Goal: Task Accomplishment & Management: Complete application form

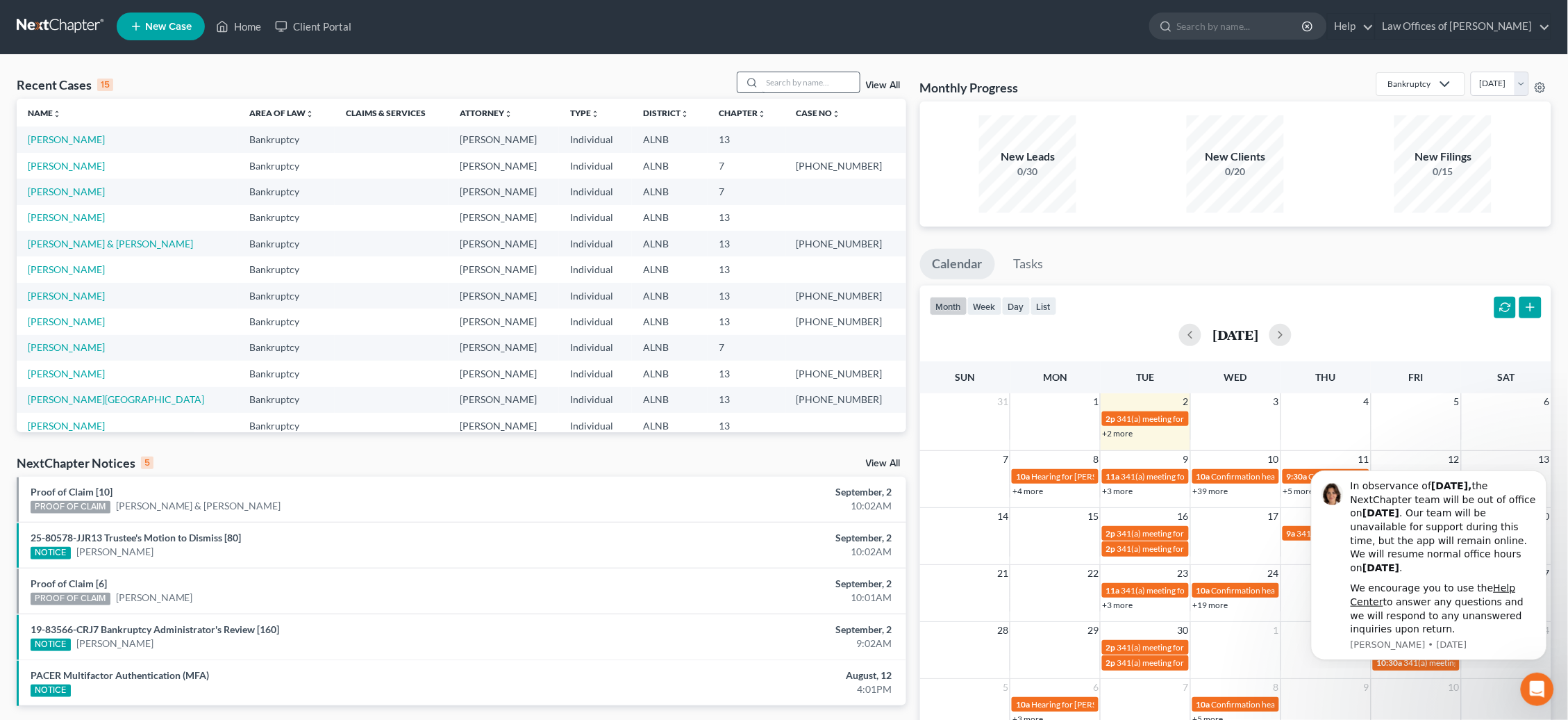
scroll to position [2, 0]
click at [793, 79] on input "search" at bounding box center [811, 82] width 97 height 20
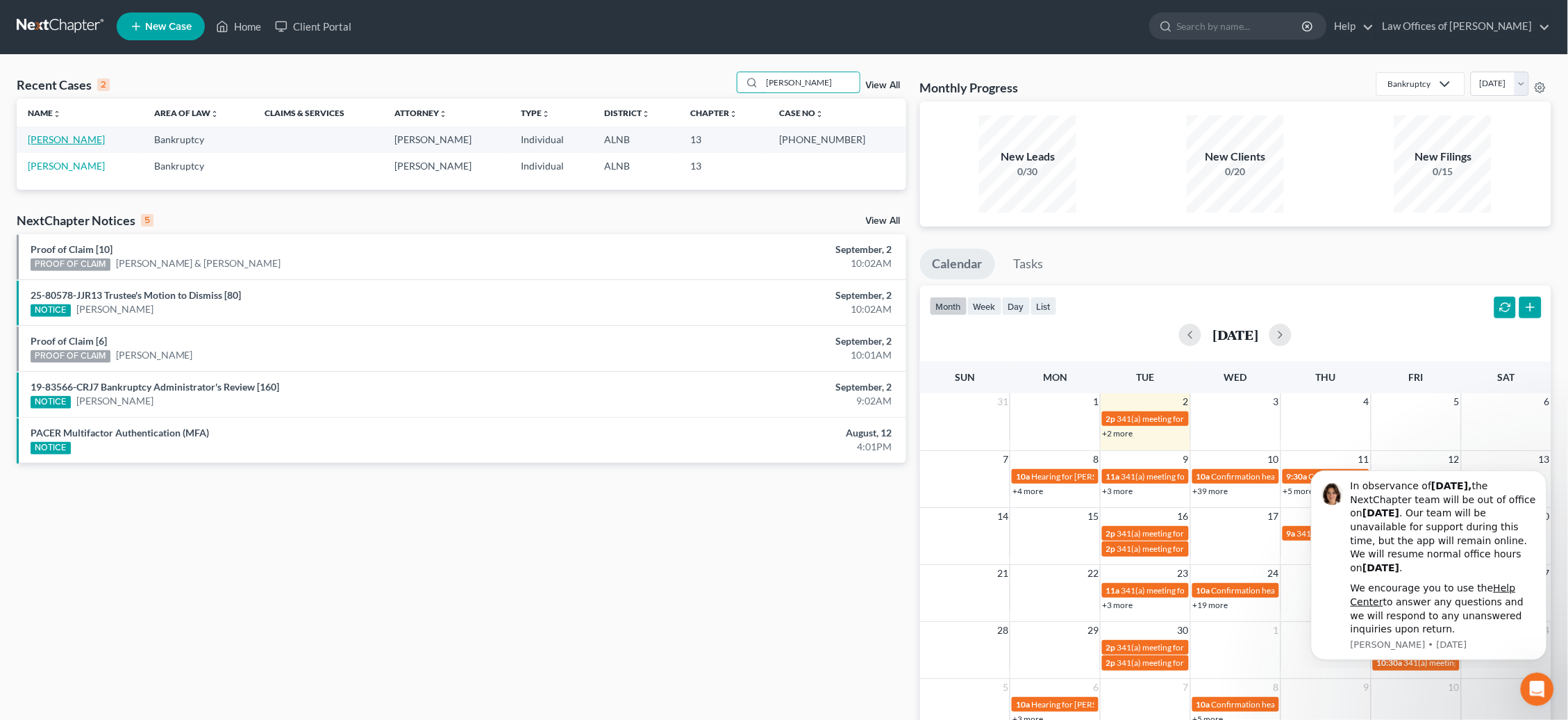
type input "[PERSON_NAME]"
click at [66, 143] on link "[PERSON_NAME]" at bounding box center [66, 139] width 77 height 12
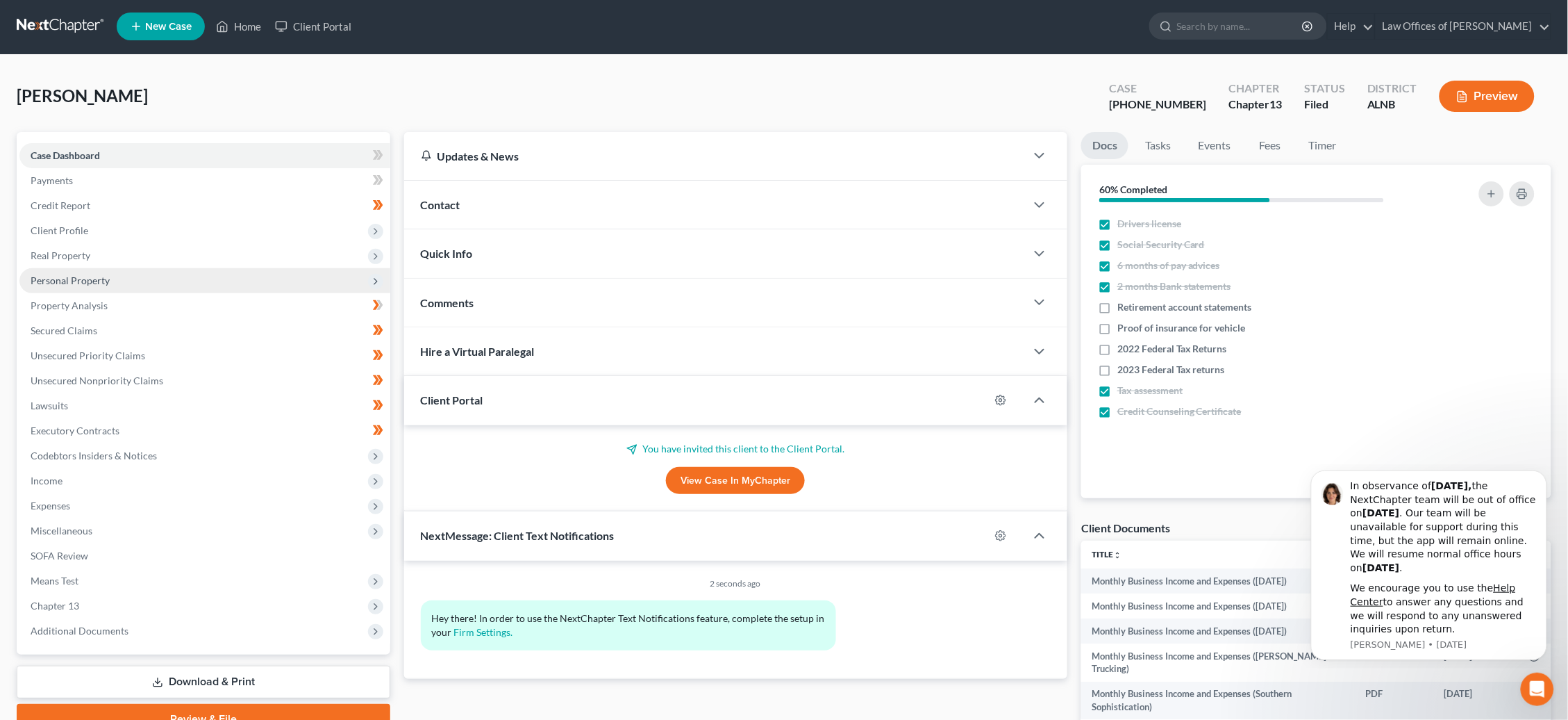
click at [48, 275] on span "Personal Property" at bounding box center [70, 281] width 79 height 12
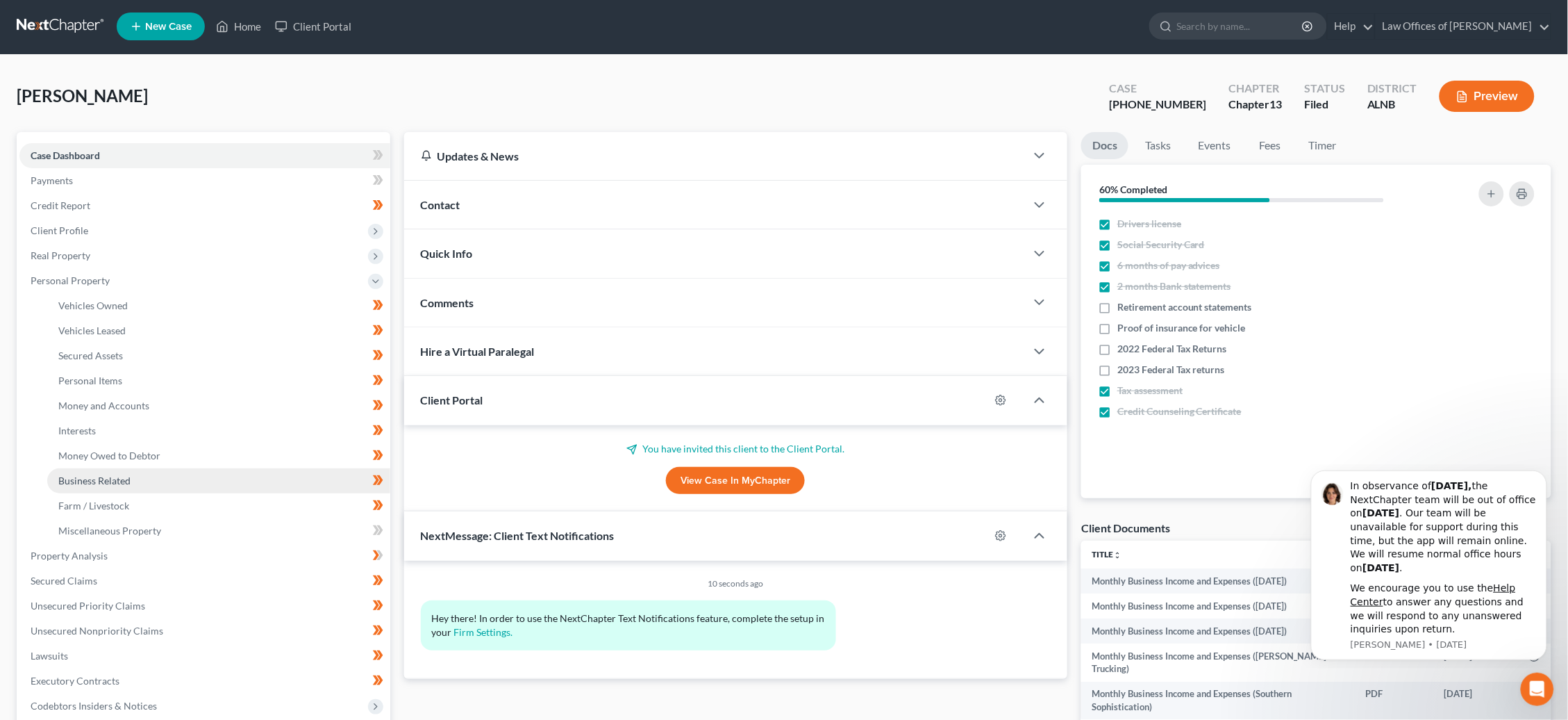
click at [91, 475] on span "Business Related" at bounding box center [94, 481] width 72 height 12
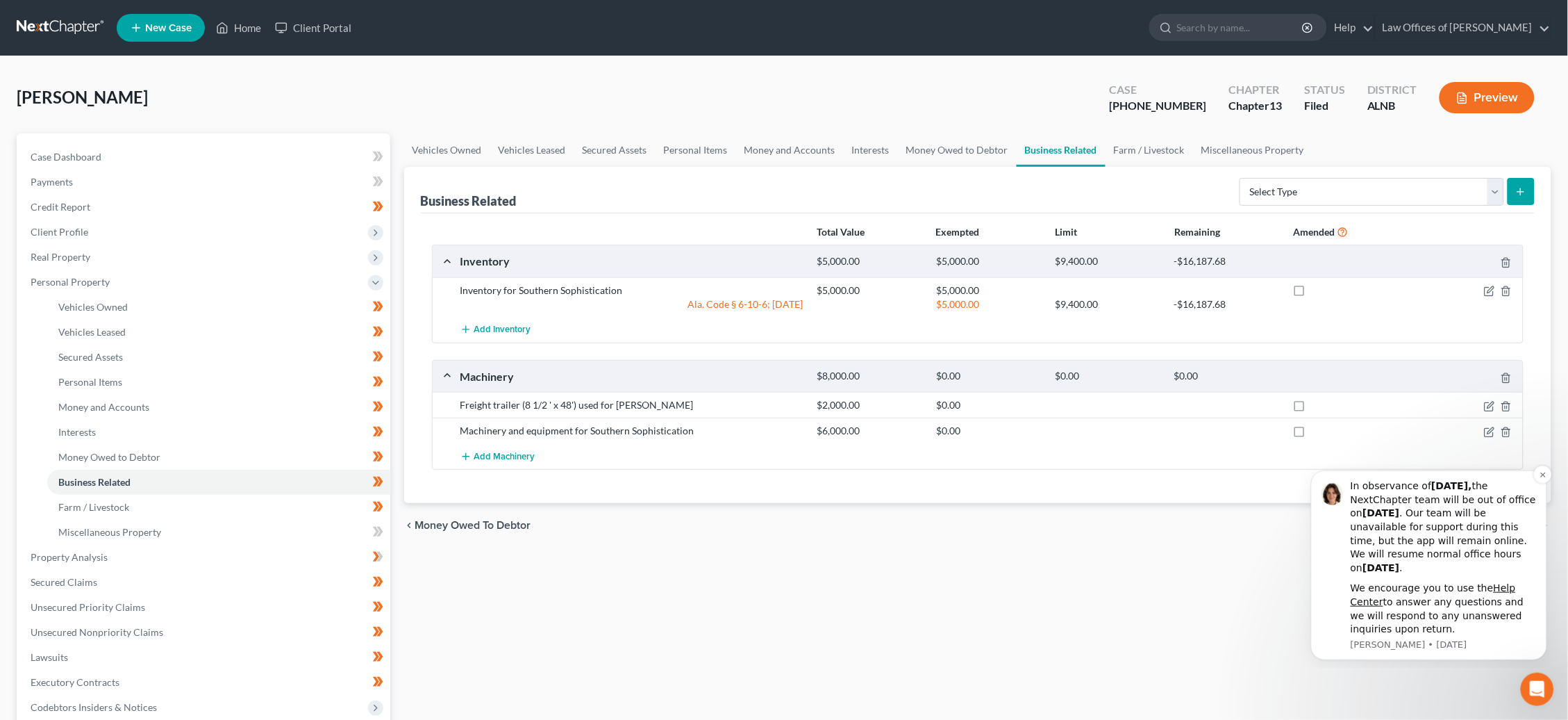
scroll to position [2, 0]
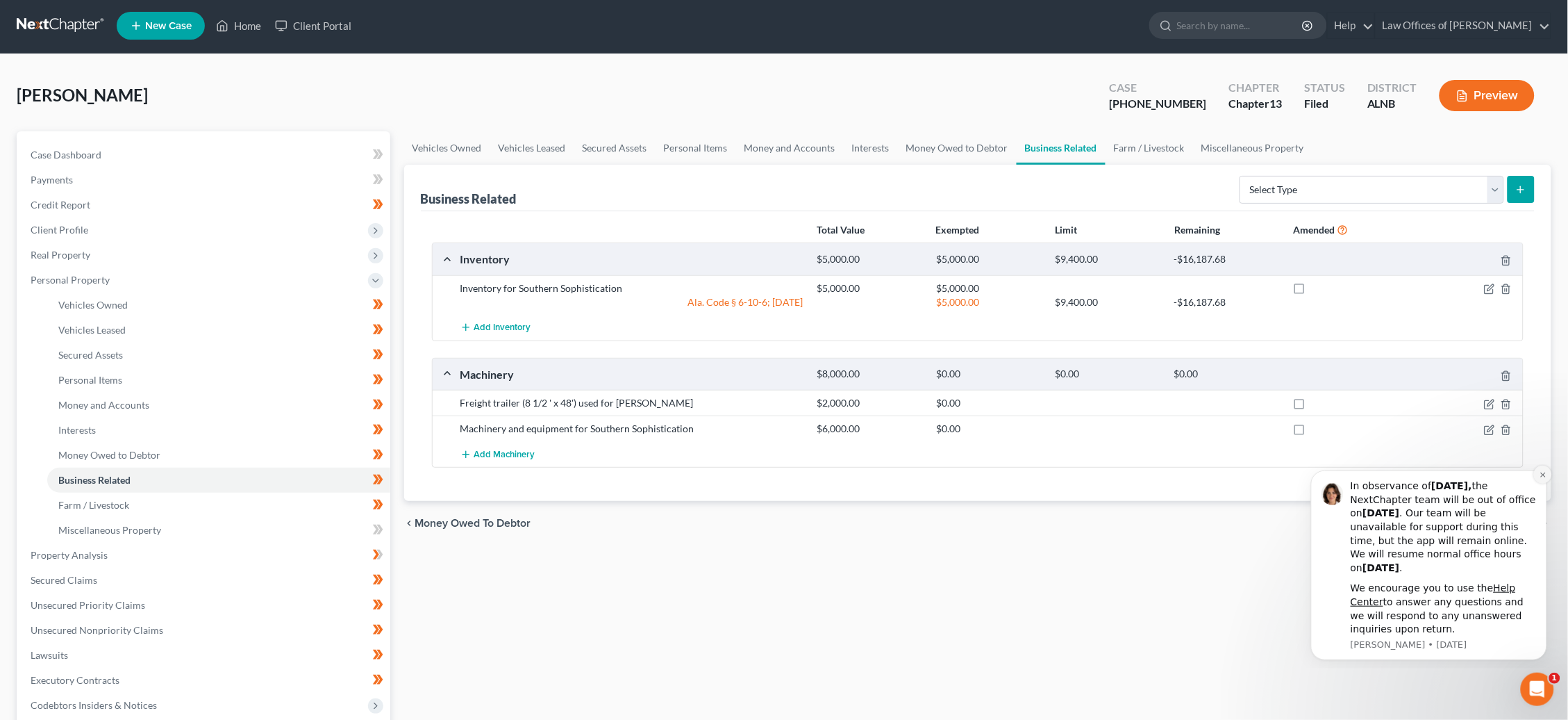
click at [1543, 478] on icon "Dismiss notification" at bounding box center [1543, 474] width 8 height 8
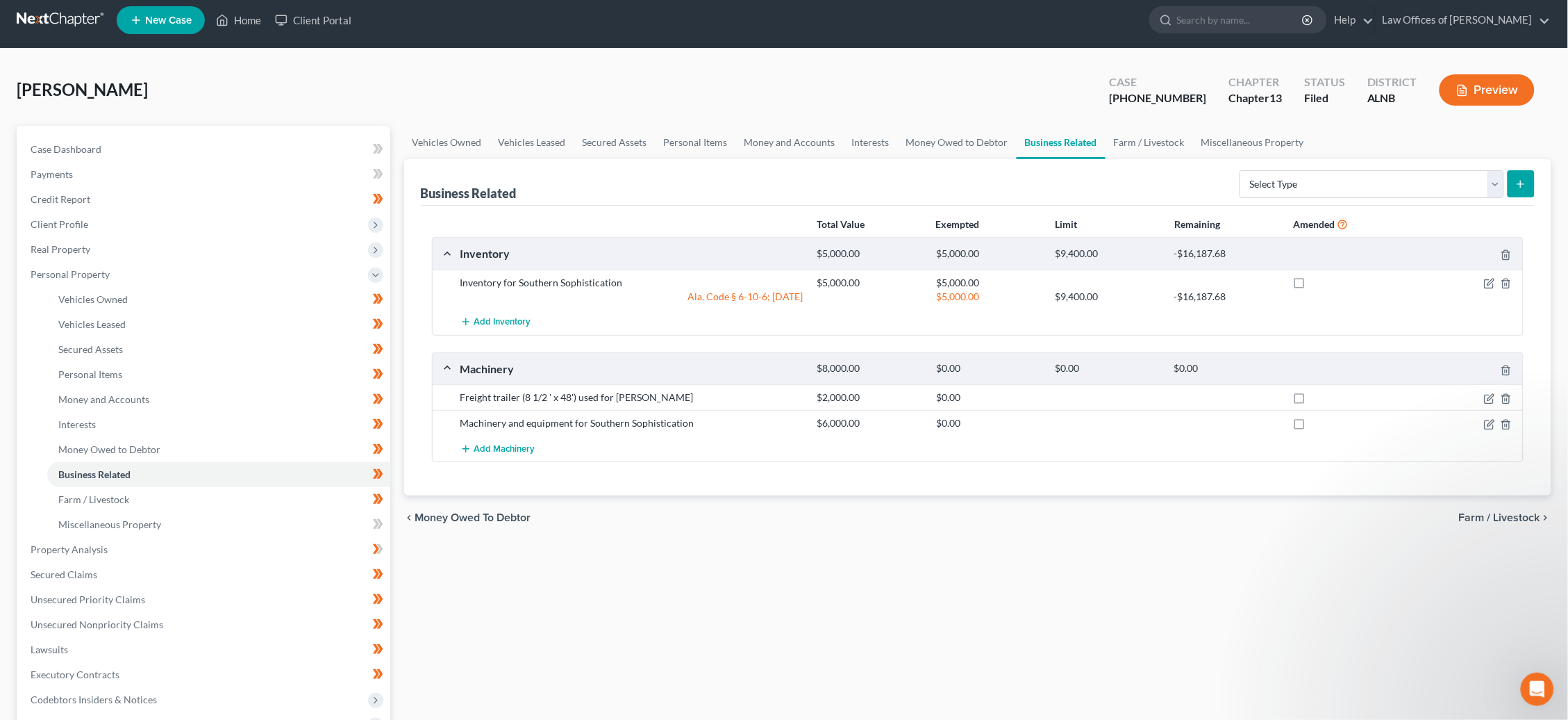
scroll to position [14, 0]
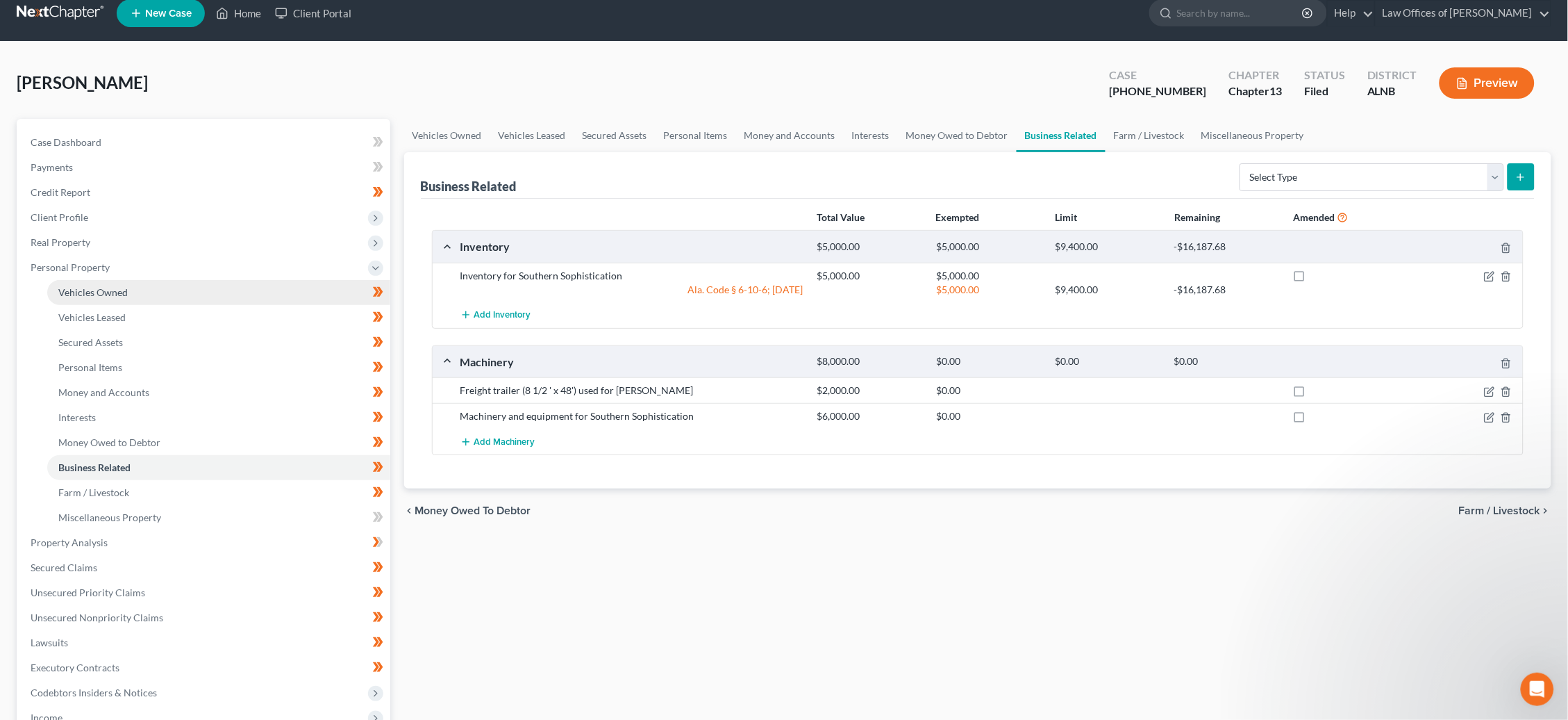
click at [93, 286] on span "Vehicles Owned" at bounding box center [92, 292] width 70 height 12
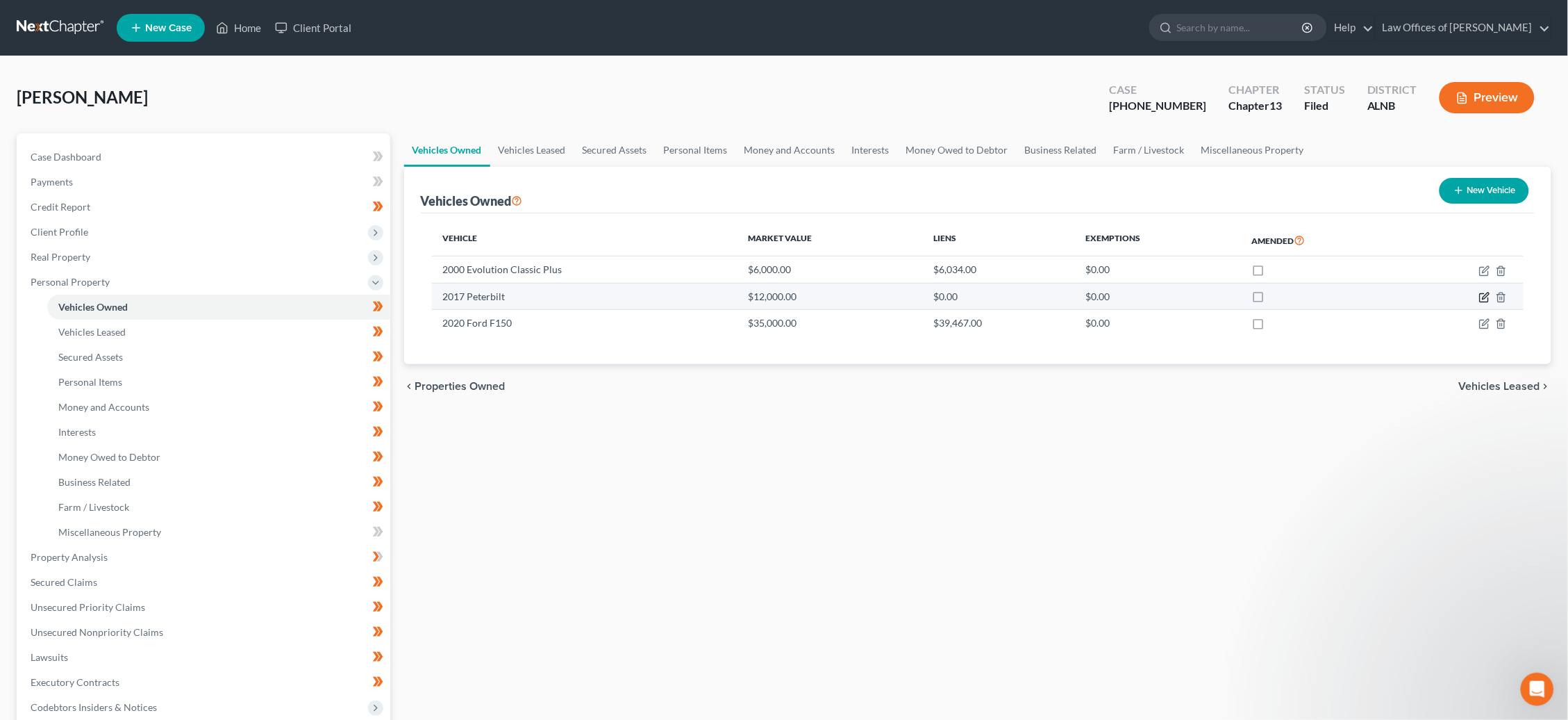
click at [1483, 299] on icon "button" at bounding box center [1484, 297] width 11 height 11
select select "0"
select select "9"
select select "0"
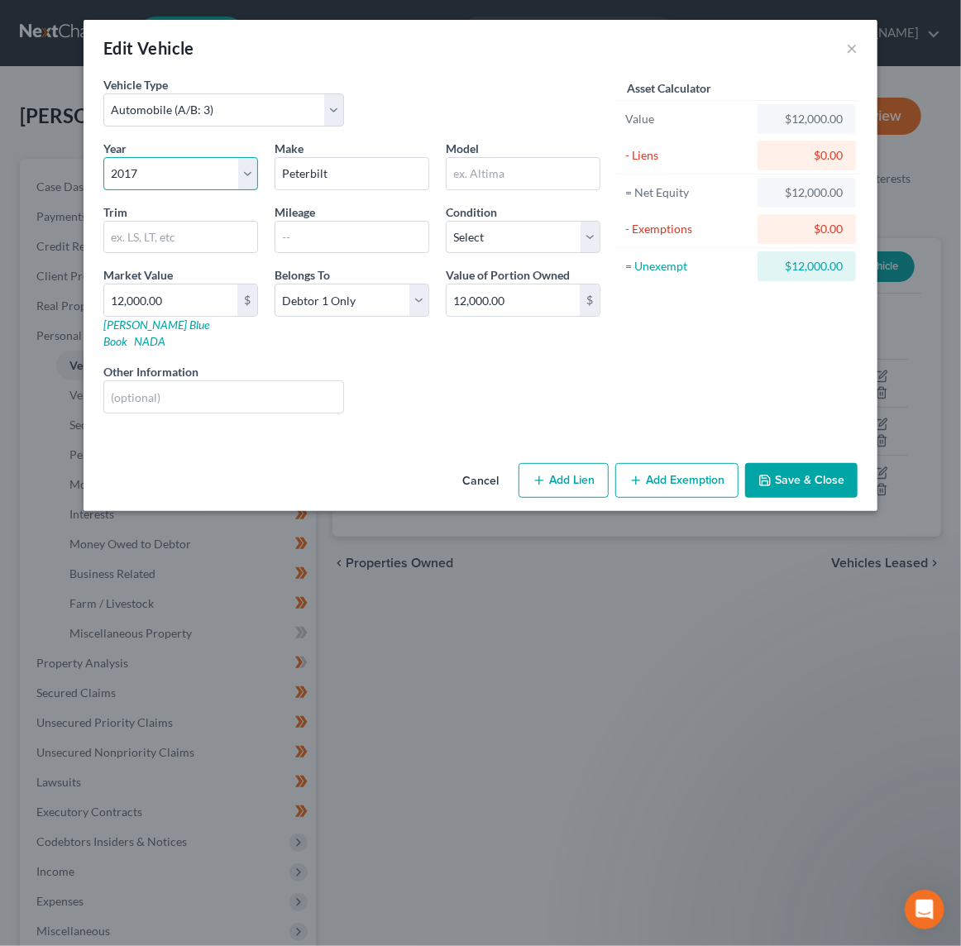
select select "12"
click at [494, 174] on input "text" at bounding box center [523, 173] width 153 height 31
type input "386"
click at [386, 239] on input "text" at bounding box center [351, 237] width 153 height 31
select select "3"
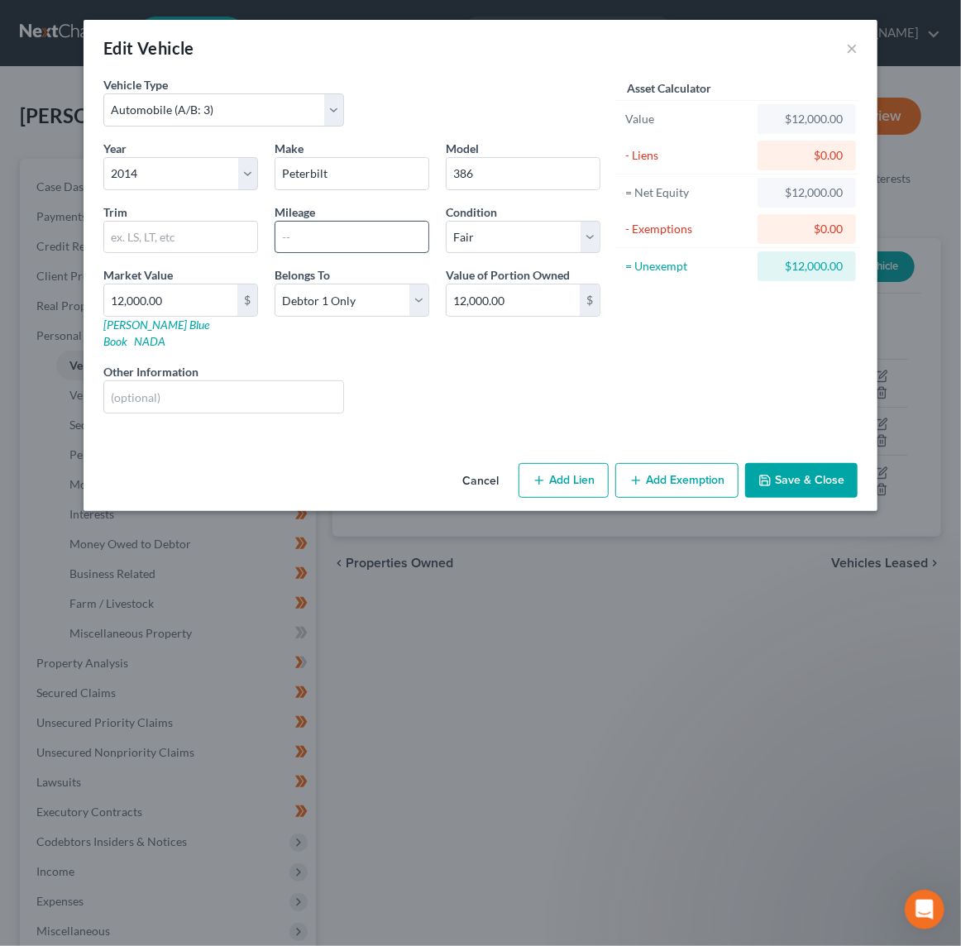
click at [370, 227] on input "text" at bounding box center [351, 237] width 153 height 31
type input "936218"
click at [155, 293] on input "12,000.00" at bounding box center [170, 299] width 133 height 31
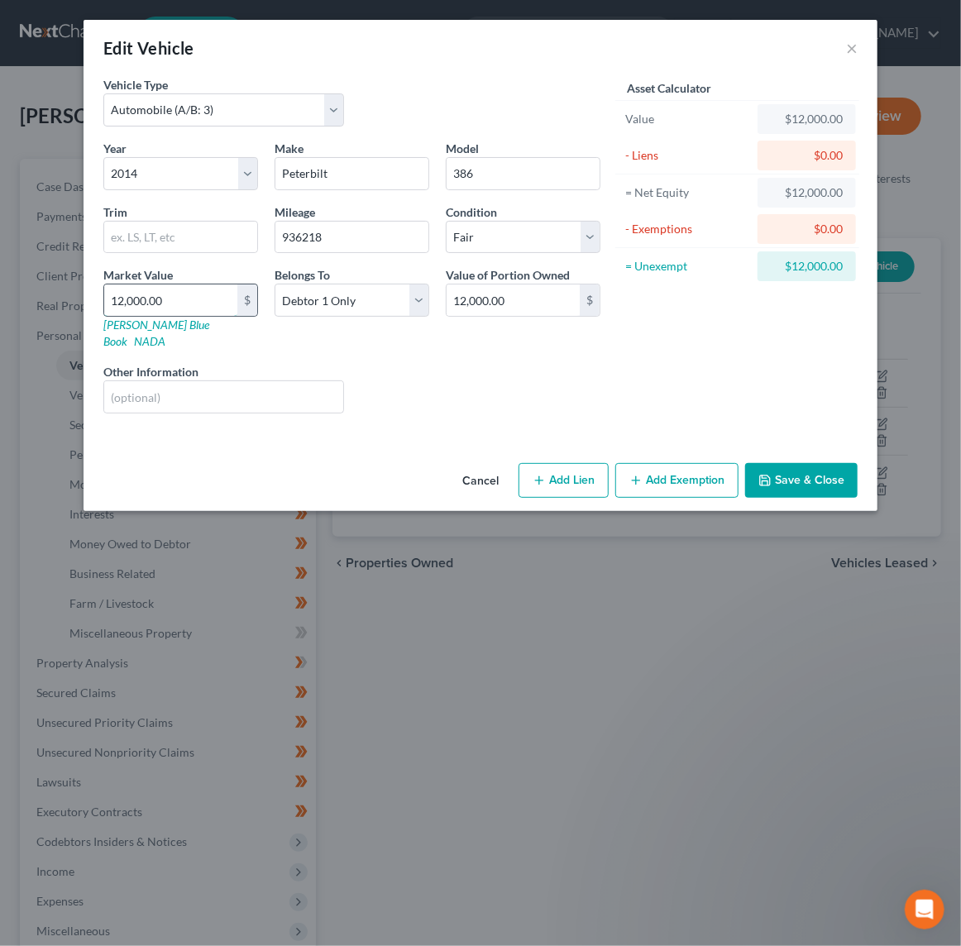
click at [155, 293] on input "12,000.00" at bounding box center [170, 299] width 133 height 31
type input "2"
type input "2.00"
type input "22"
type input "22.00"
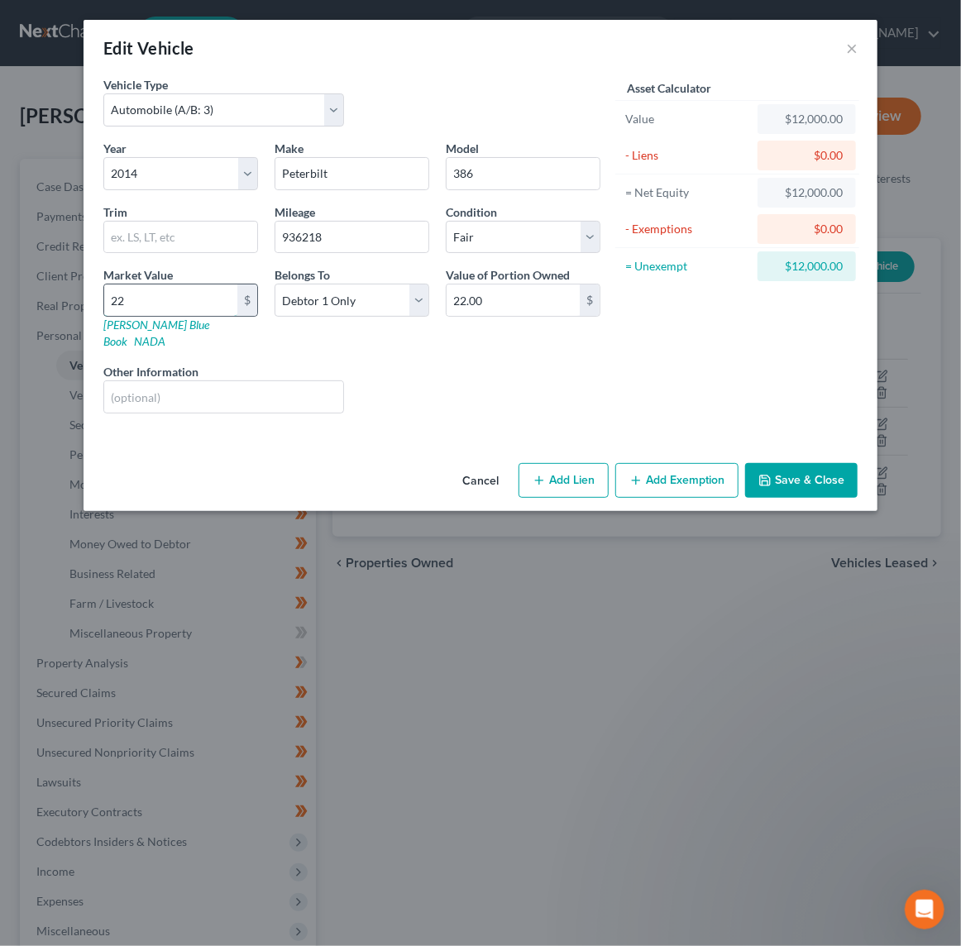
type input "220"
type input "220.00"
type input "2200"
type input "2,200.00"
type input "2,2000"
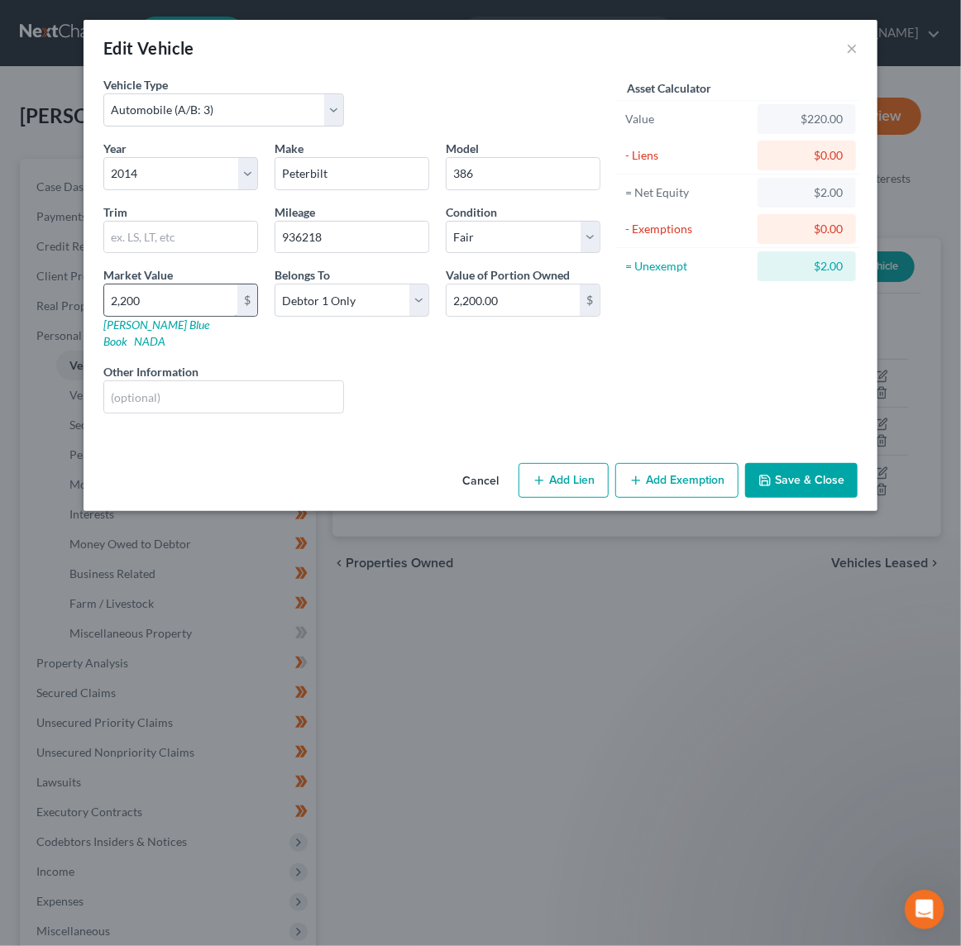
type input "22,000.00"
type input "22,000"
click at [816, 465] on button "Save & Close" at bounding box center [801, 480] width 112 height 35
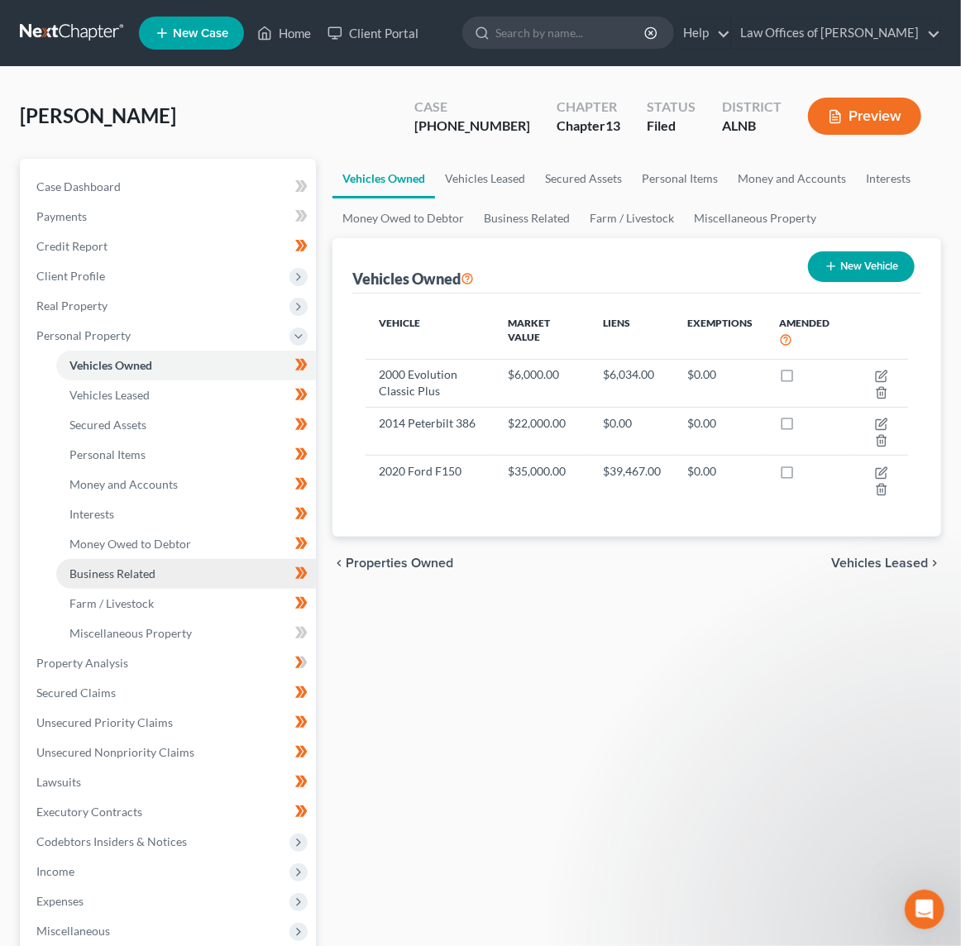
click at [168, 559] on link "Business Related" at bounding box center [186, 574] width 260 height 30
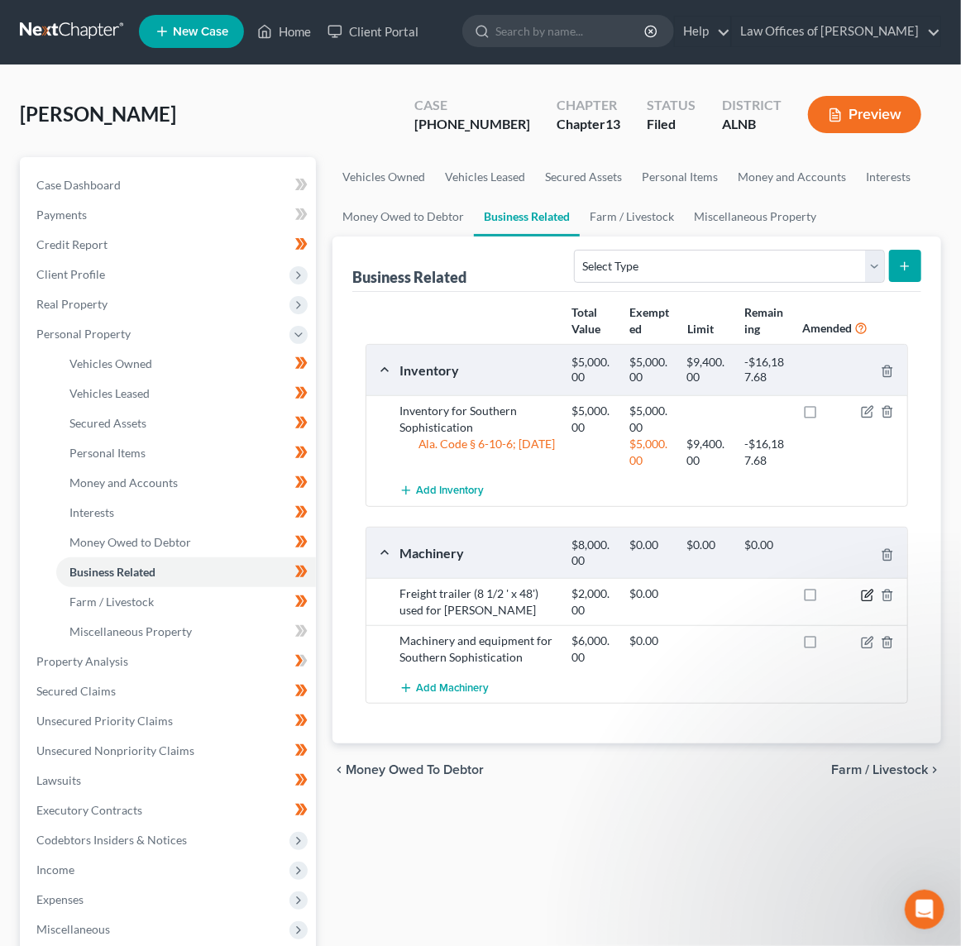
click at [870, 602] on icon "button" at bounding box center [867, 595] width 13 height 13
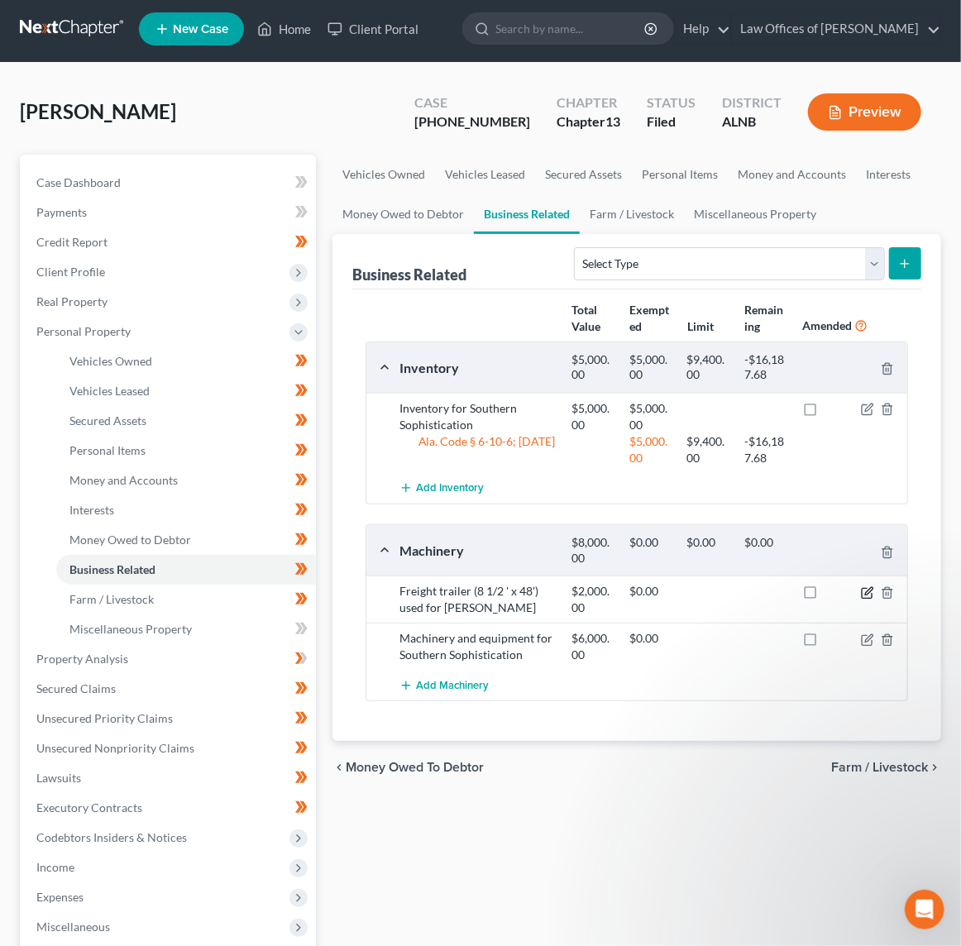
scroll to position [3, 0]
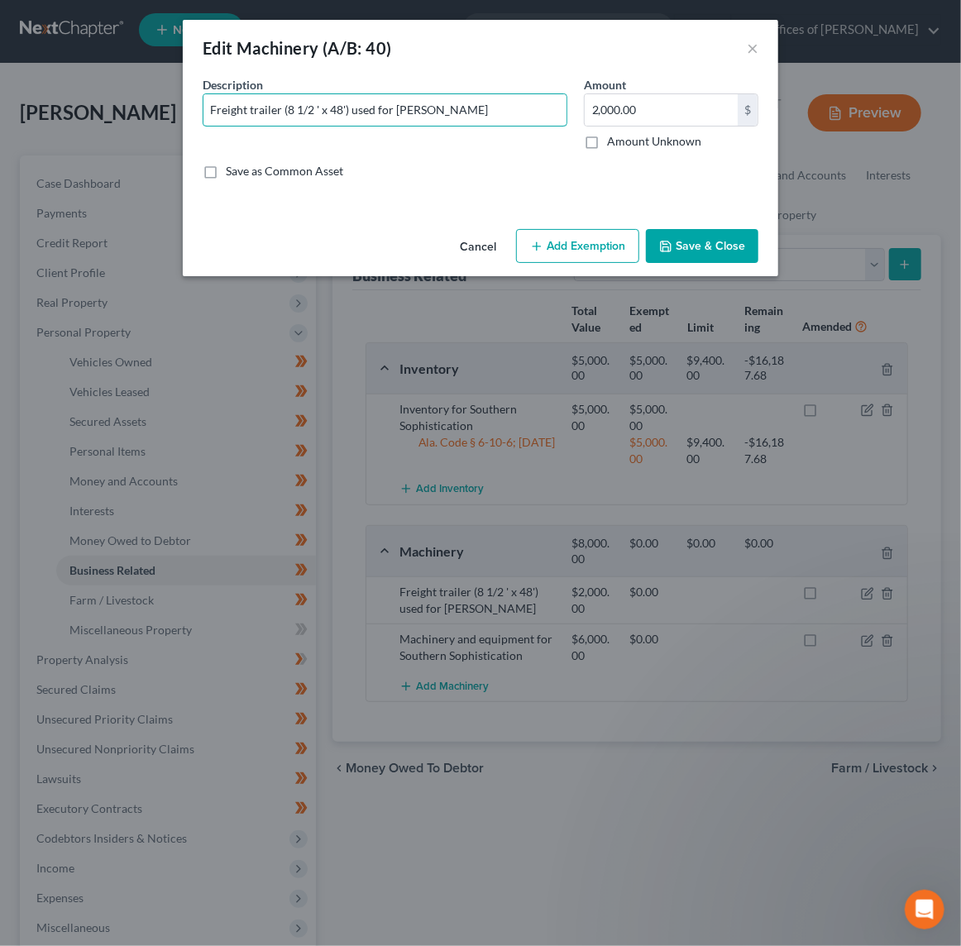
drag, startPoint x: 284, startPoint y: 107, endPoint x: 138, endPoint y: 107, distance: 145.5
click at [138, 107] on div "Edit Machinery (A/B: 40) × An exemption set must first be selected from the Fil…" at bounding box center [480, 473] width 961 height 946
click at [742, 48] on div "Edit Machinery (A/B: 40) ×" at bounding box center [480, 48] width 595 height 56
click at [756, 47] on button "×" at bounding box center [753, 48] width 12 height 20
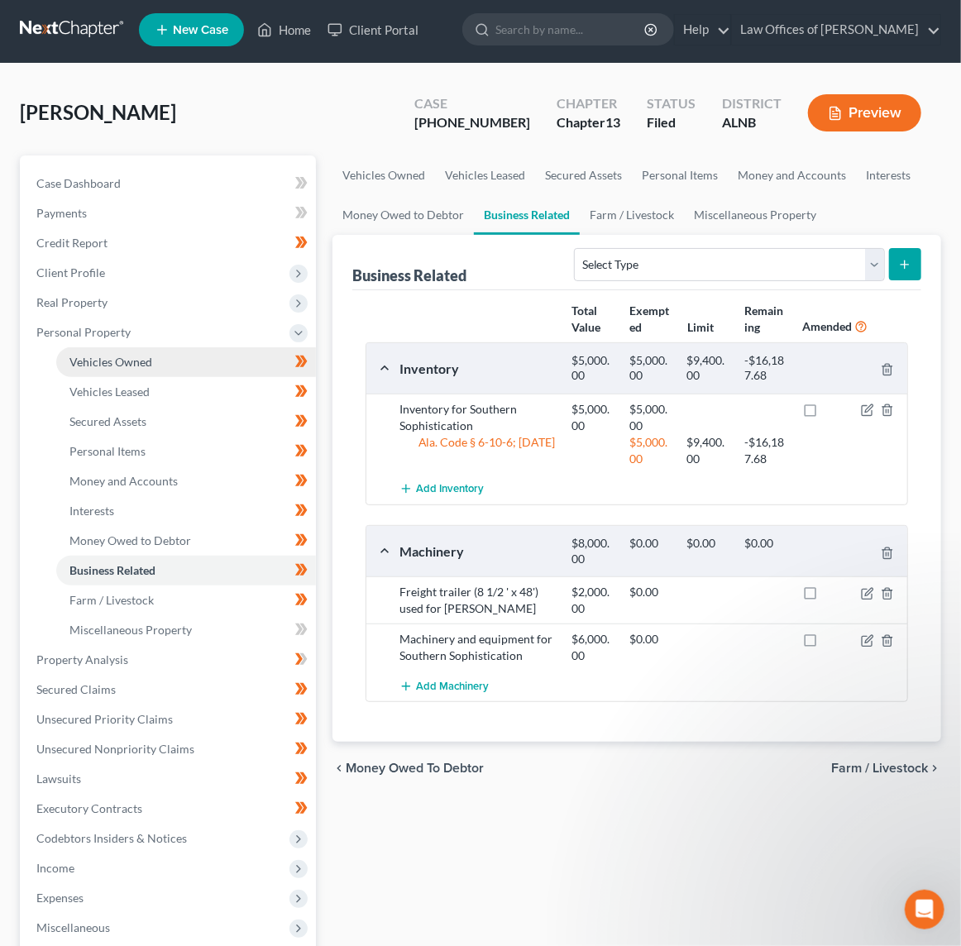
click at [148, 355] on span "Vehicles Owned" at bounding box center [110, 362] width 83 height 14
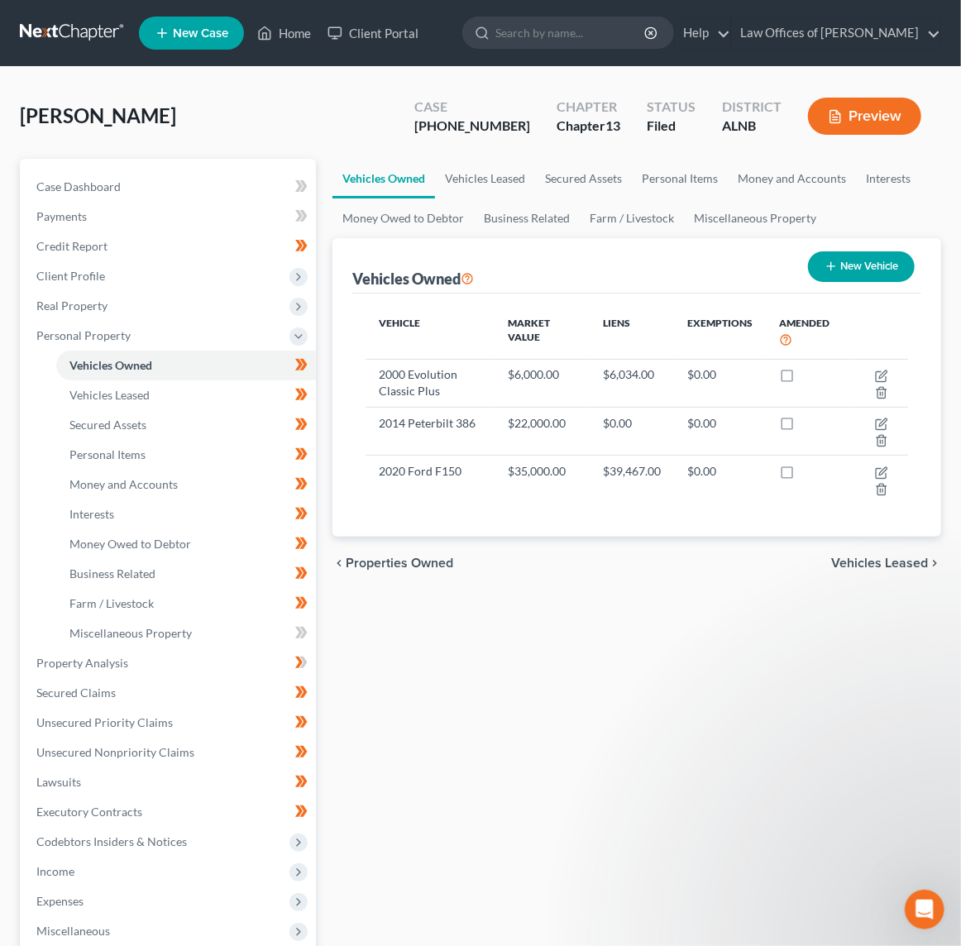
click at [873, 266] on button "New Vehicle" at bounding box center [861, 266] width 107 height 31
select select "0"
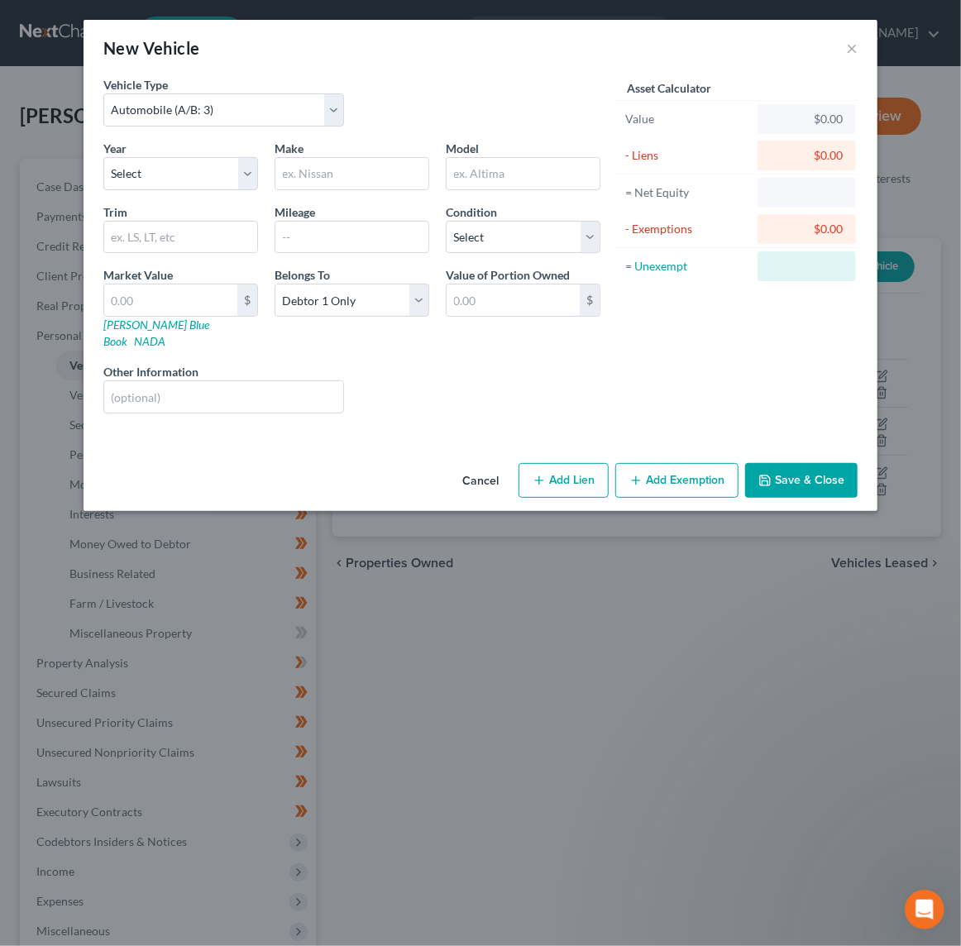
scroll to position [0, 1]
select select "2"
select select "20"
click at [346, 174] on input "text" at bounding box center [351, 173] width 153 height 31
type input "Great Dane"
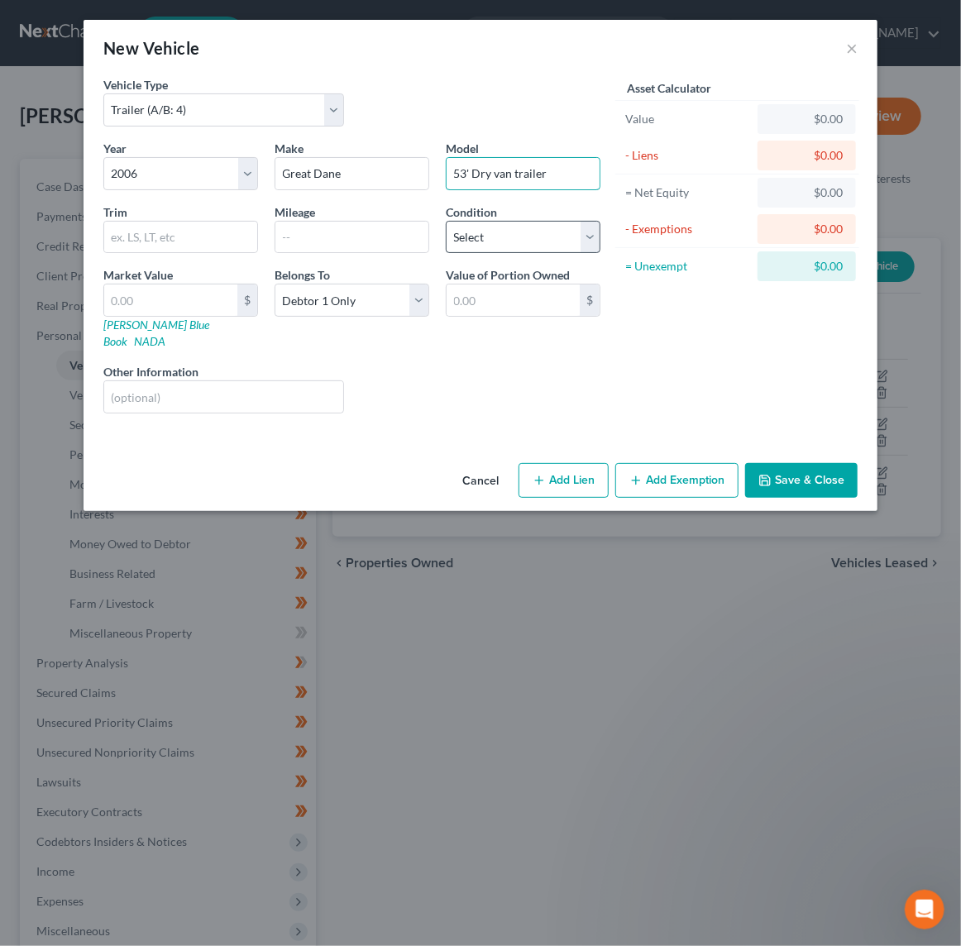
type input "53' Dry van trailer"
select select "2"
click at [521, 293] on input "text" at bounding box center [513, 299] width 133 height 31
click at [196, 284] on div "$" at bounding box center [180, 300] width 155 height 33
click at [190, 289] on input "text" at bounding box center [170, 299] width 133 height 31
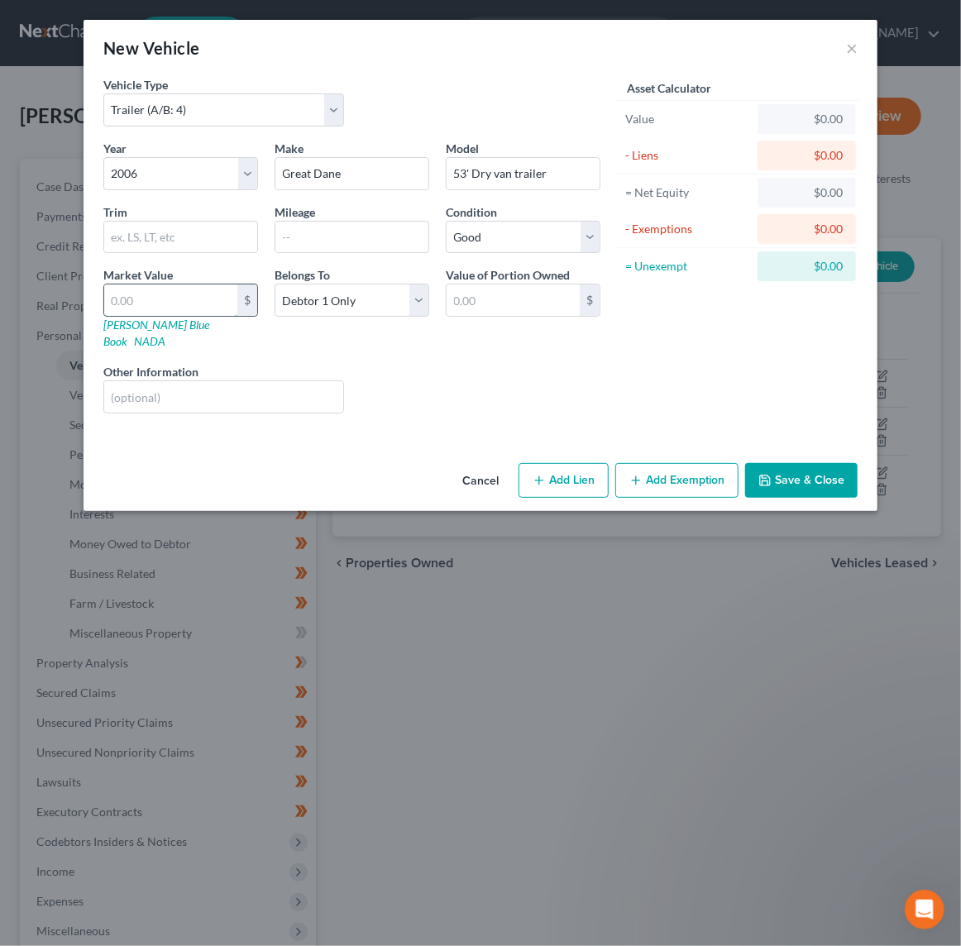
type input "7"
type input "7.00"
type input "77"
type input "77.00"
type input "770"
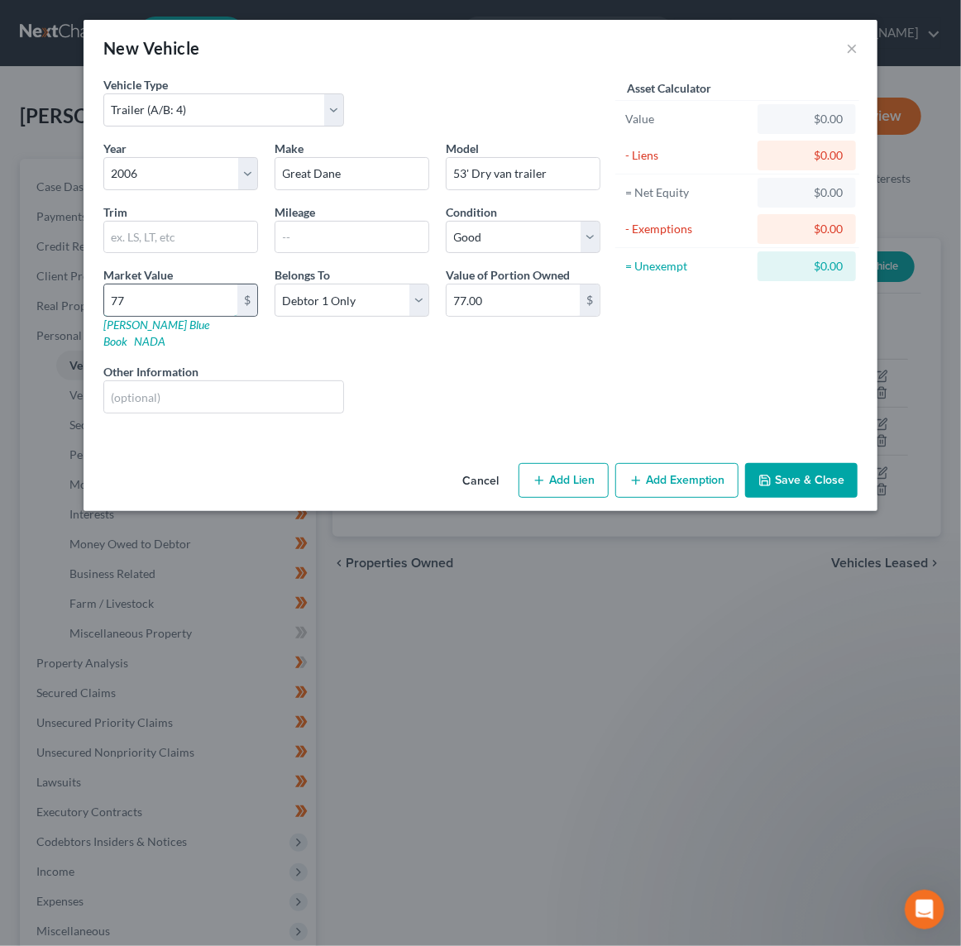
type input "770.00"
type input "77"
type input "77.00"
type input "7"
type input "7.00"
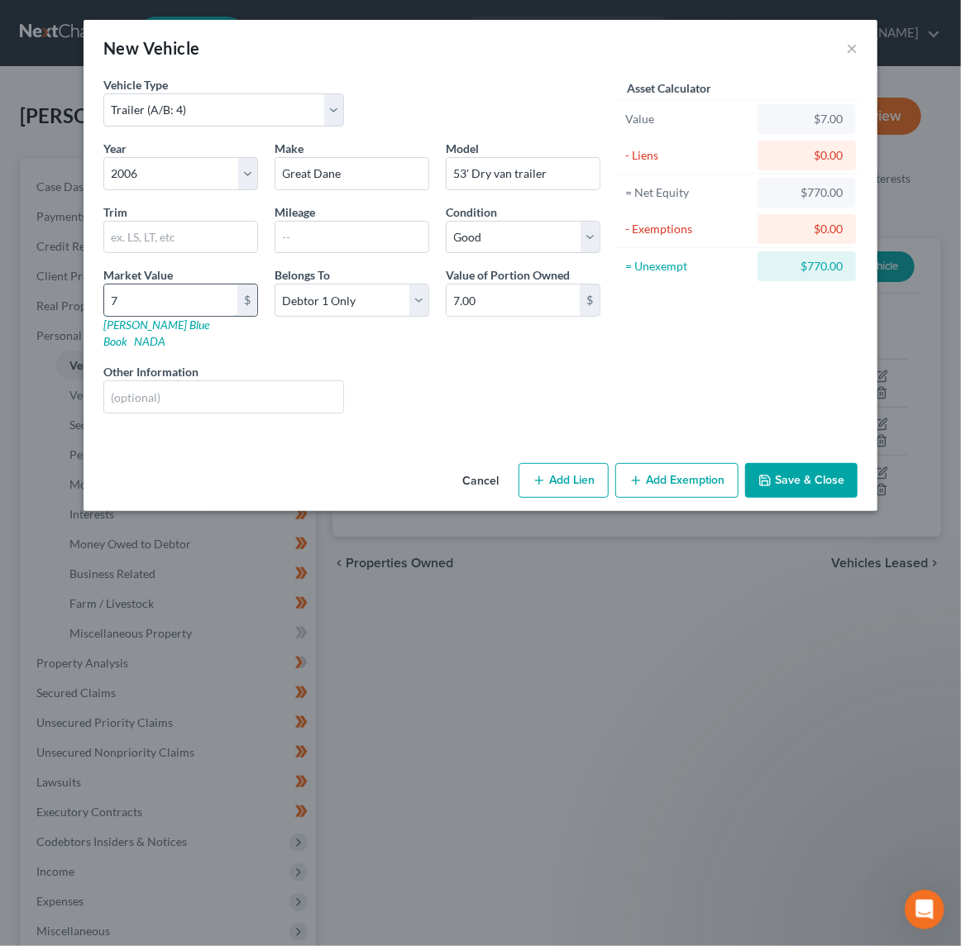
type input "70"
type input "70.00"
type input "700"
type input "700.00"
type input "7000"
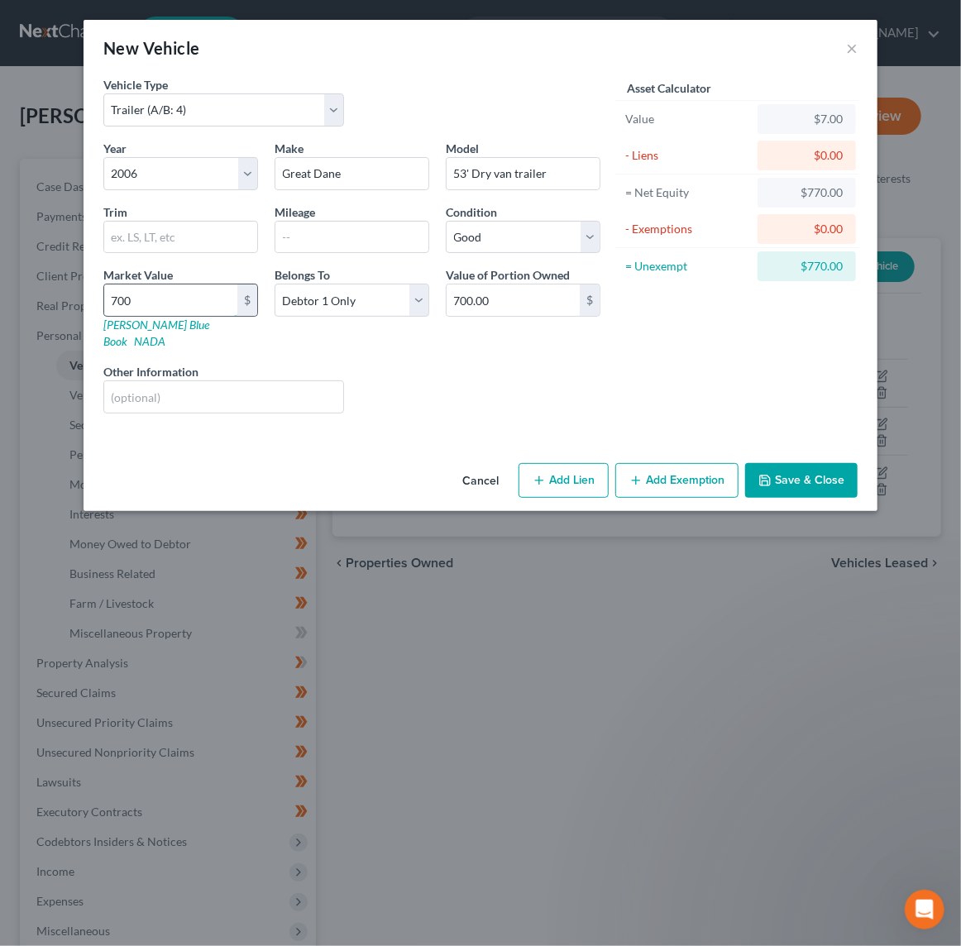
type input "7,000.00"
type input "7,000"
drag, startPoint x: 810, startPoint y: 466, endPoint x: 175, endPoint y: 367, distance: 641.9
click at [175, 367] on div "New Vehicle × Vehicle Type Select Automobile (A/B: 3) Truck (A/B: 3) Trailer (A…" at bounding box center [481, 265] width 794 height 491
click at [175, 381] on input "text" at bounding box center [223, 396] width 239 height 31
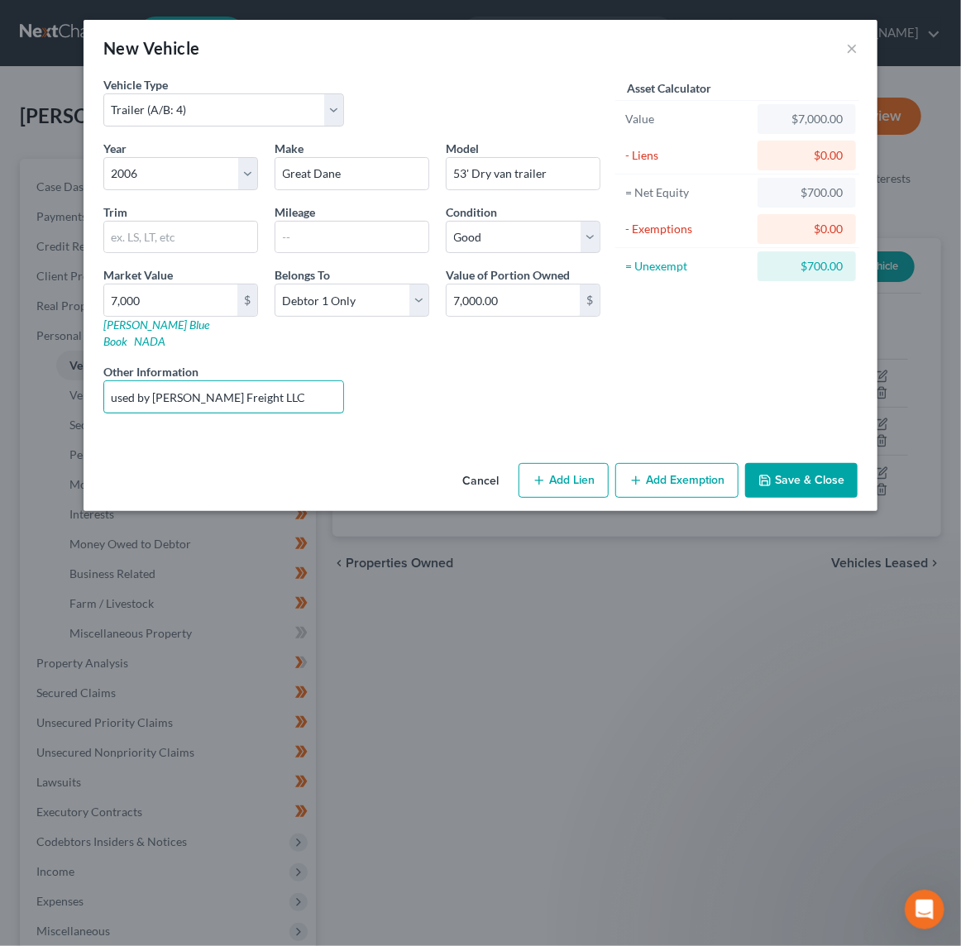
type input "used by [PERSON_NAME] Freight LLC"
click at [795, 463] on button "Save & Close" at bounding box center [801, 480] width 112 height 35
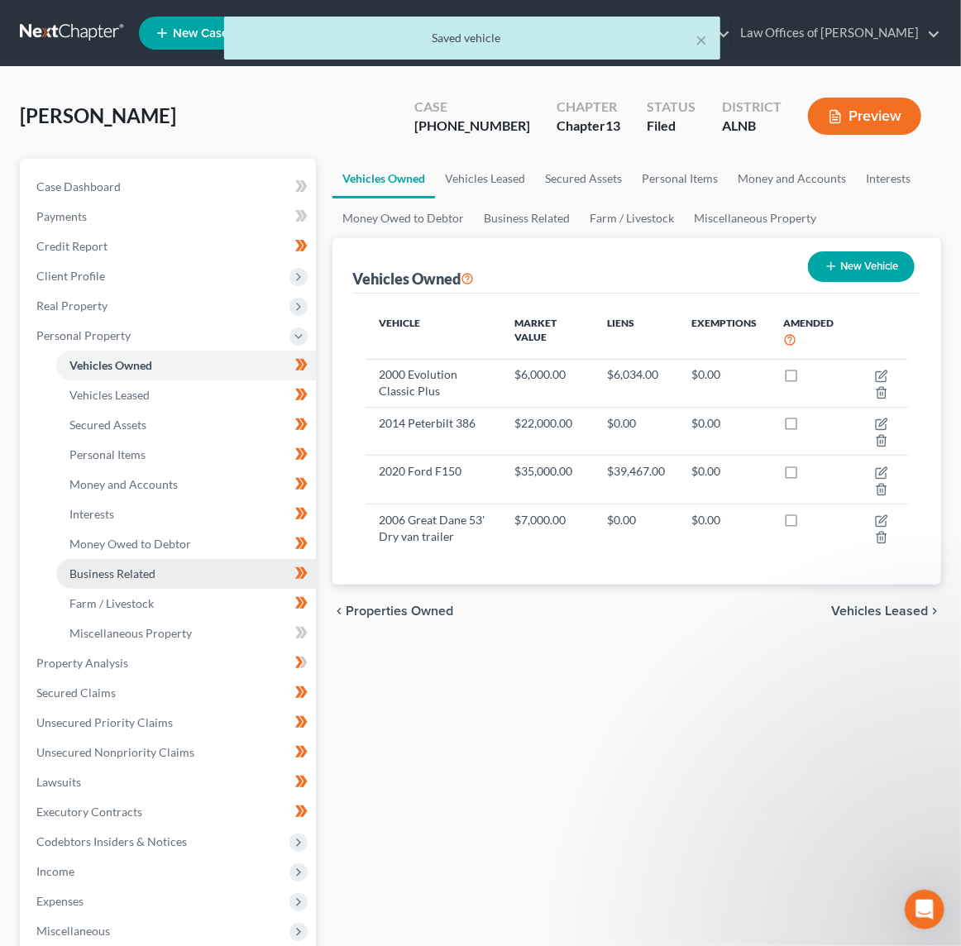
click at [146, 566] on span "Business Related" at bounding box center [112, 573] width 86 height 14
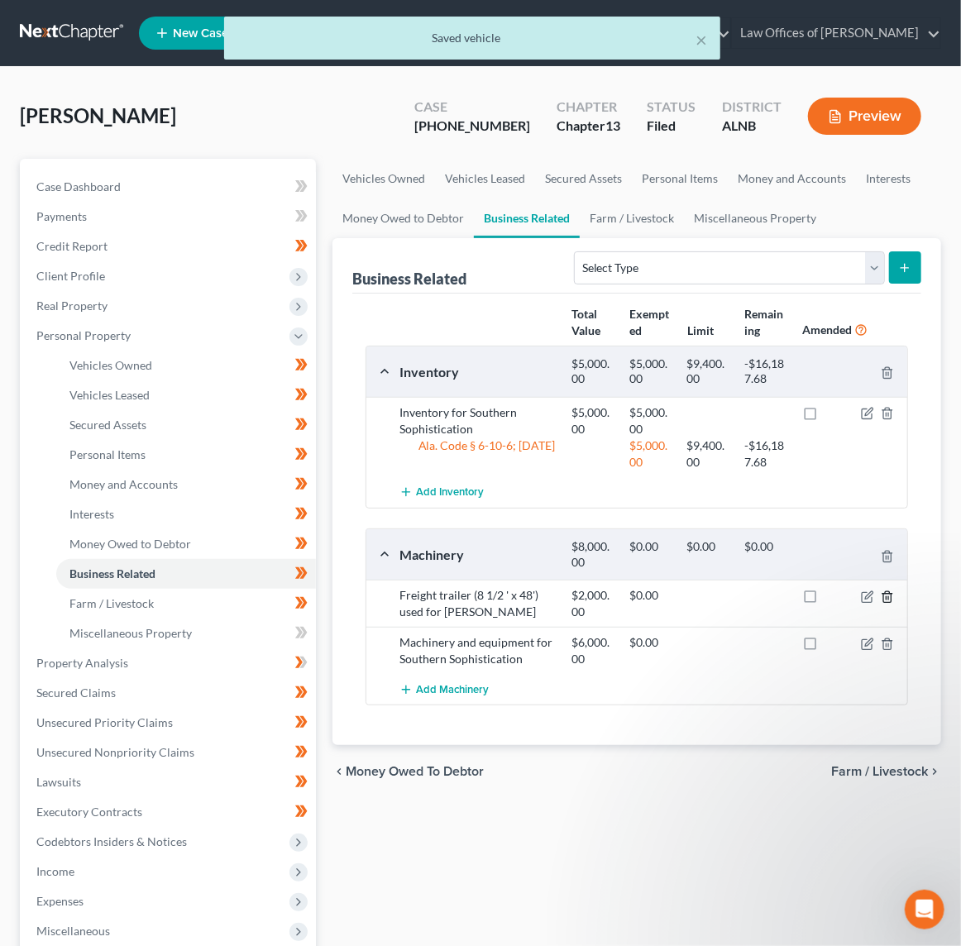
click at [886, 604] on icon "button" at bounding box center [887, 596] width 13 height 13
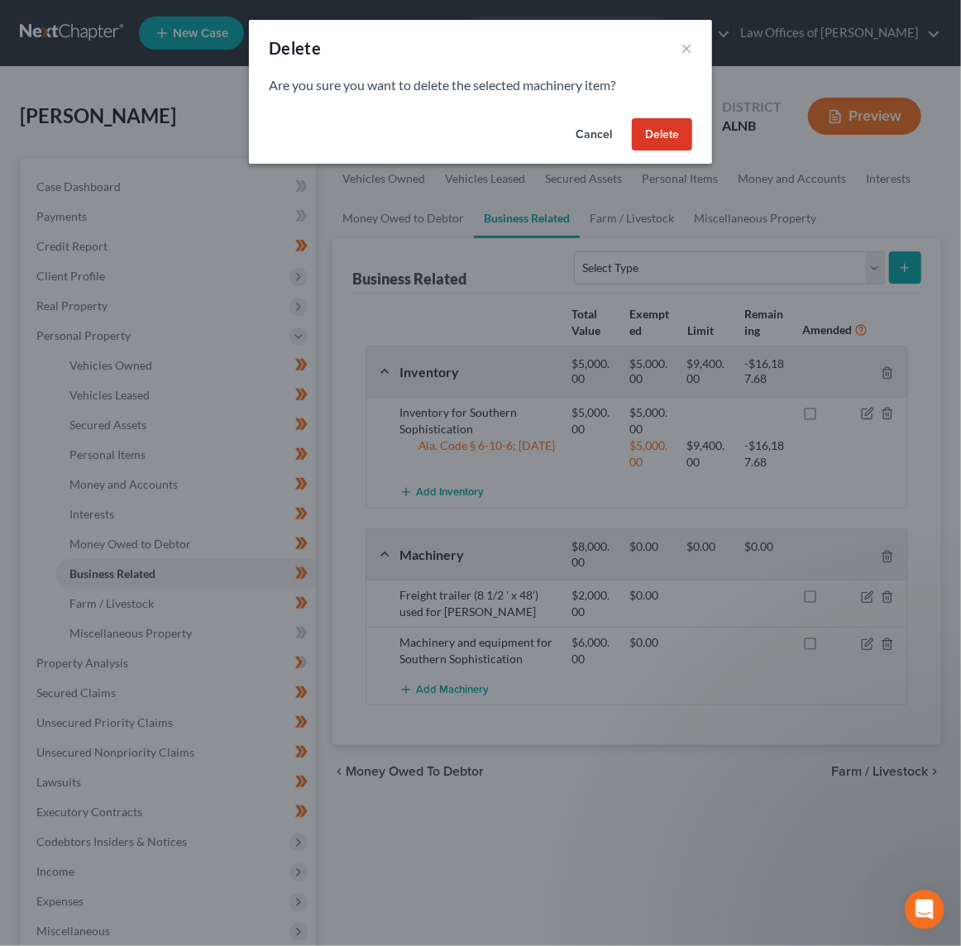
click at [671, 145] on button "Delete" at bounding box center [662, 134] width 60 height 33
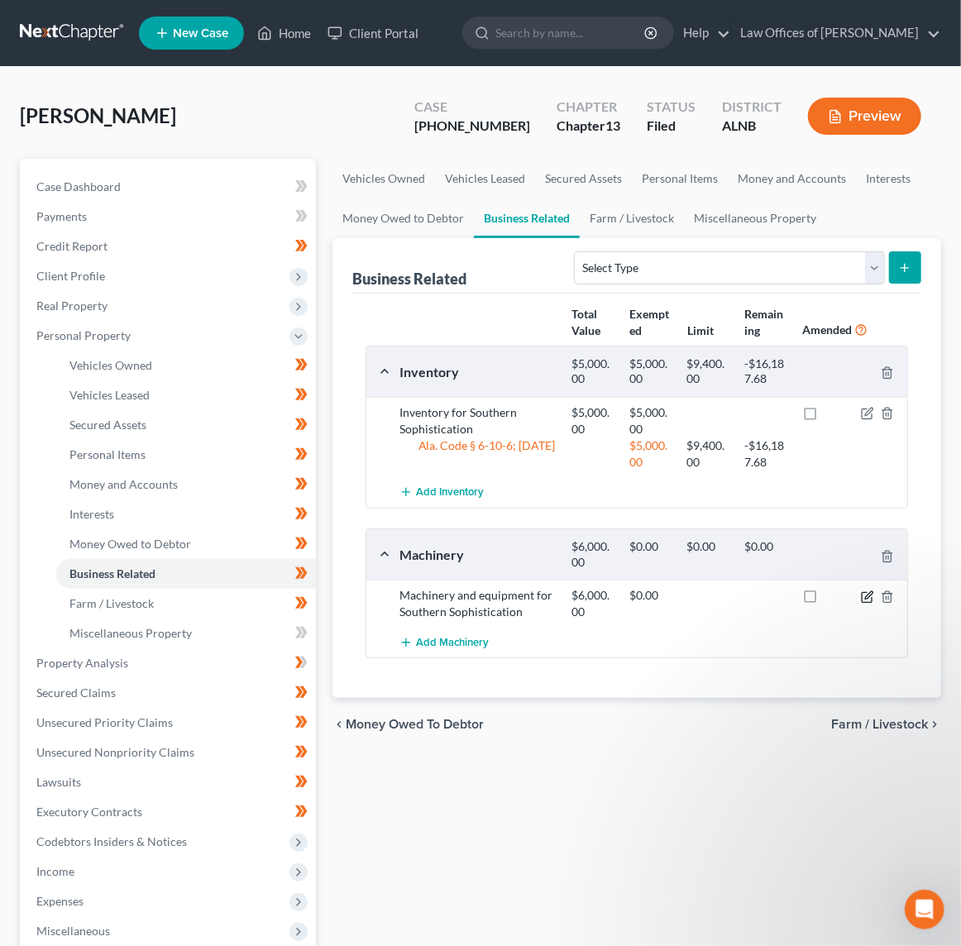
click at [864, 604] on icon "button" at bounding box center [867, 596] width 13 height 13
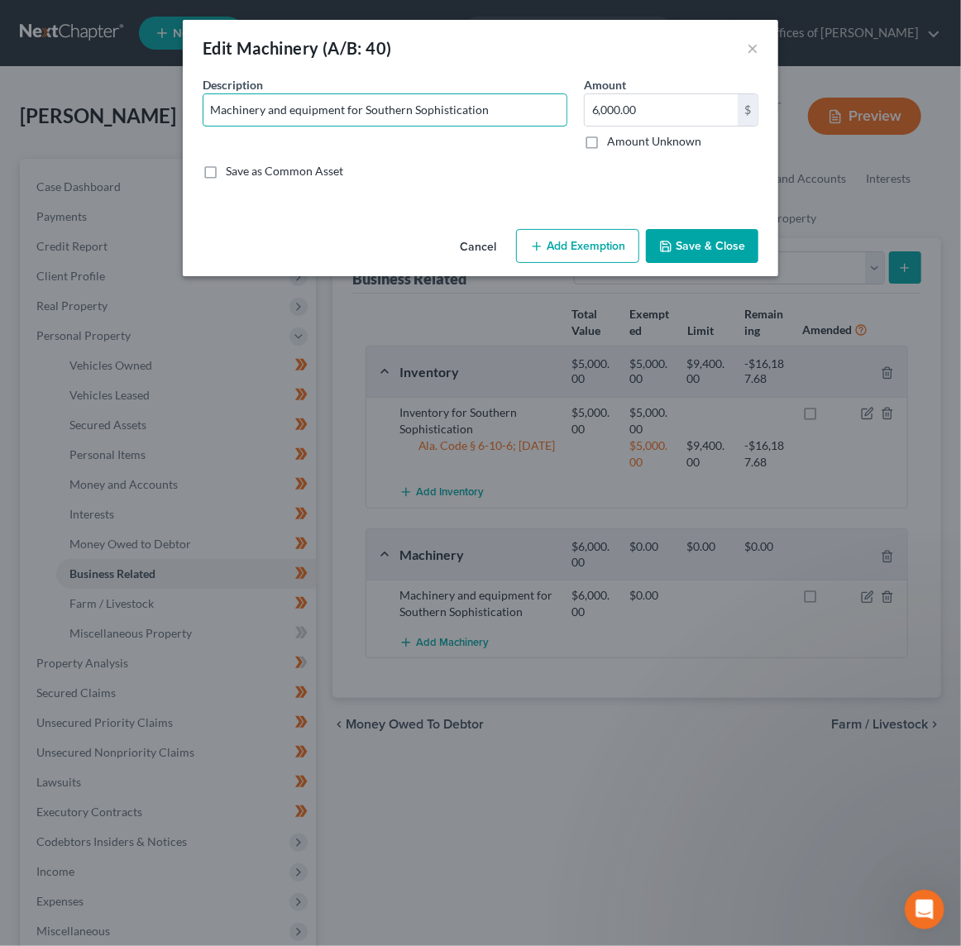
drag, startPoint x: 344, startPoint y: 111, endPoint x: 80, endPoint y: 101, distance: 264.0
click at [80, 101] on div "Edit Machinery (A/B: 40) × An exemption set must first be selected from the Fil…" at bounding box center [480, 473] width 961 height 946
type input "Heat Press ($1500) and 2 smaller for ($500) for Southern Sophistication"
click at [640, 107] on input "6,000.00" at bounding box center [661, 109] width 153 height 31
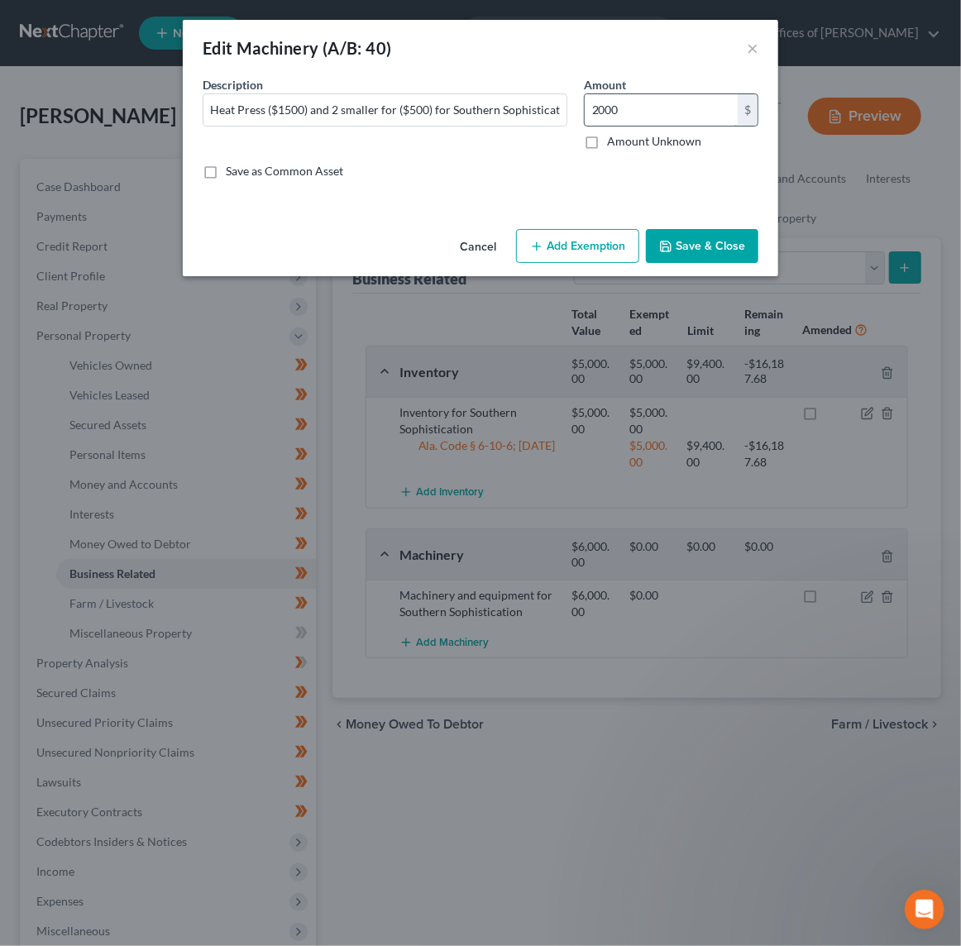
type input "2,000"
click at [671, 241] on icon "button" at bounding box center [666, 246] width 10 height 10
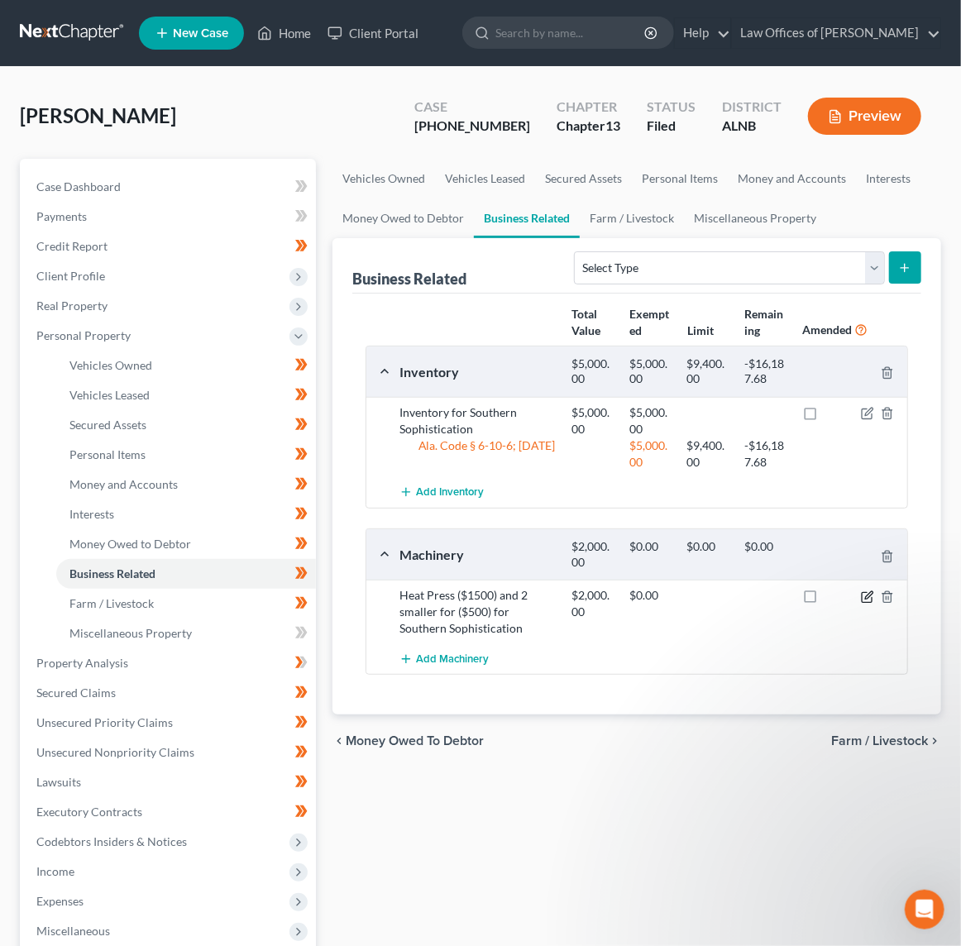
click at [870, 604] on icon "button" at bounding box center [867, 596] width 13 height 13
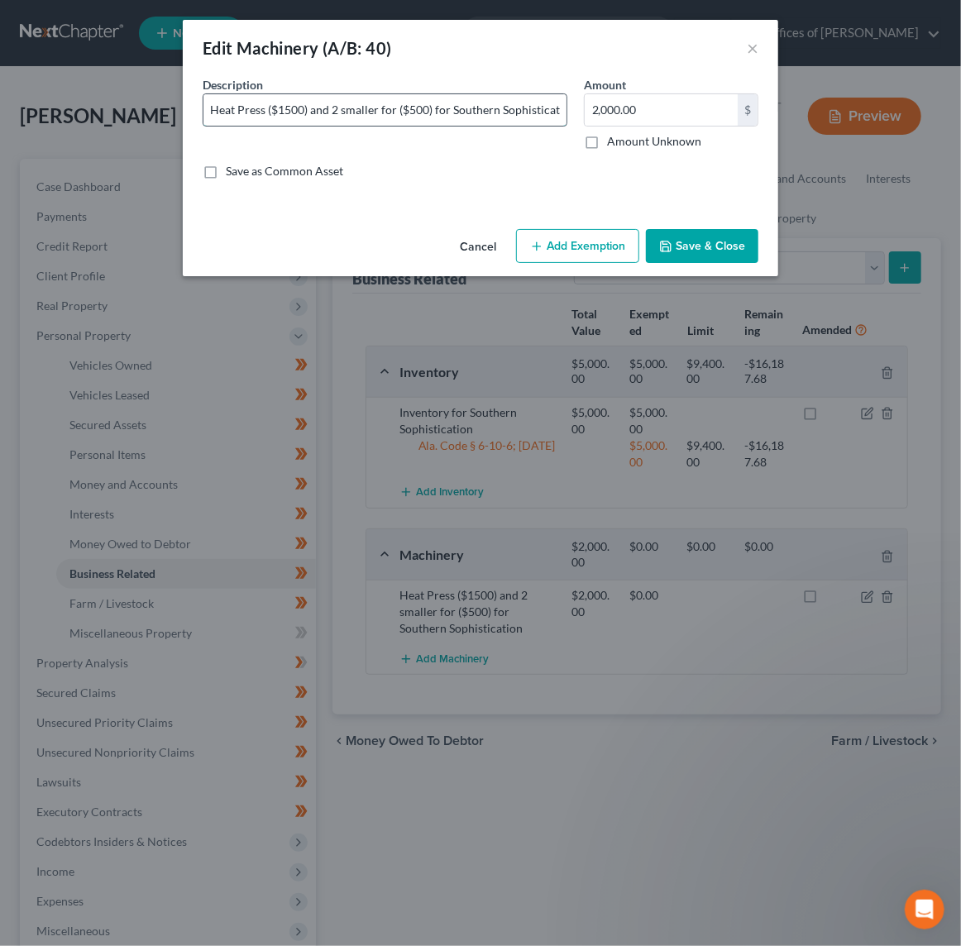
click at [385, 105] on input "Heat Press ($1500) and 2 smaller for ($500) for Southern Sophistication" at bounding box center [384, 109] width 363 height 31
click at [383, 105] on input "Heat Press ($1500) and 2 smaller for ($500) for Southern Sophistication" at bounding box center [384, 109] width 363 height 31
click at [381, 105] on input "Heat Press ($1500) and 2 smaller for ($500) for Southern Sophistication" at bounding box center [384, 109] width 363 height 31
type input "Heat Press ($1500) and 2 smaller presses for ($250 each) used by Southern Sophi…"
click at [700, 241] on button "Save & Close" at bounding box center [702, 246] width 112 height 35
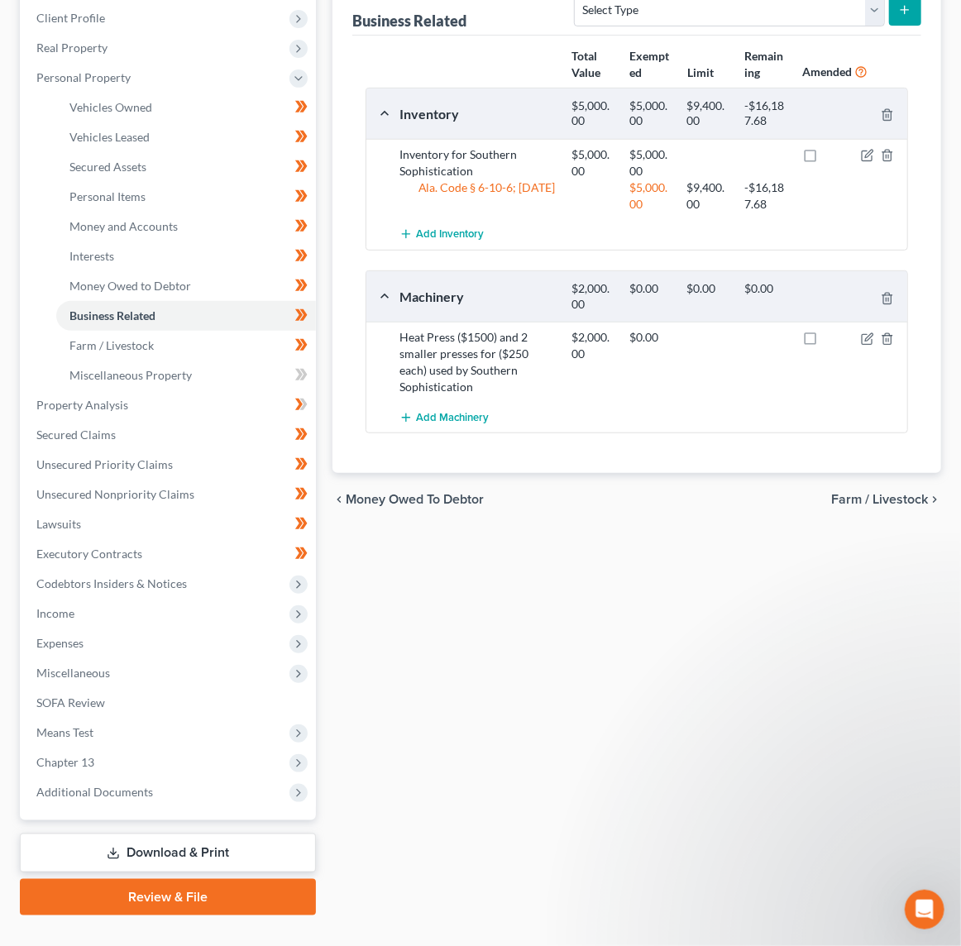
scroll to position [257, 0]
click at [189, 834] on link "Download & Print" at bounding box center [168, 853] width 296 height 39
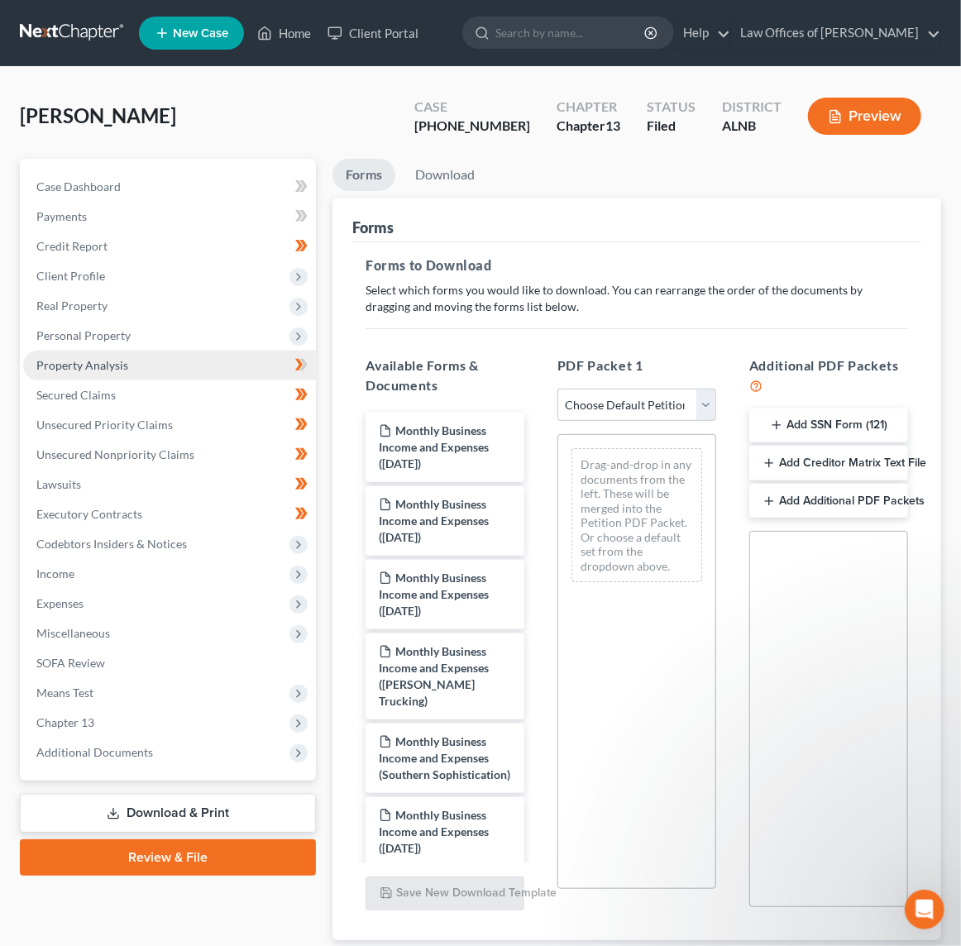
click at [247, 357] on link "Property Analysis" at bounding box center [169, 366] width 293 height 30
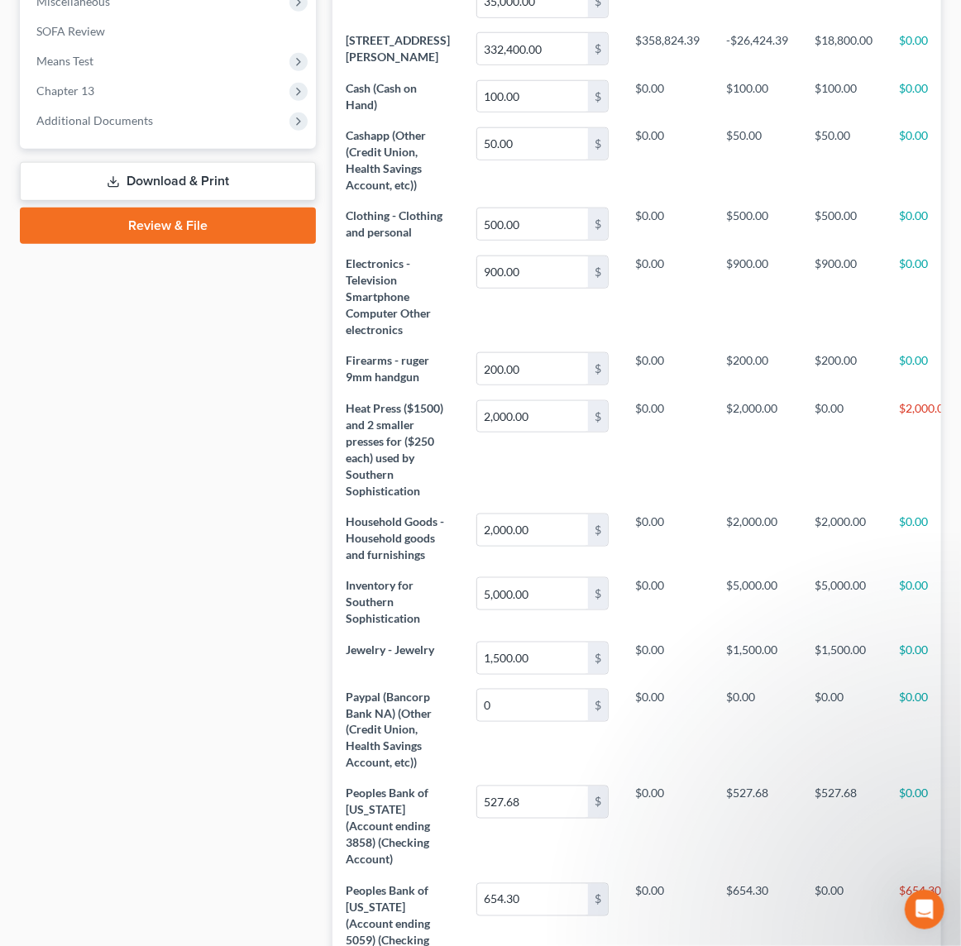
scroll to position [626, 0]
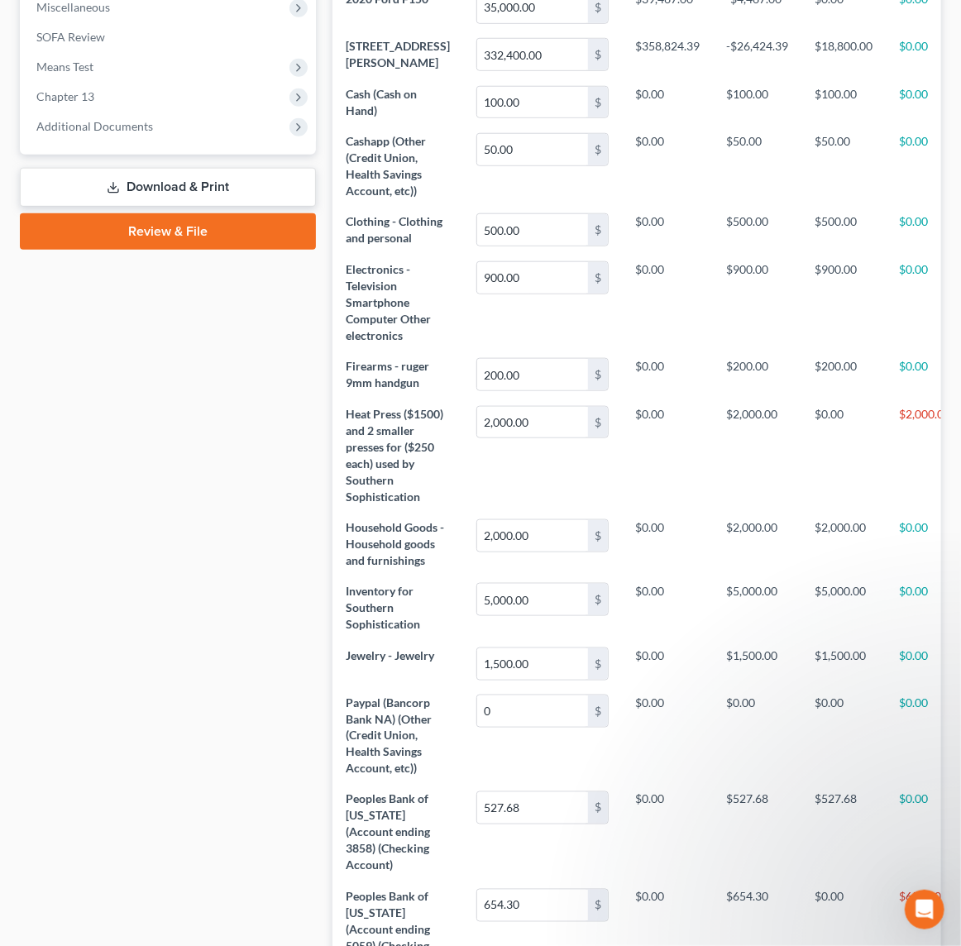
click at [174, 168] on link "Download & Print" at bounding box center [168, 187] width 296 height 39
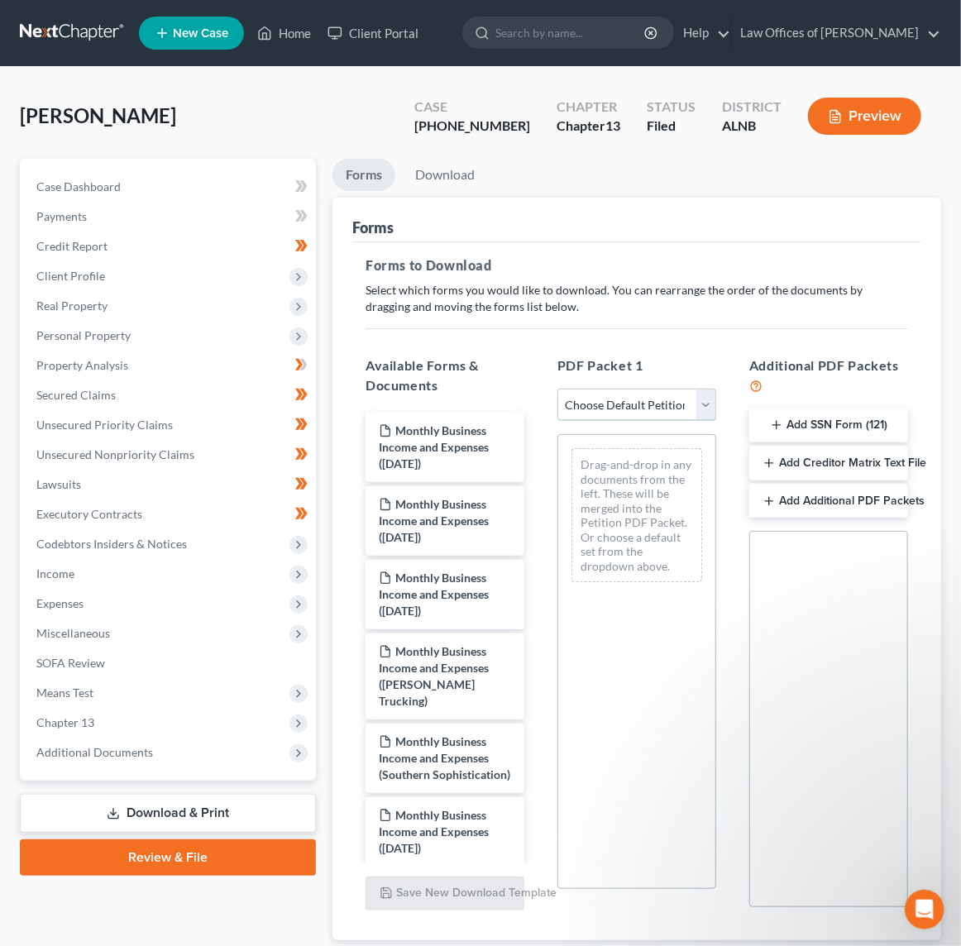
select select "2"
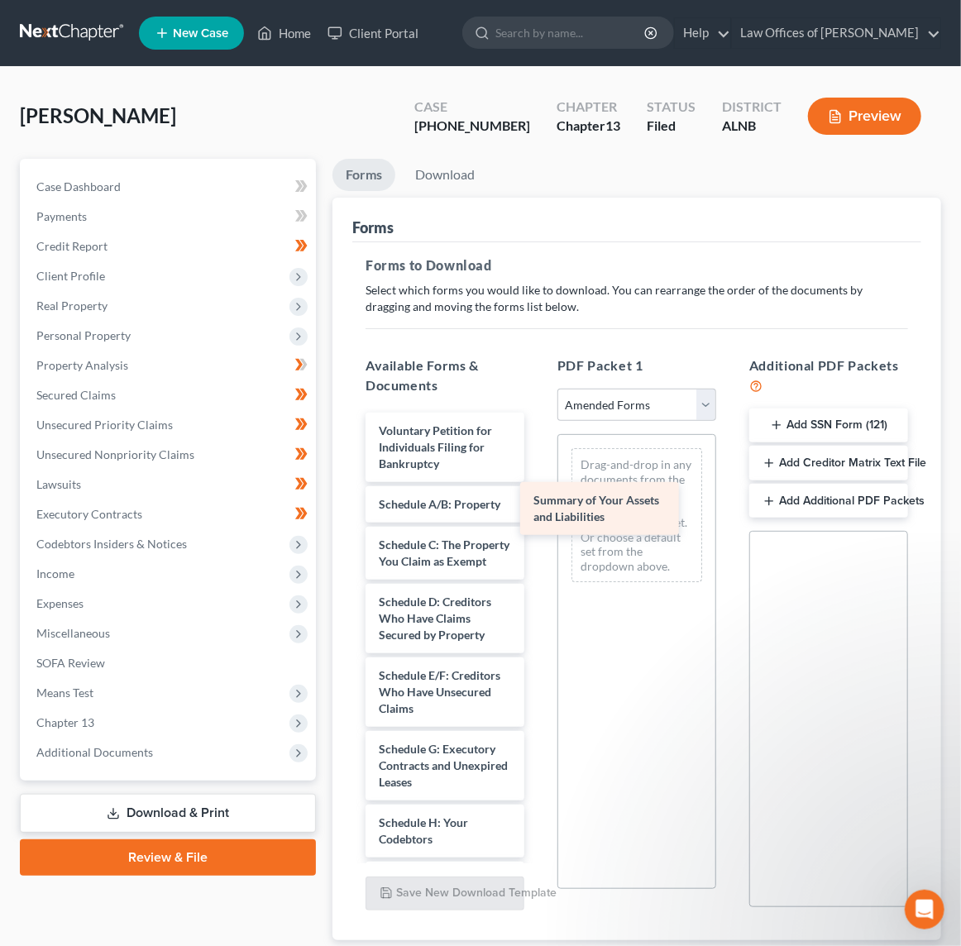
drag, startPoint x: 452, startPoint y: 499, endPoint x: 686, endPoint y: 500, distance: 234.0
click at [538, 500] on div "Summary of Your Assets and Liabilities Voluntary Petition for Individuals Filin…" at bounding box center [444, 925] width 185 height 1025
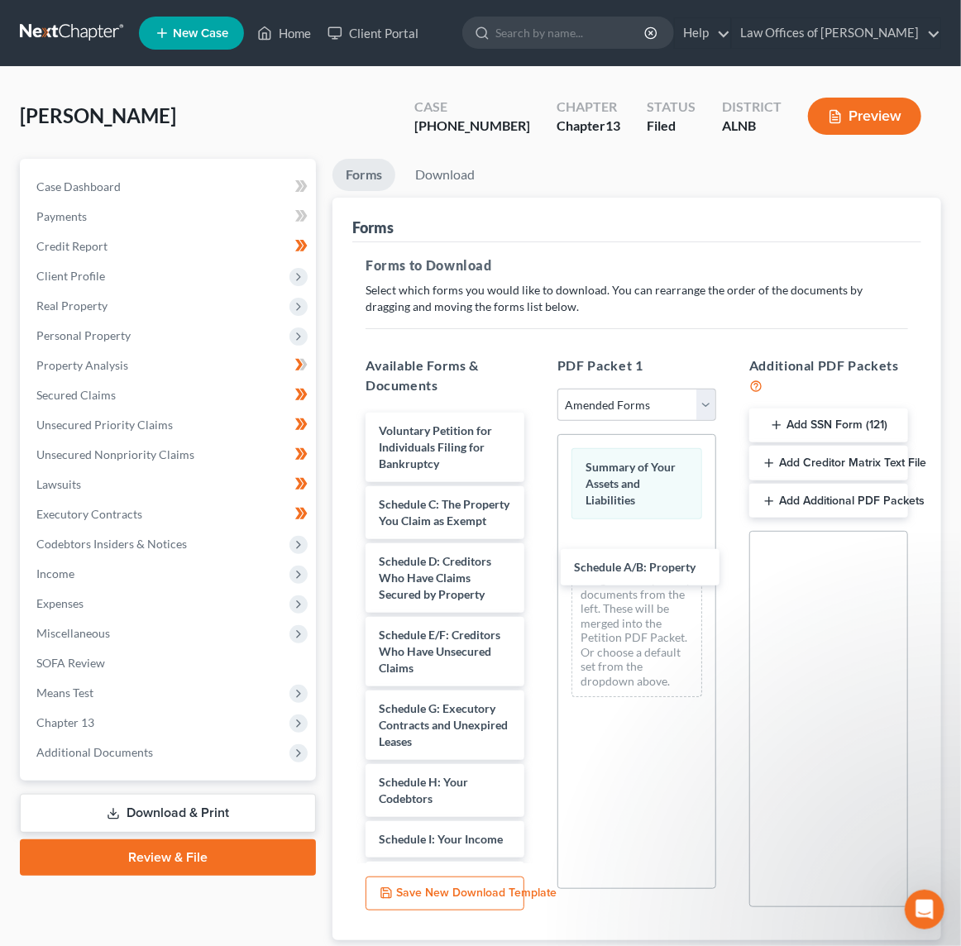
drag, startPoint x: 439, startPoint y: 506, endPoint x: 581, endPoint y: 568, distance: 155.2
click at [538, 576] on div "Schedule A/B: Property Voluntary Petition for Individuals Filing for Bankruptcy…" at bounding box center [444, 905] width 185 height 984
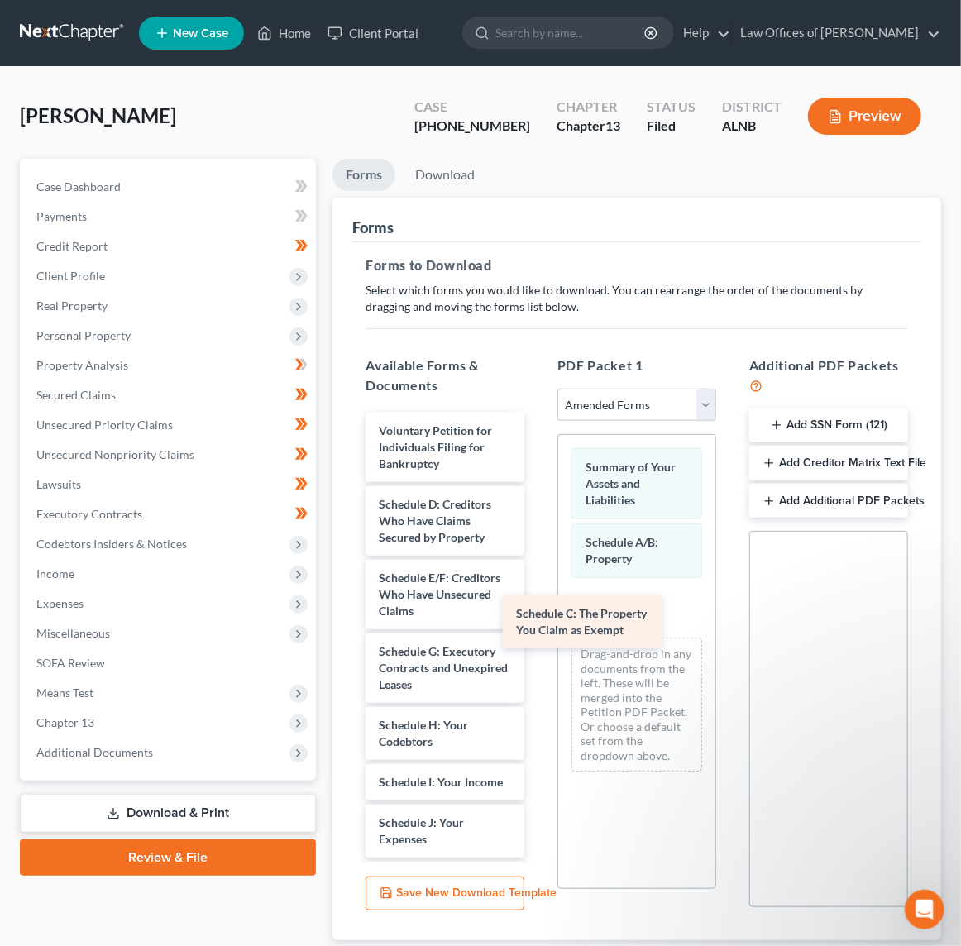
drag, startPoint x: 437, startPoint y: 509, endPoint x: 614, endPoint y: 620, distance: 209.2
click at [538, 620] on div "Schedule C: The Property You Claim as Exempt Voluntary Petition for Individuals…" at bounding box center [444, 876] width 185 height 927
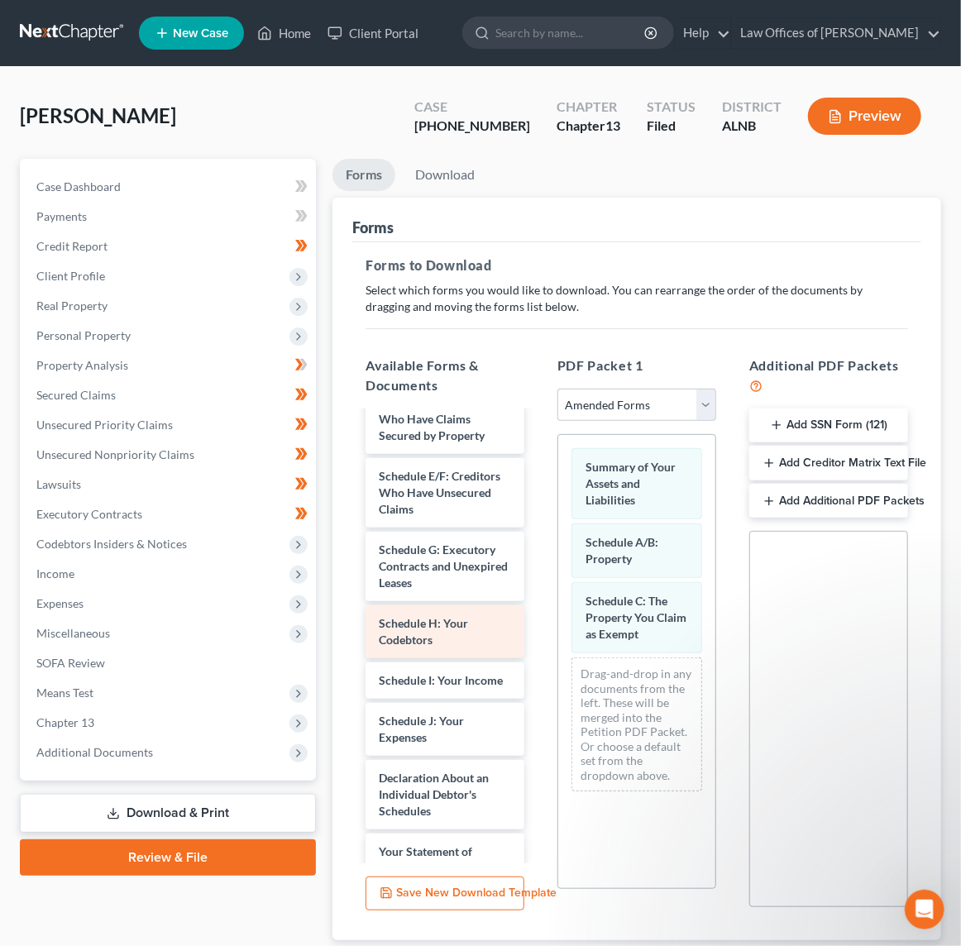
scroll to position [114, 0]
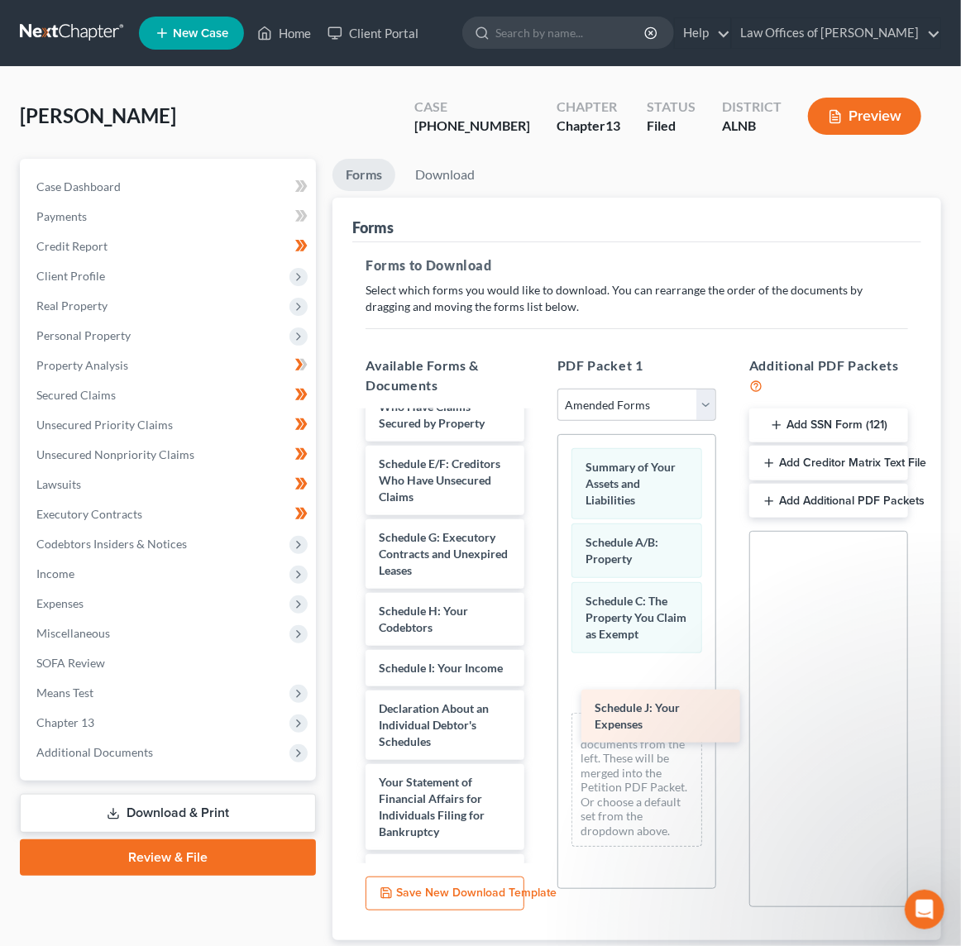
drag, startPoint x: 450, startPoint y: 691, endPoint x: 666, endPoint y: 710, distance: 216.7
click at [538, 710] on div "Schedule J: Your Expenses Voluntary Petition for Individuals Filing for Bankrup…" at bounding box center [444, 734] width 185 height 870
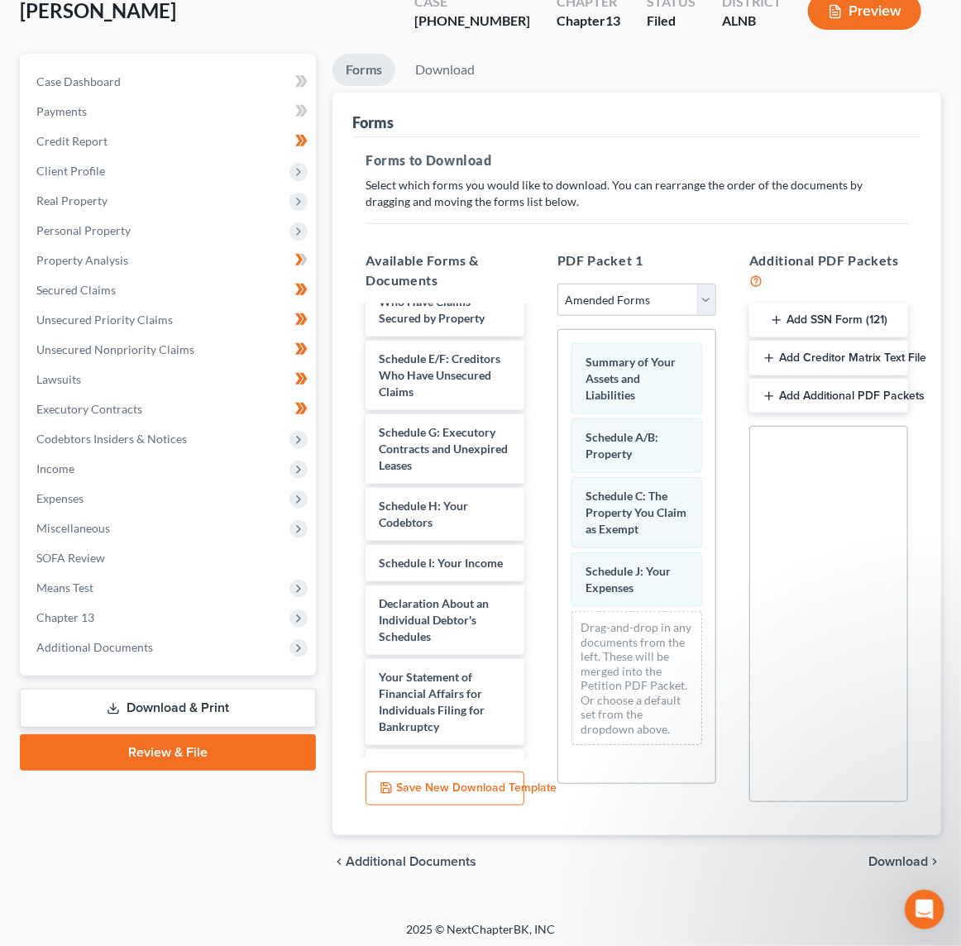
scroll to position [103, 0]
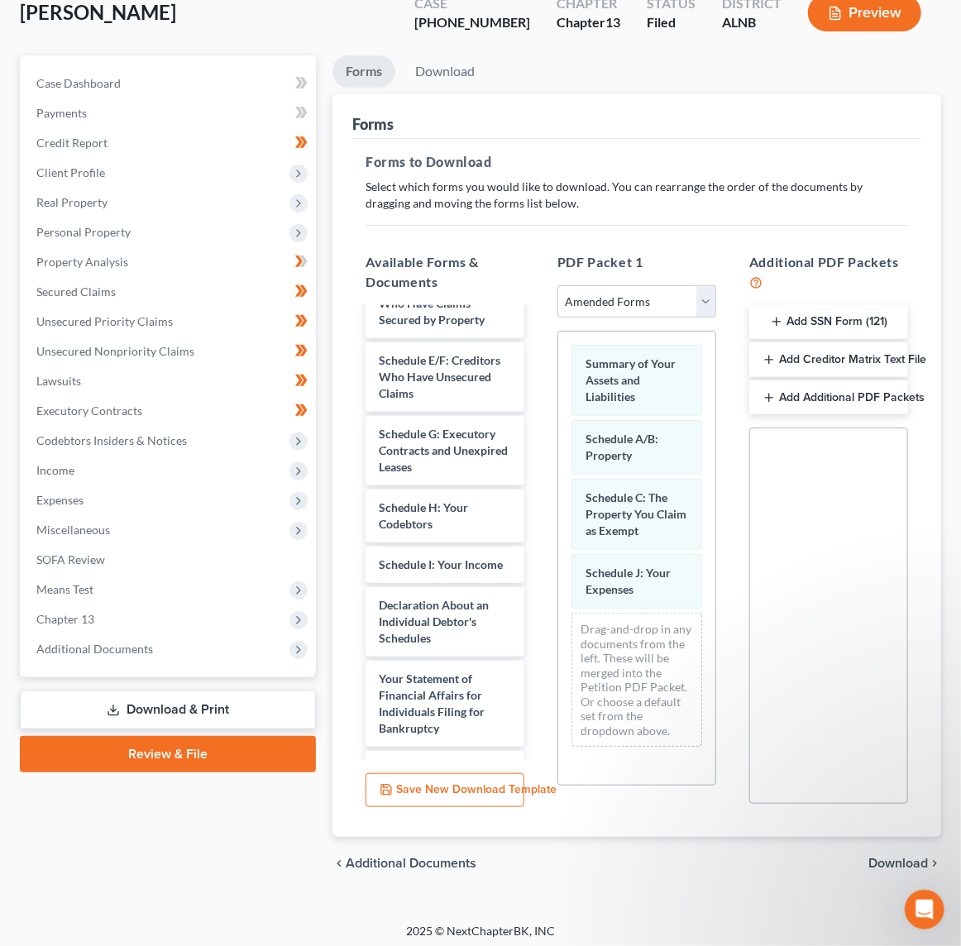
click at [886, 856] on span "Download" at bounding box center [898, 863] width 60 height 13
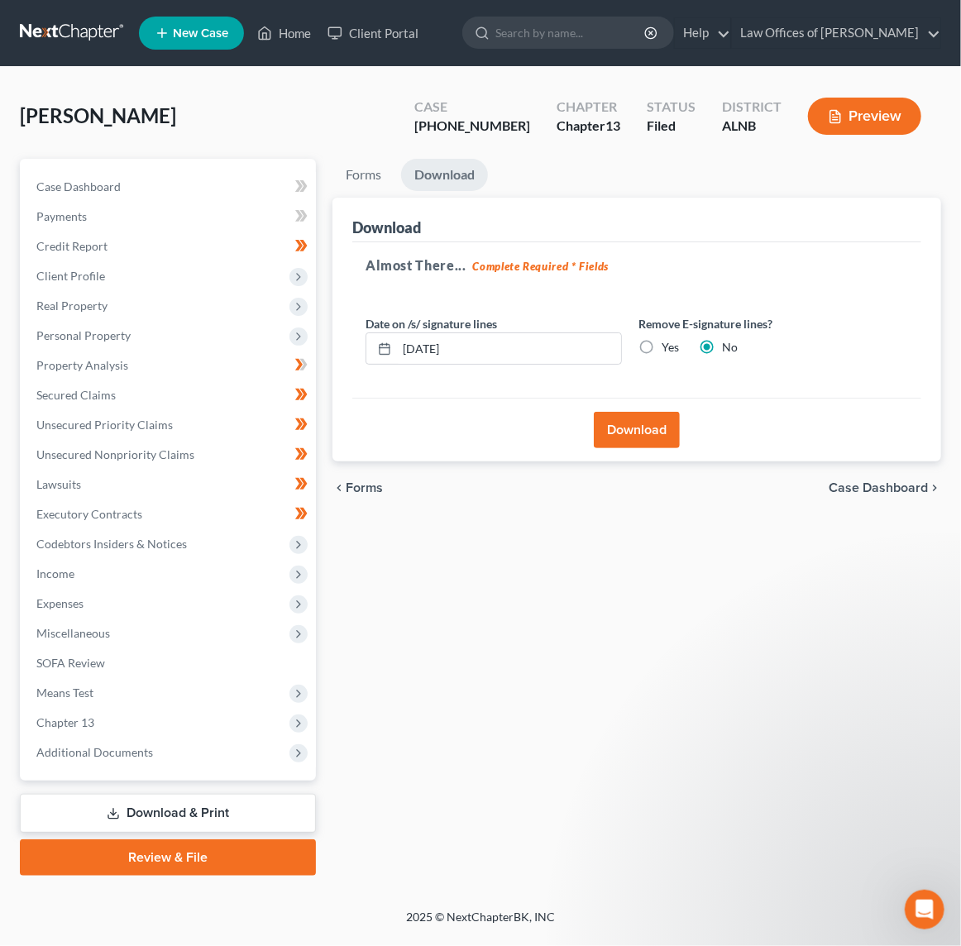
scroll to position [0, 0]
click at [637, 432] on button "Download" at bounding box center [637, 430] width 86 height 36
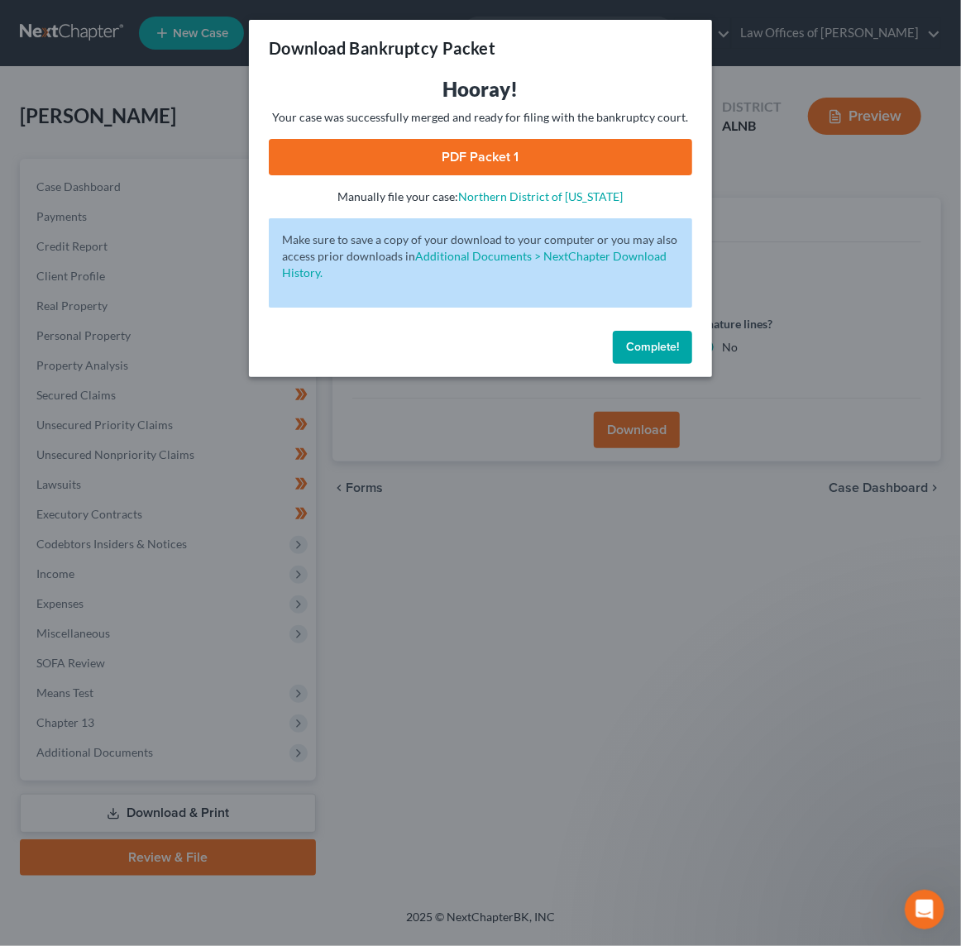
click at [581, 158] on link "PDF Packet 1" at bounding box center [480, 157] width 423 height 36
click at [649, 361] on div "Complete!" at bounding box center [480, 350] width 463 height 53
click at [661, 354] on button "Complete!" at bounding box center [652, 347] width 79 height 33
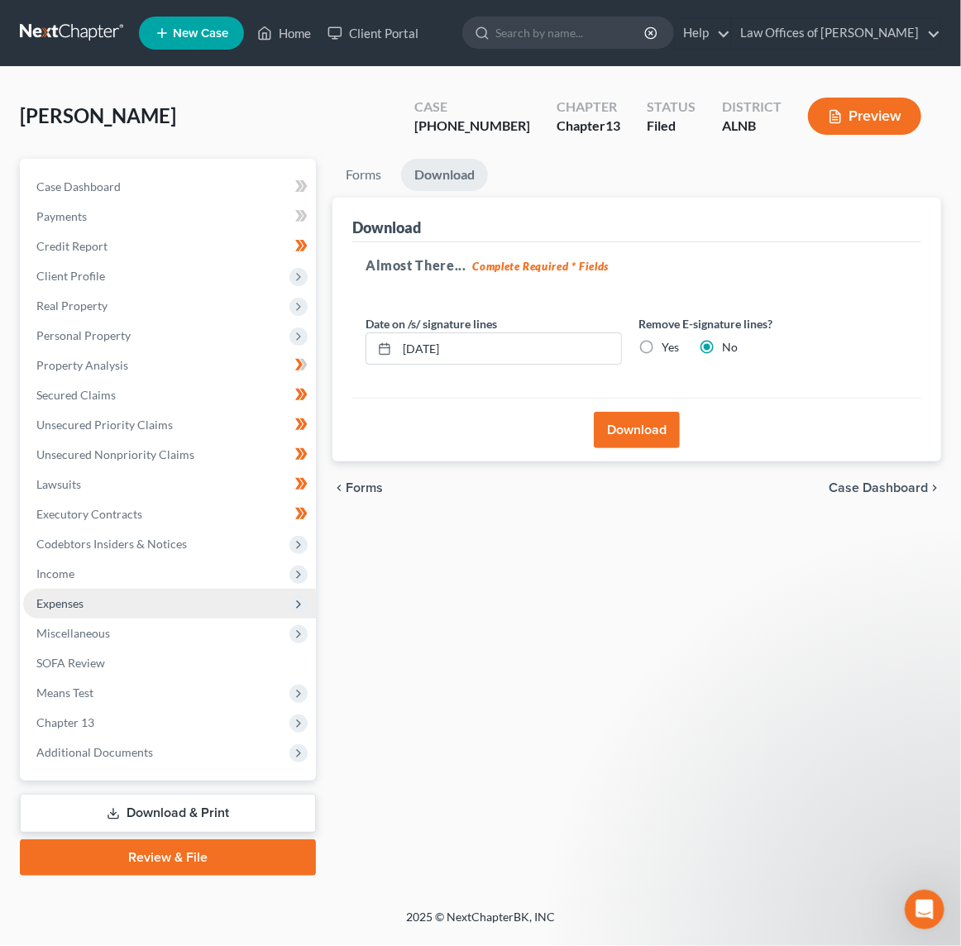
click at [42, 596] on span "Expenses" at bounding box center [59, 603] width 47 height 14
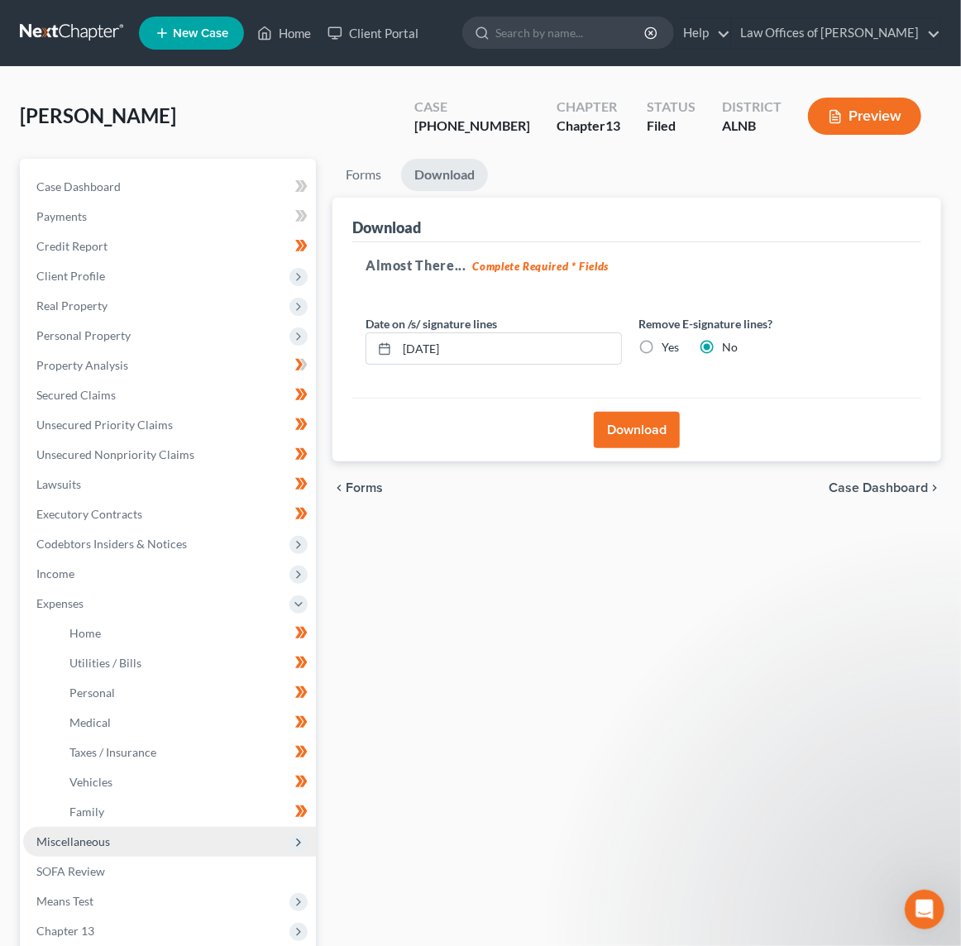
scroll to position [-1, 0]
click at [161, 827] on span "Miscellaneous" at bounding box center [169, 842] width 293 height 30
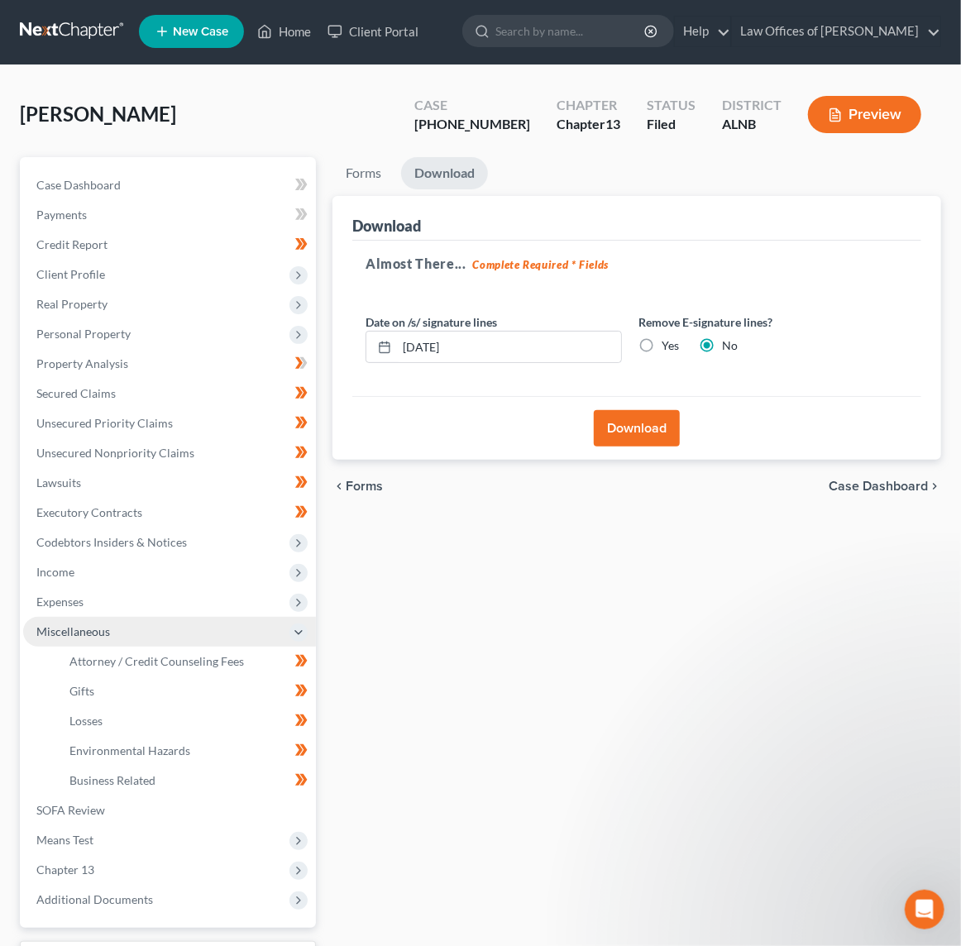
scroll to position [0, 0]
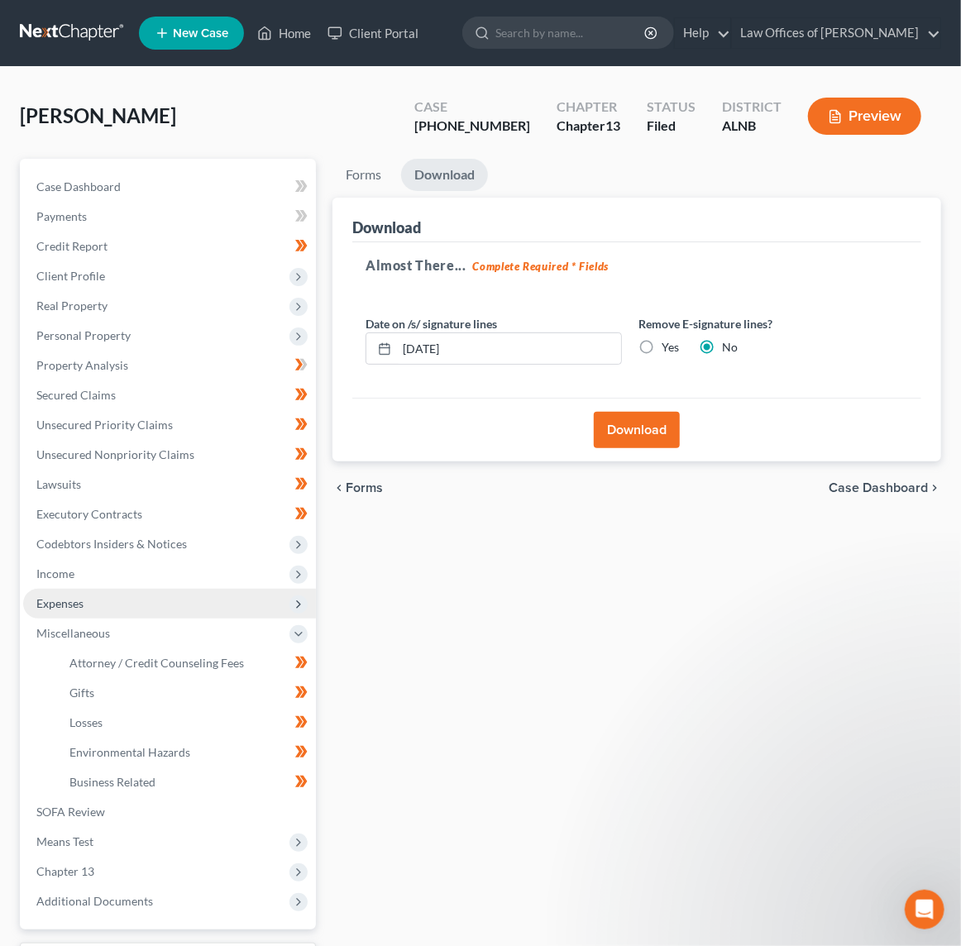
click at [95, 589] on span "Expenses" at bounding box center [169, 604] width 293 height 30
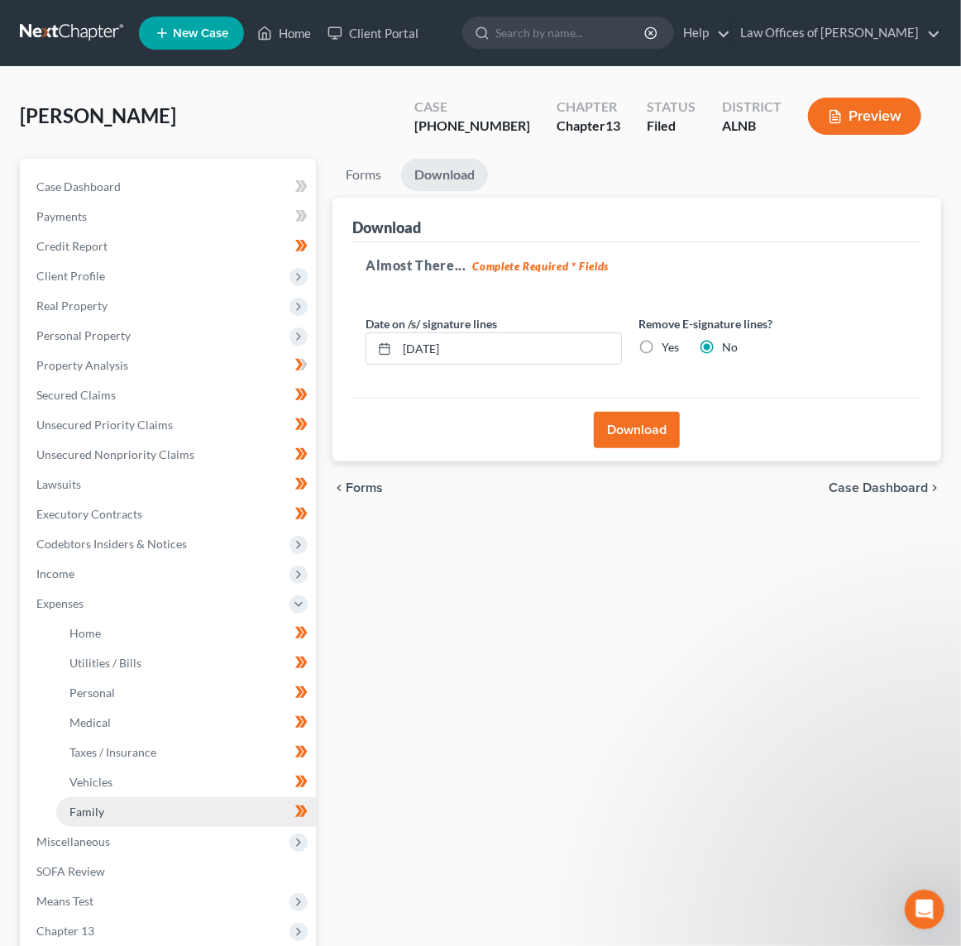
click at [103, 805] on span "Family" at bounding box center [86, 812] width 35 height 14
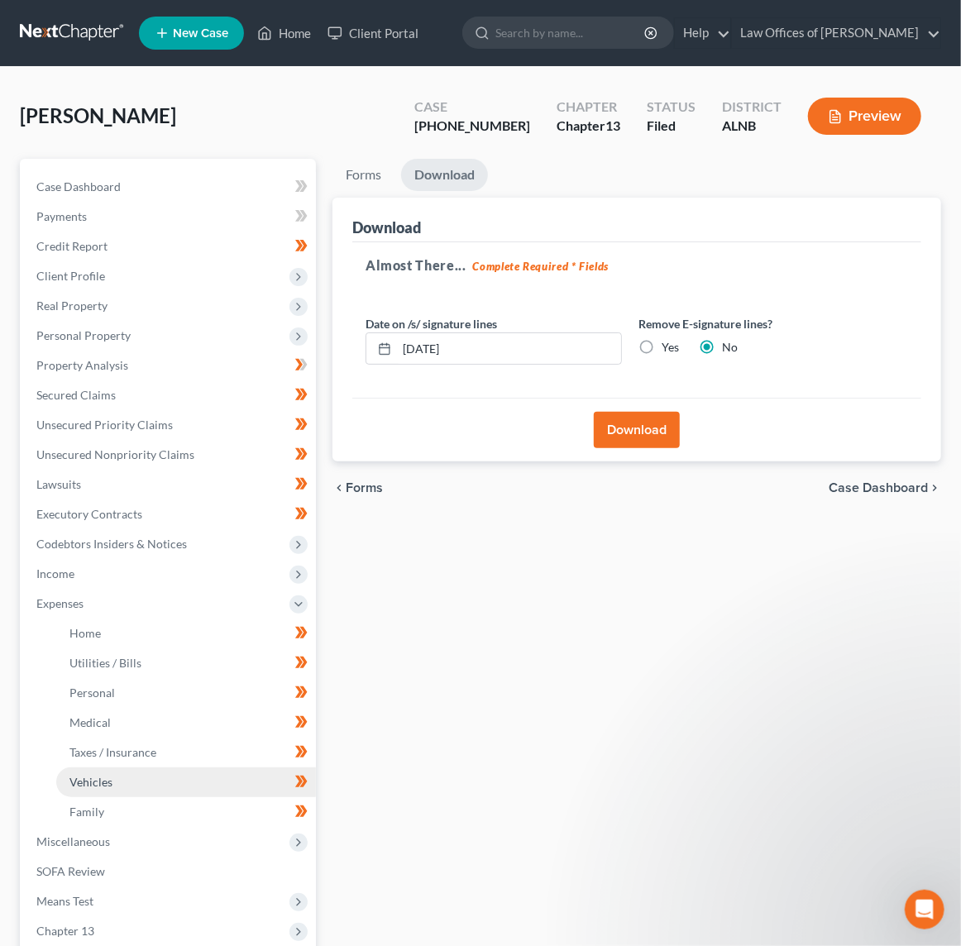
scroll to position [-1, 0]
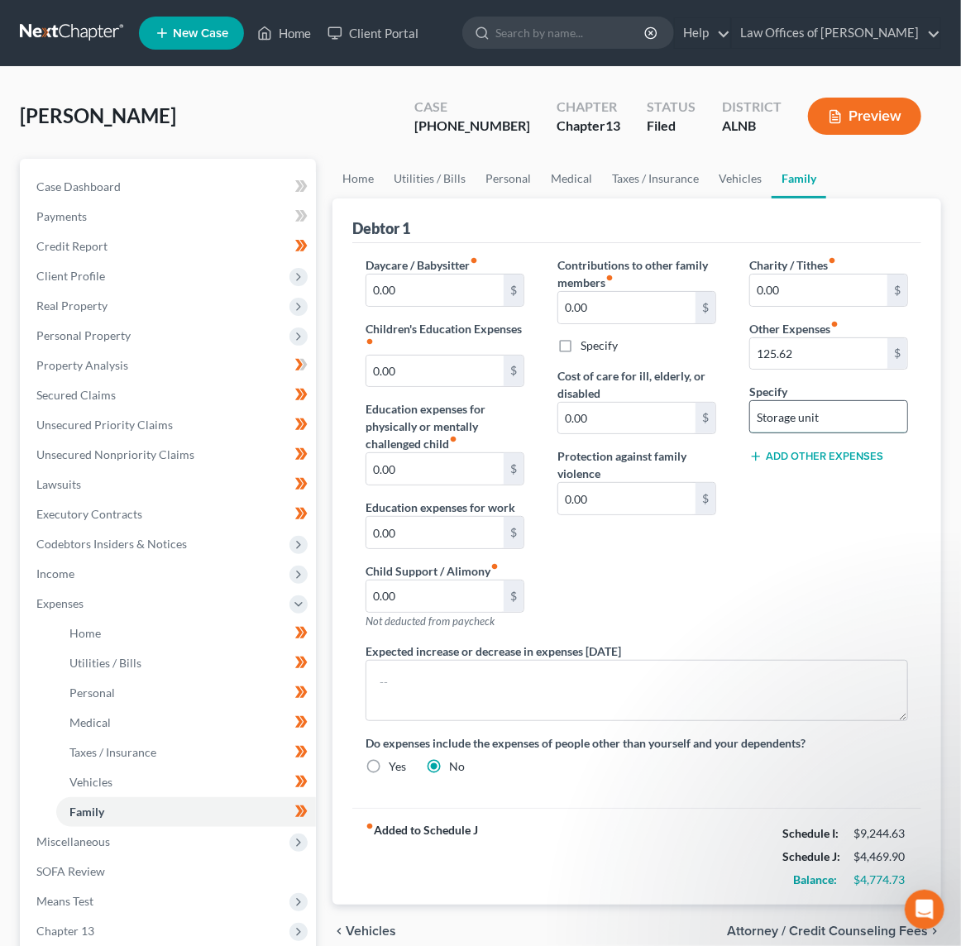
click at [802, 412] on input "Storage unit" at bounding box center [828, 416] width 157 height 31
paste input "Monthly payment to Southern Lease Management for storage unit (Ends 3/2026)"
type input "Monthly payment to Southern Lease Management for storage unit (Ends 3/2026)"
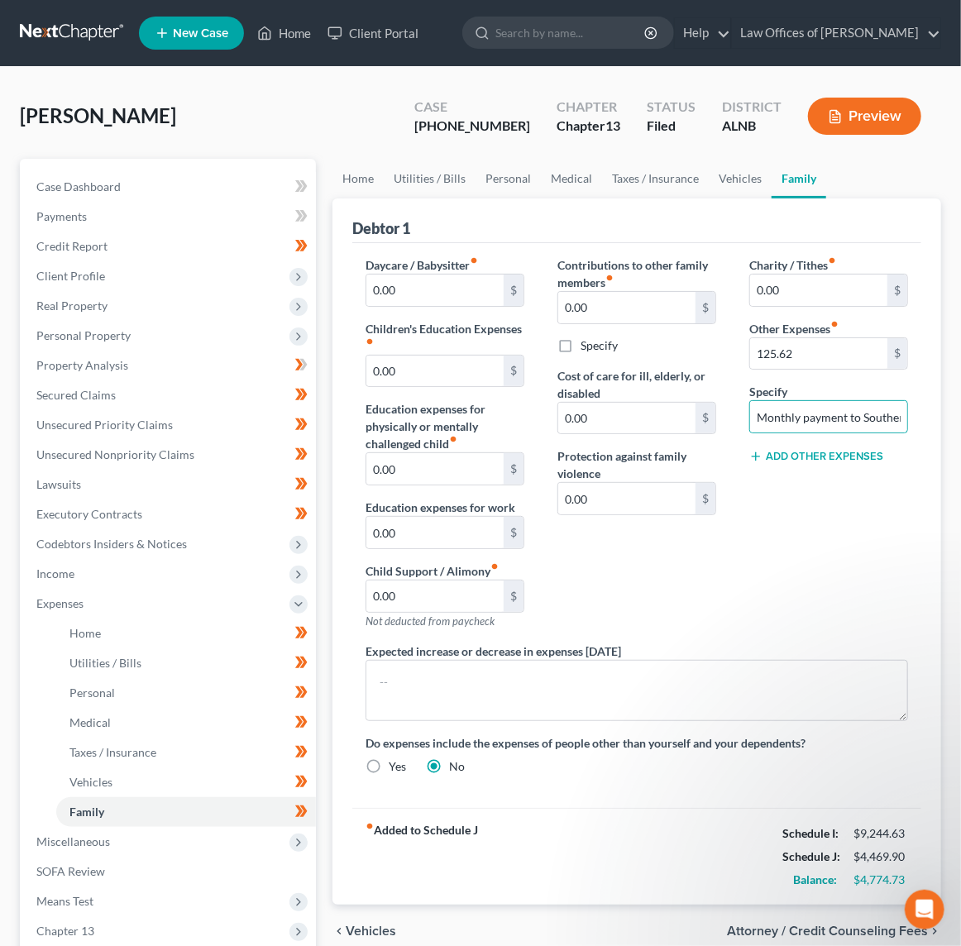
click at [885, 547] on div "Charity / Tithes fiber_manual_record 0.00 $ Other Expenses fiber_manual_record …" at bounding box center [829, 449] width 192 height 386
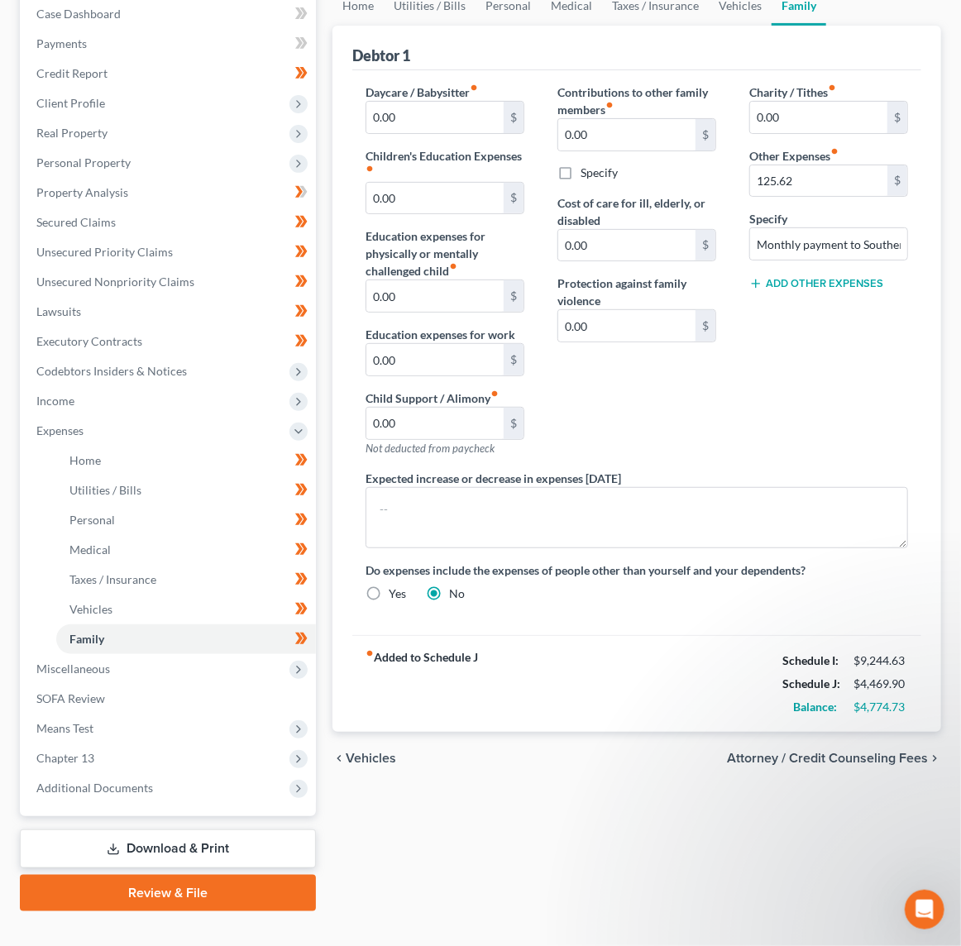
scroll to position [171, 0]
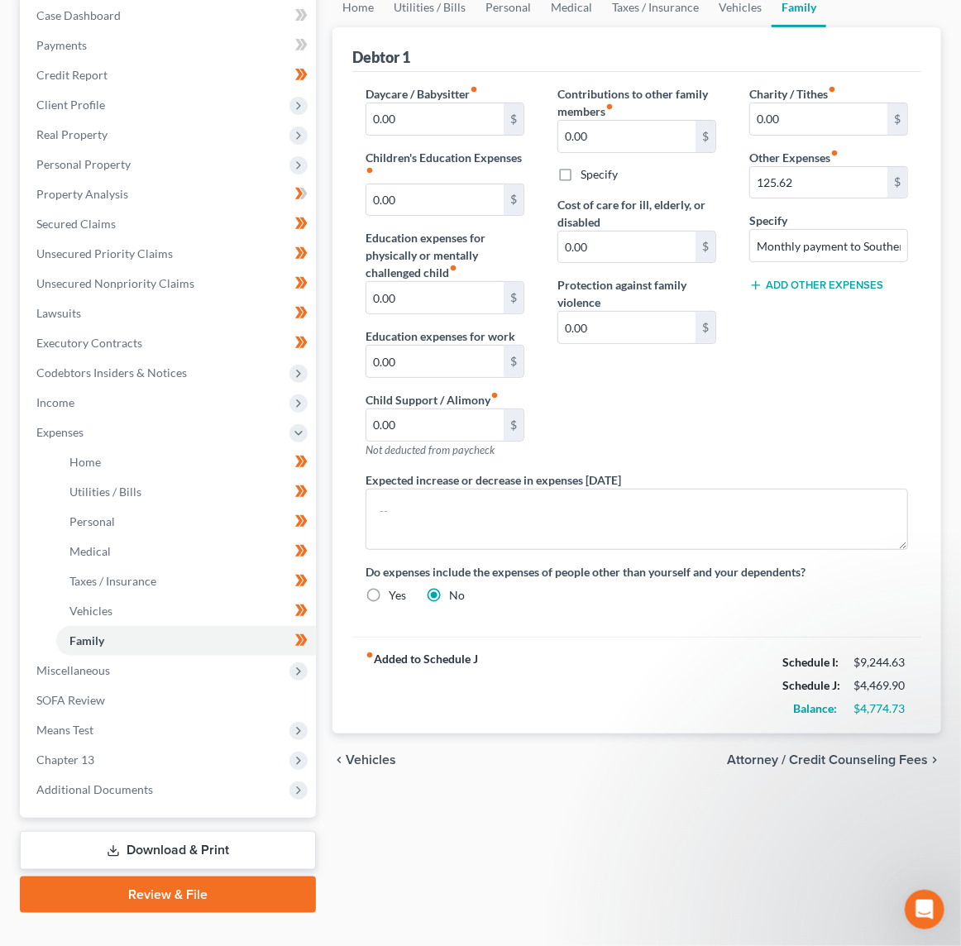
click at [173, 831] on link "Download & Print" at bounding box center [168, 850] width 296 height 39
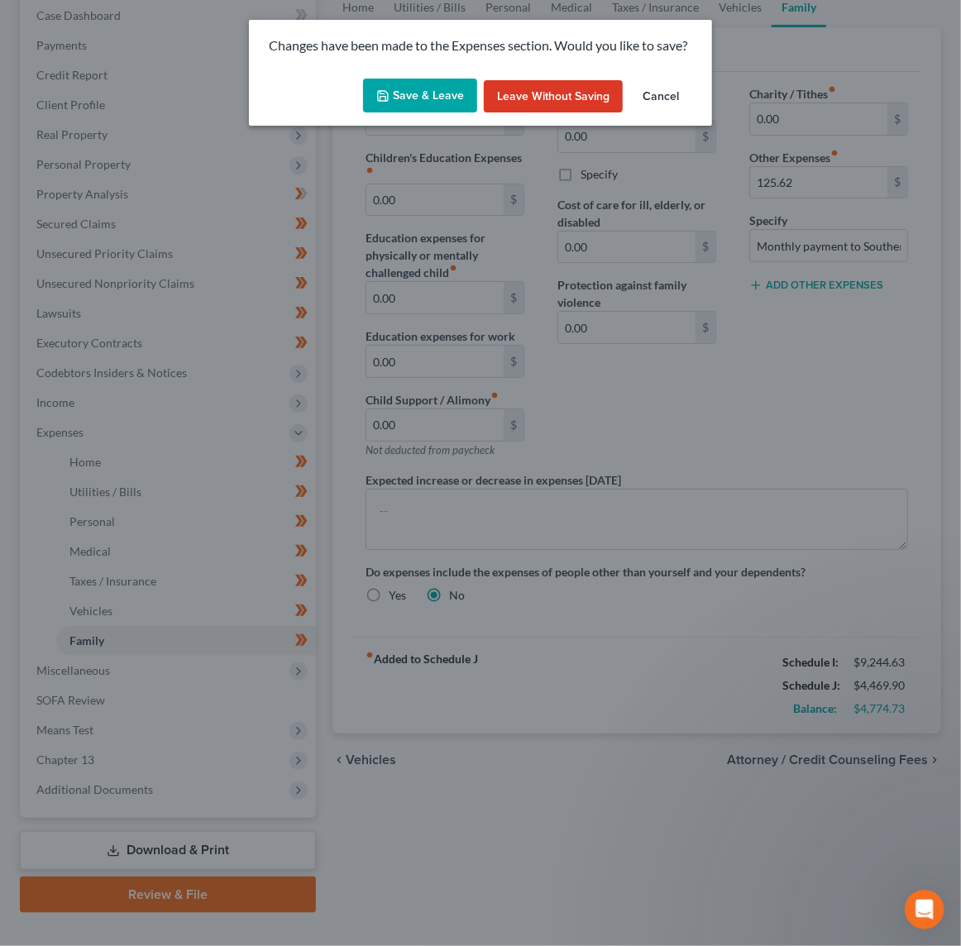
click at [404, 94] on button "Save & Leave" at bounding box center [420, 96] width 114 height 35
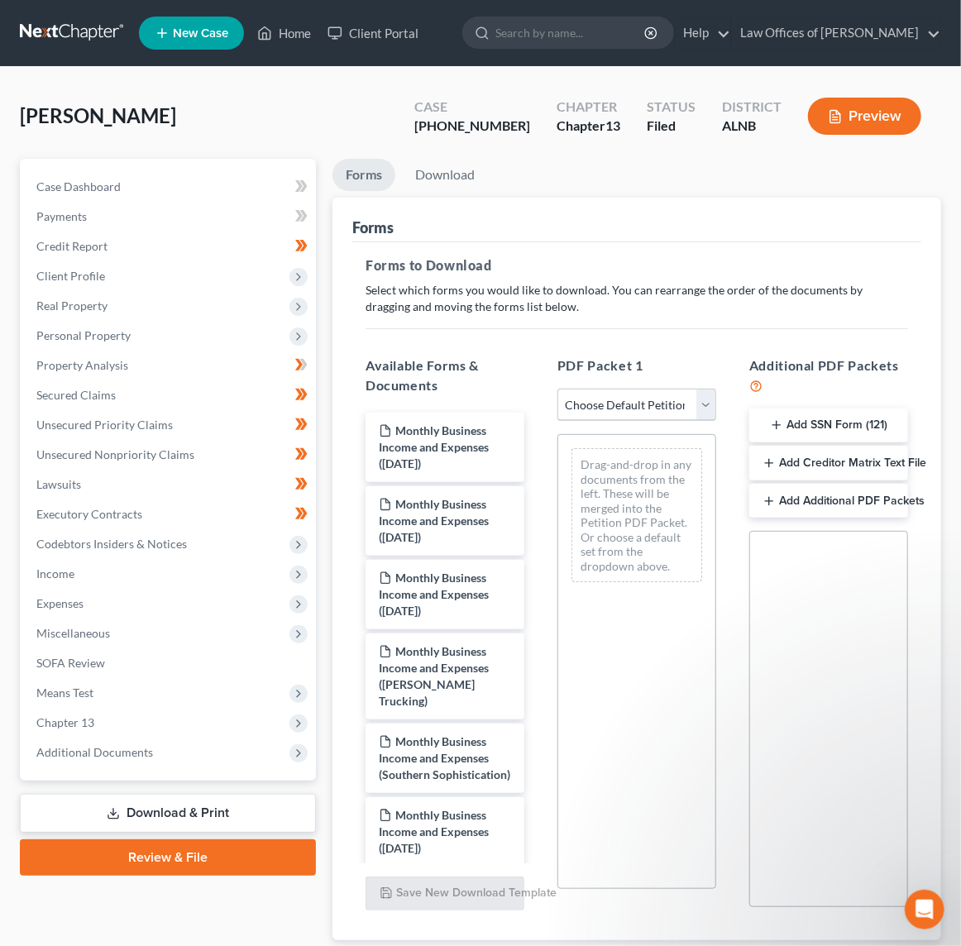
select select "2"
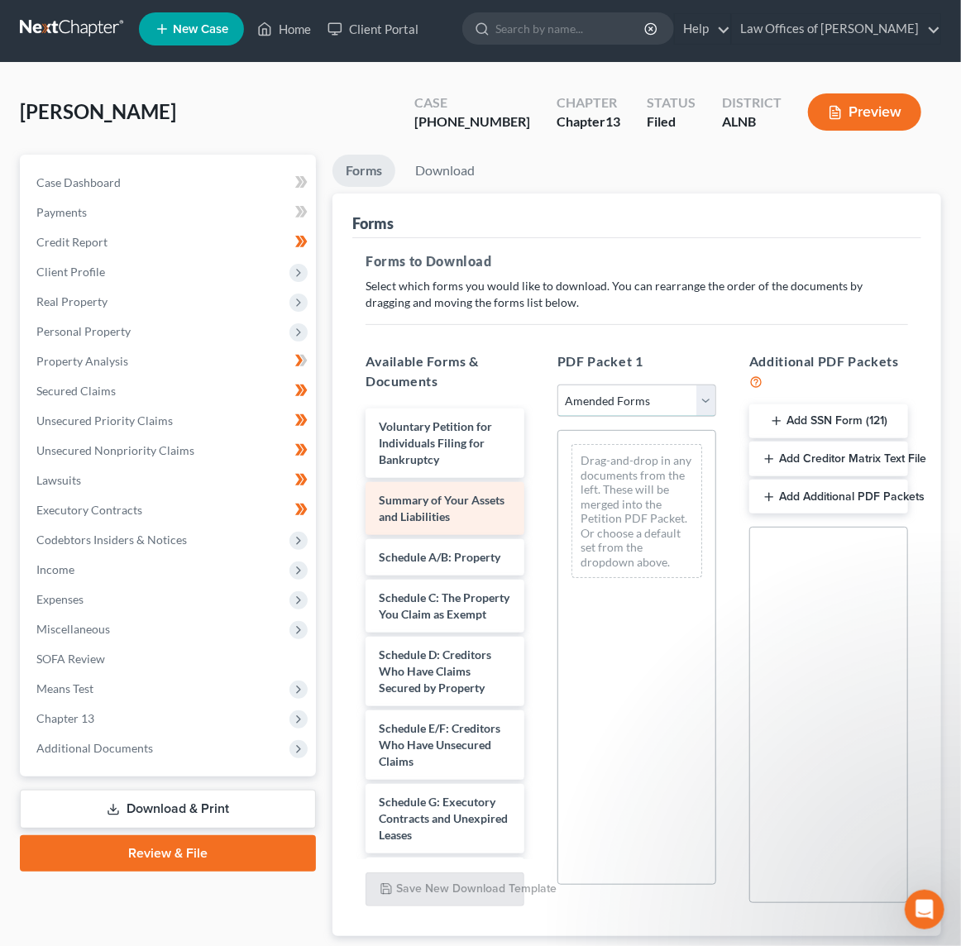
scroll to position [4, 0]
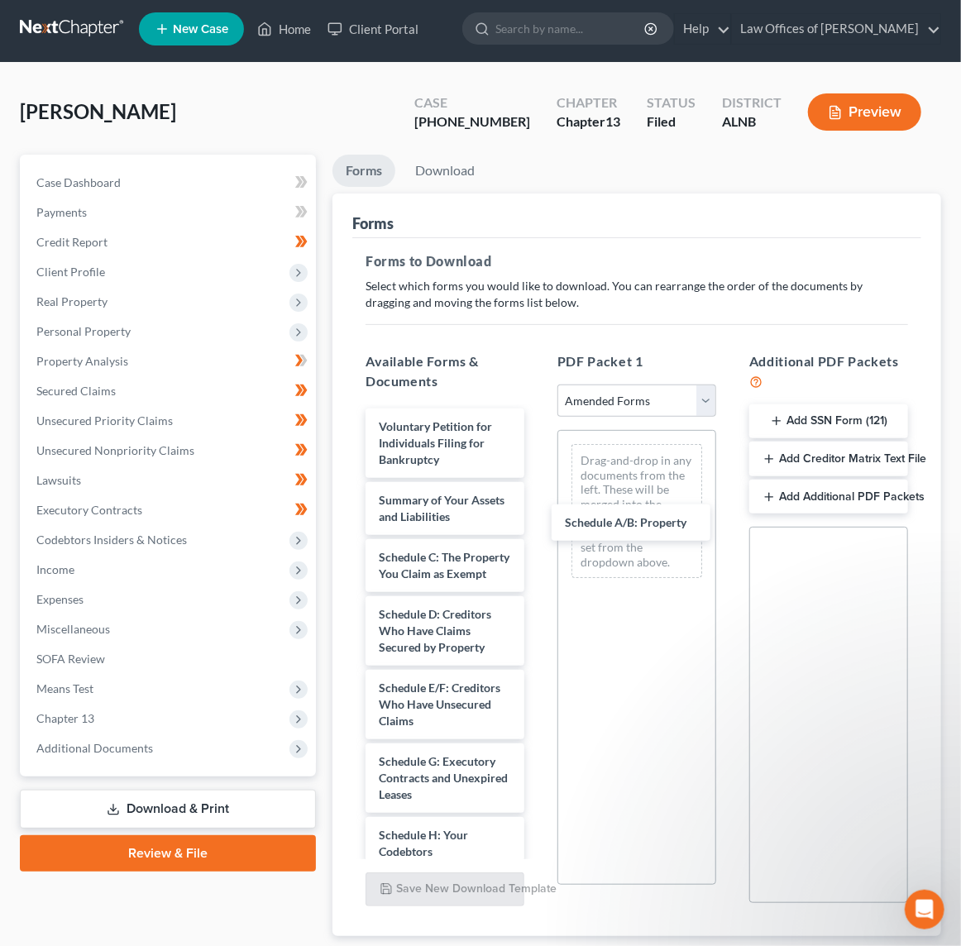
click at [538, 520] on div "Schedule A/B: Property Voluntary Petition for Individuals Filing for Bankruptcy…" at bounding box center [444, 929] width 185 height 1041
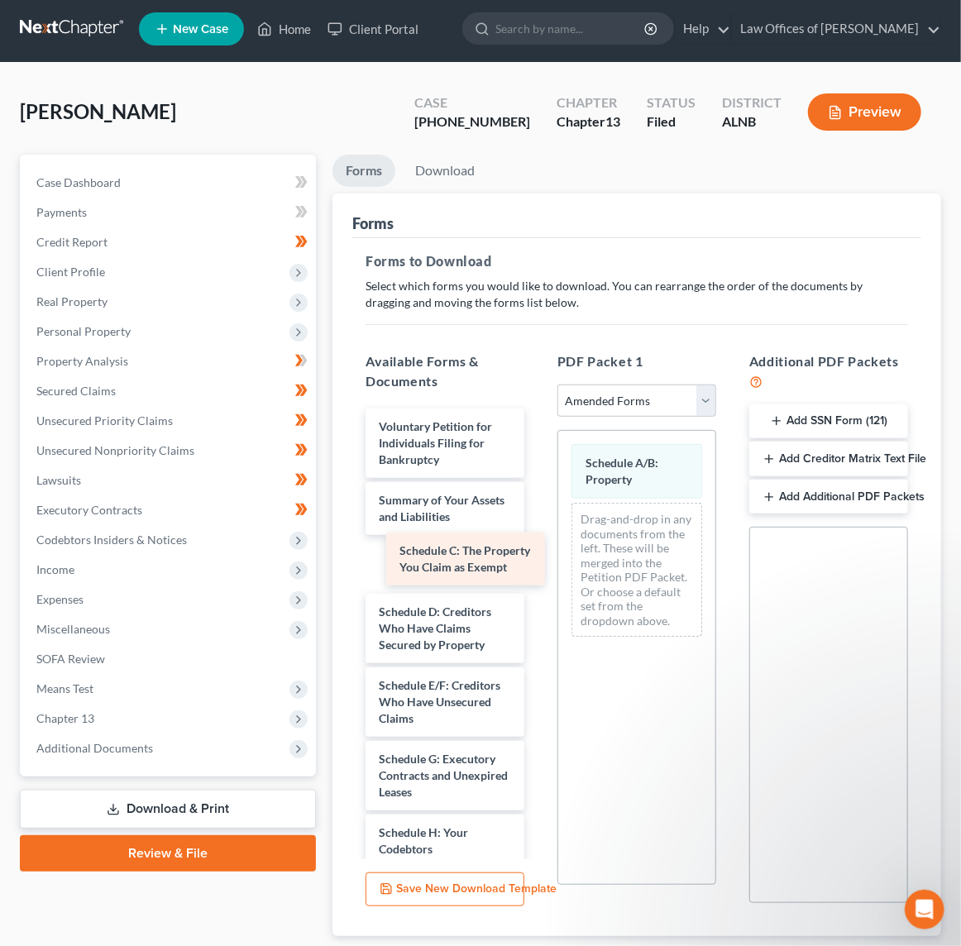
drag, startPoint x: 447, startPoint y: 543, endPoint x: 654, endPoint y: 543, distance: 206.7
click at [538, 543] on div "Schedule C: The Property You Claim as Exempt Voluntary Petition for Individuals…" at bounding box center [444, 929] width 185 height 1040
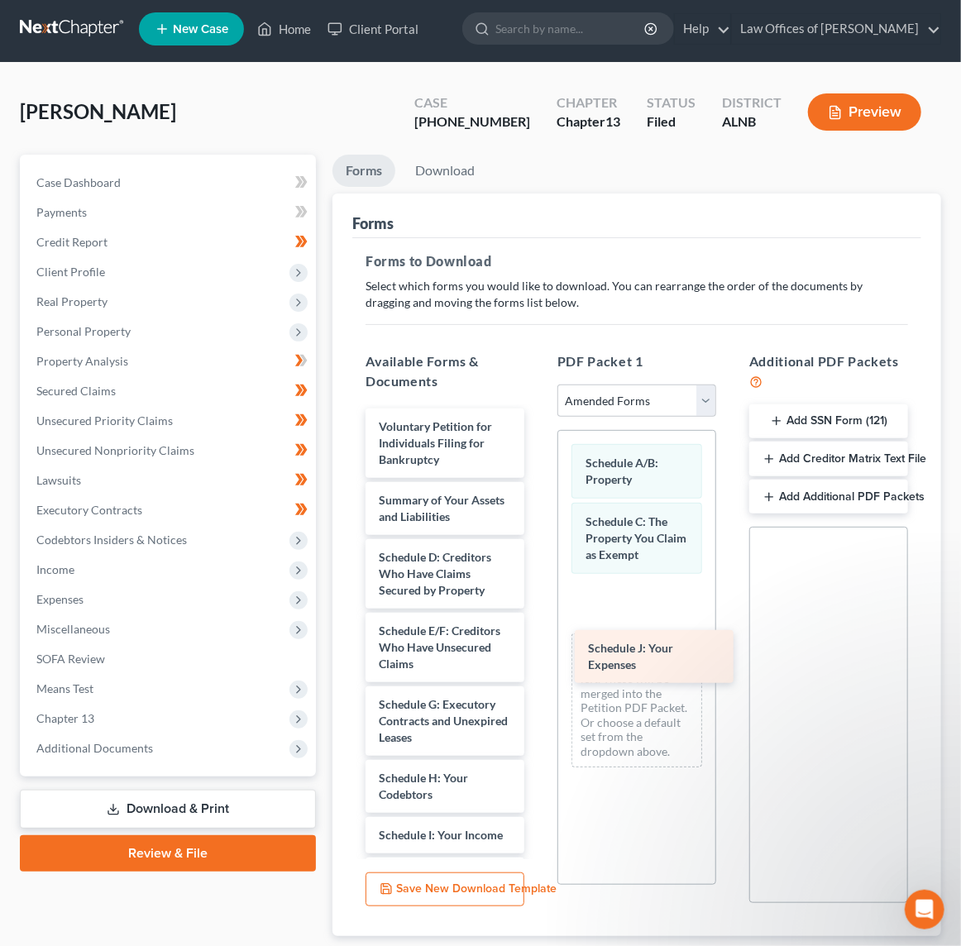
drag, startPoint x: 438, startPoint y: 843, endPoint x: 648, endPoint y: 638, distance: 293.0
click at [538, 638] on div "Schedule J: Your Expenses Voluntary Petition for Individuals Filing for Bankrup…" at bounding box center [444, 872] width 185 height 927
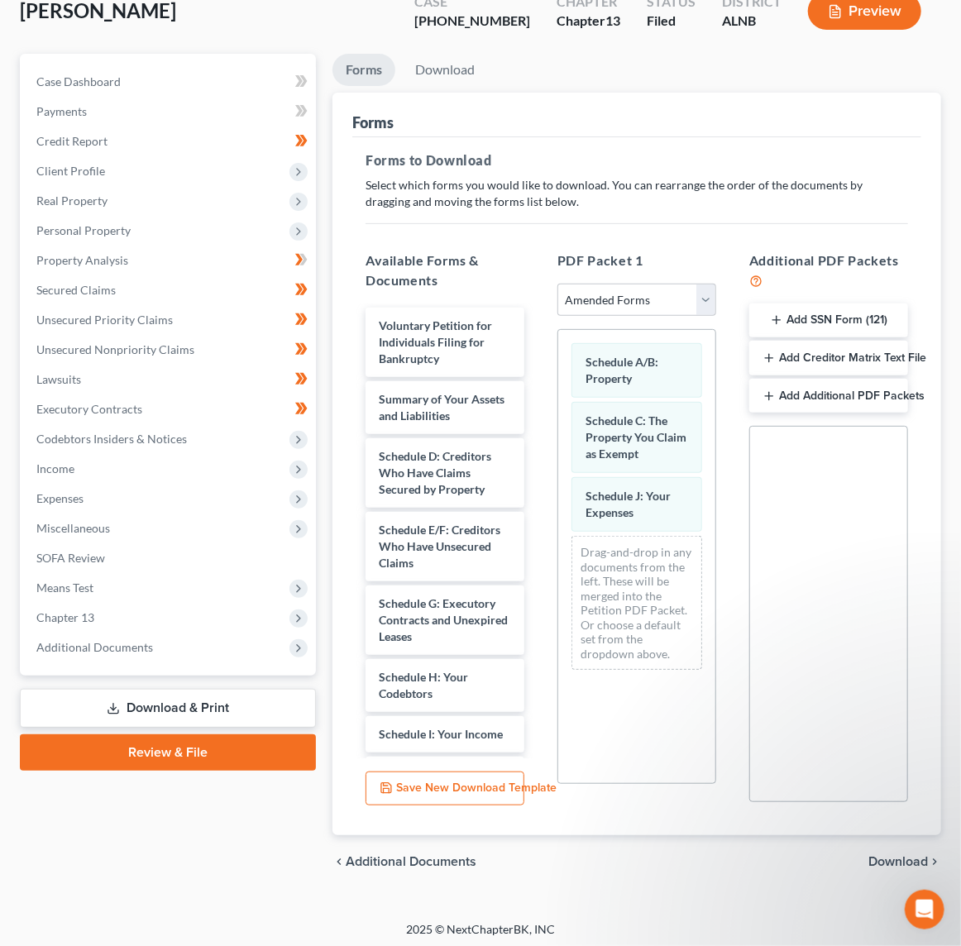
scroll to position [103, 0]
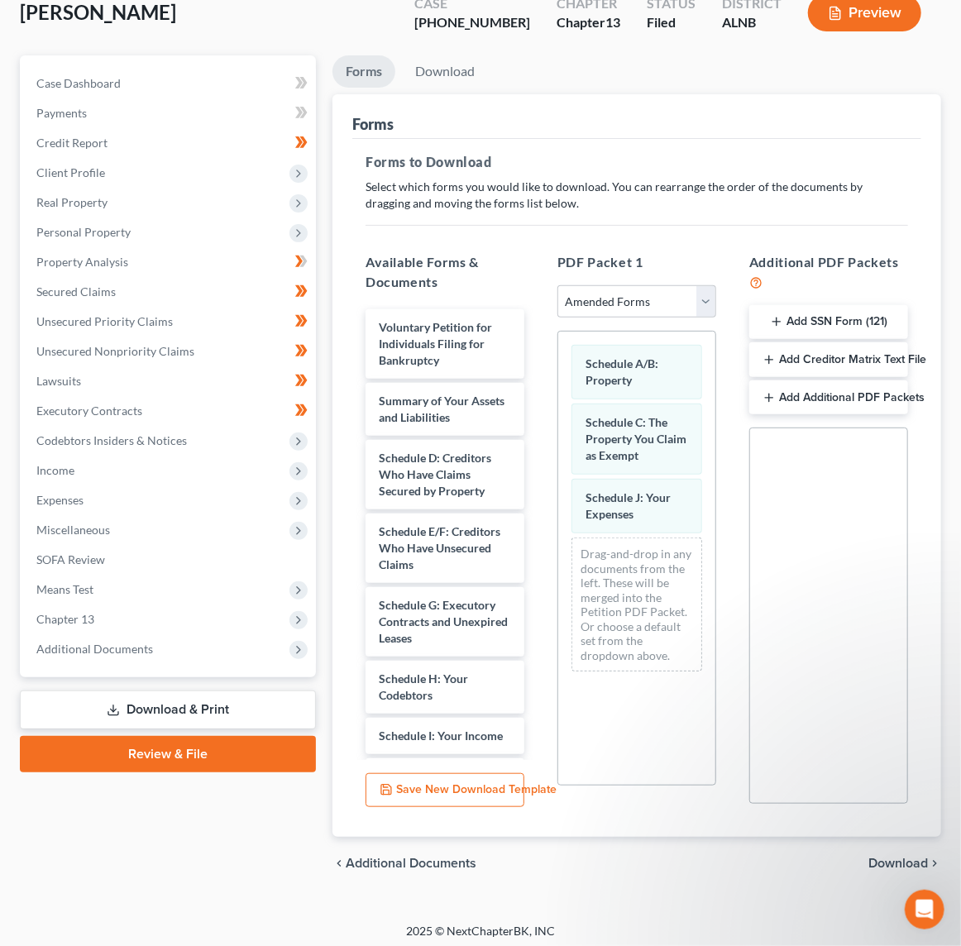
click at [901, 856] on span "Download" at bounding box center [898, 863] width 60 height 13
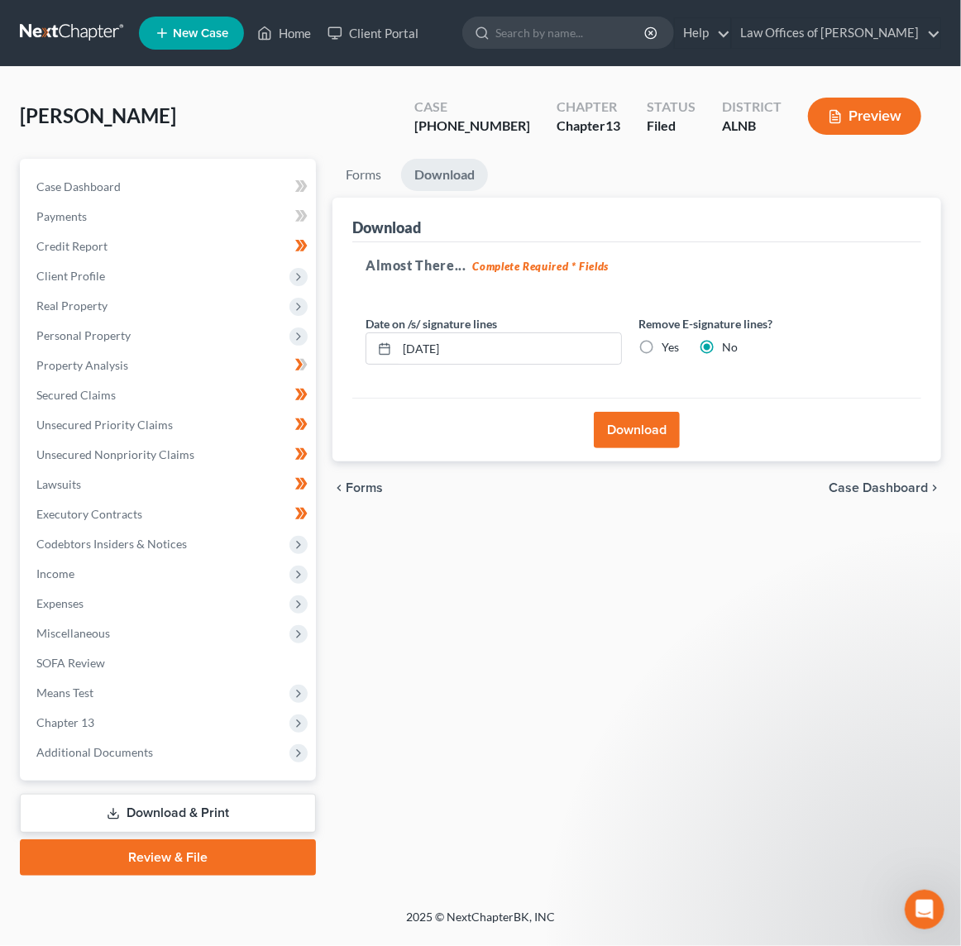
click at [634, 421] on button "Download" at bounding box center [637, 430] width 86 height 36
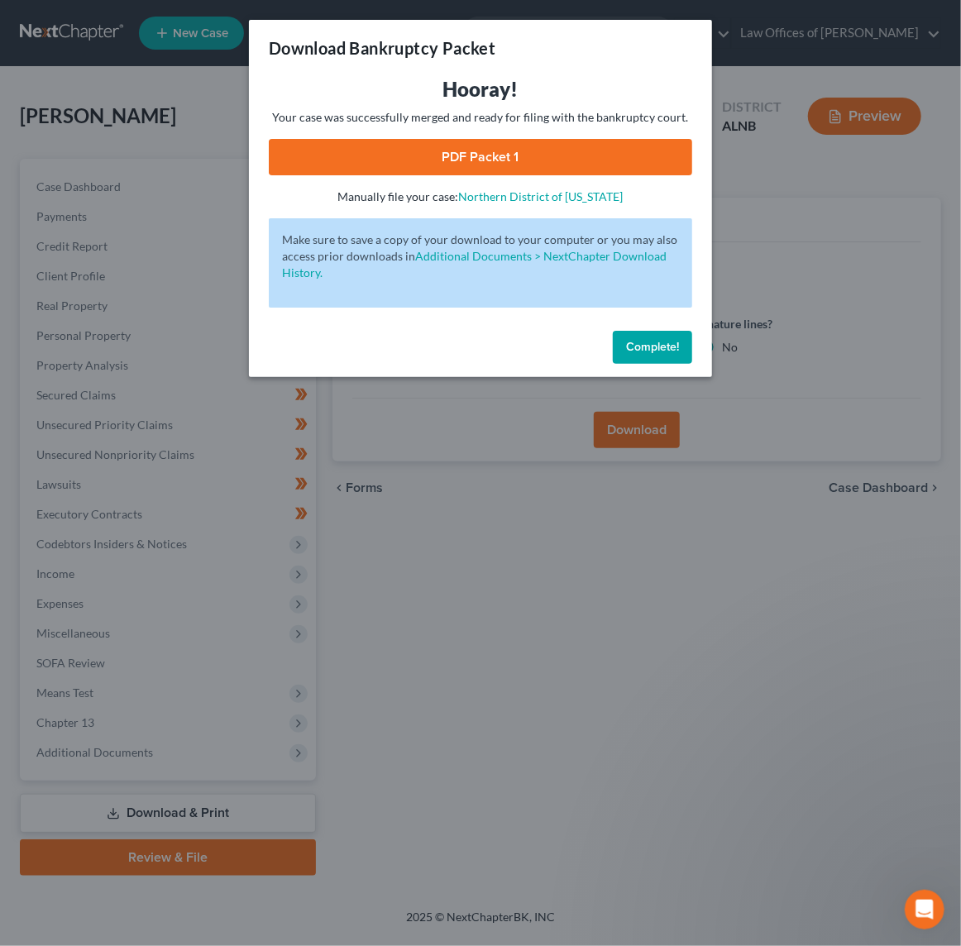
click at [423, 162] on link "PDF Packet 1" at bounding box center [480, 157] width 423 height 36
click at [636, 331] on button "Complete!" at bounding box center [652, 347] width 79 height 33
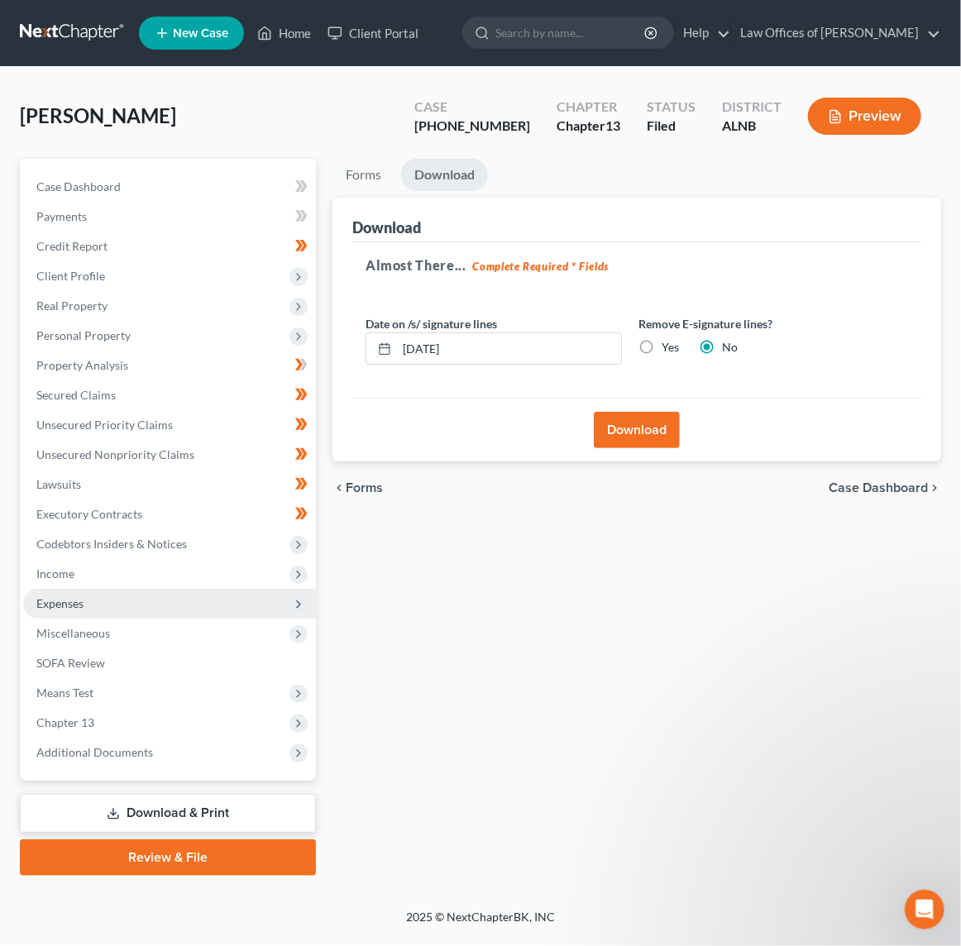
click at [49, 596] on span "Expenses" at bounding box center [59, 603] width 47 height 14
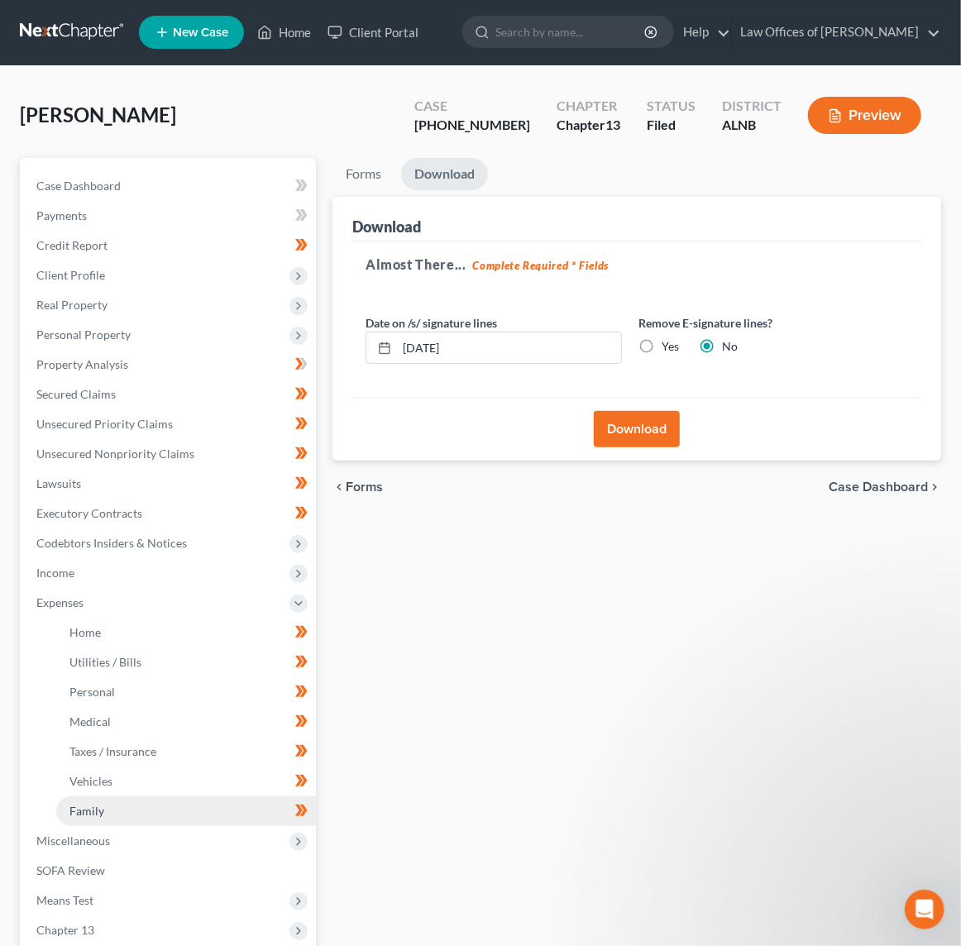
click at [105, 796] on link "Family" at bounding box center [186, 811] width 260 height 30
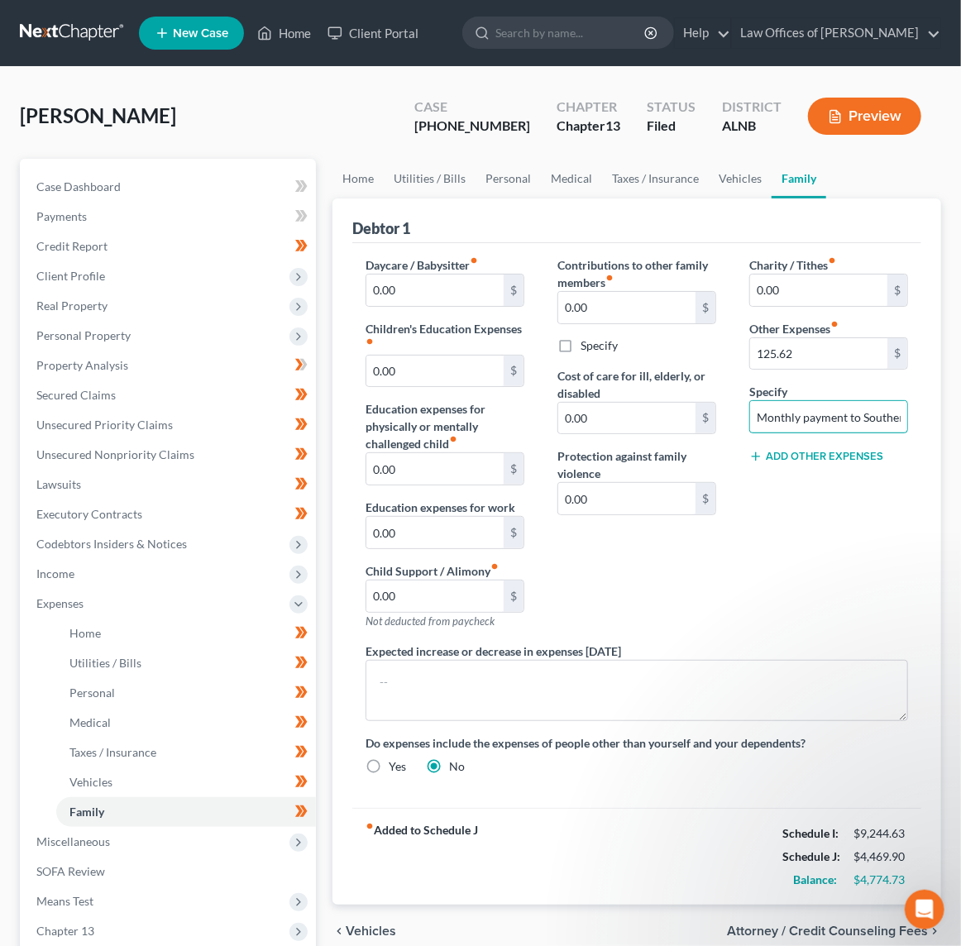
drag, startPoint x: 825, startPoint y: 416, endPoint x: 1018, endPoint y: 420, distance: 192.7
click at [961, 420] on html "Home New Case Client Portal Law Offices of [PERSON_NAME] [EMAIL_ADDRESS][DOMAIN…" at bounding box center [480, 573] width 961 height 1147
click at [814, 415] on input "Monthly payment to Southern Lease Management for storage unit (Ends 3/2026)" at bounding box center [828, 416] width 157 height 31
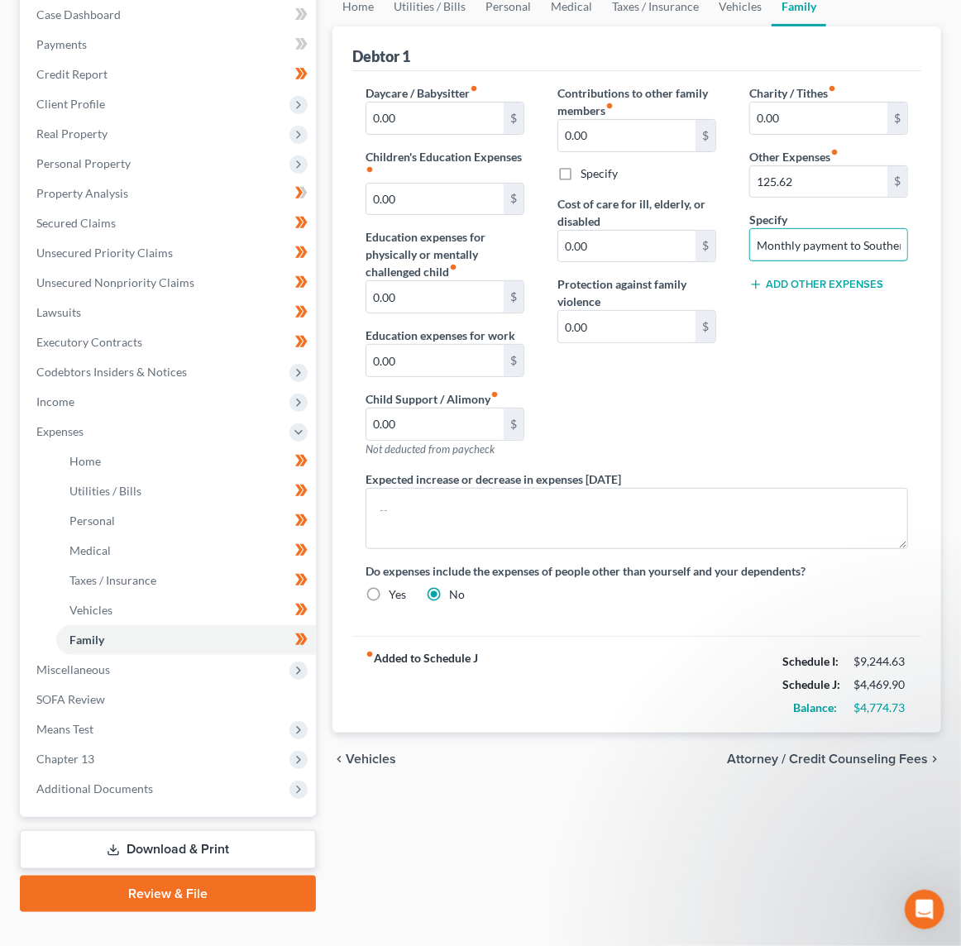
scroll to position [171, 0]
type input "Monthly payment to Southern Lease Management for storage building (Ends 3/2026)"
click at [142, 831] on link "Download & Print" at bounding box center [168, 850] width 296 height 39
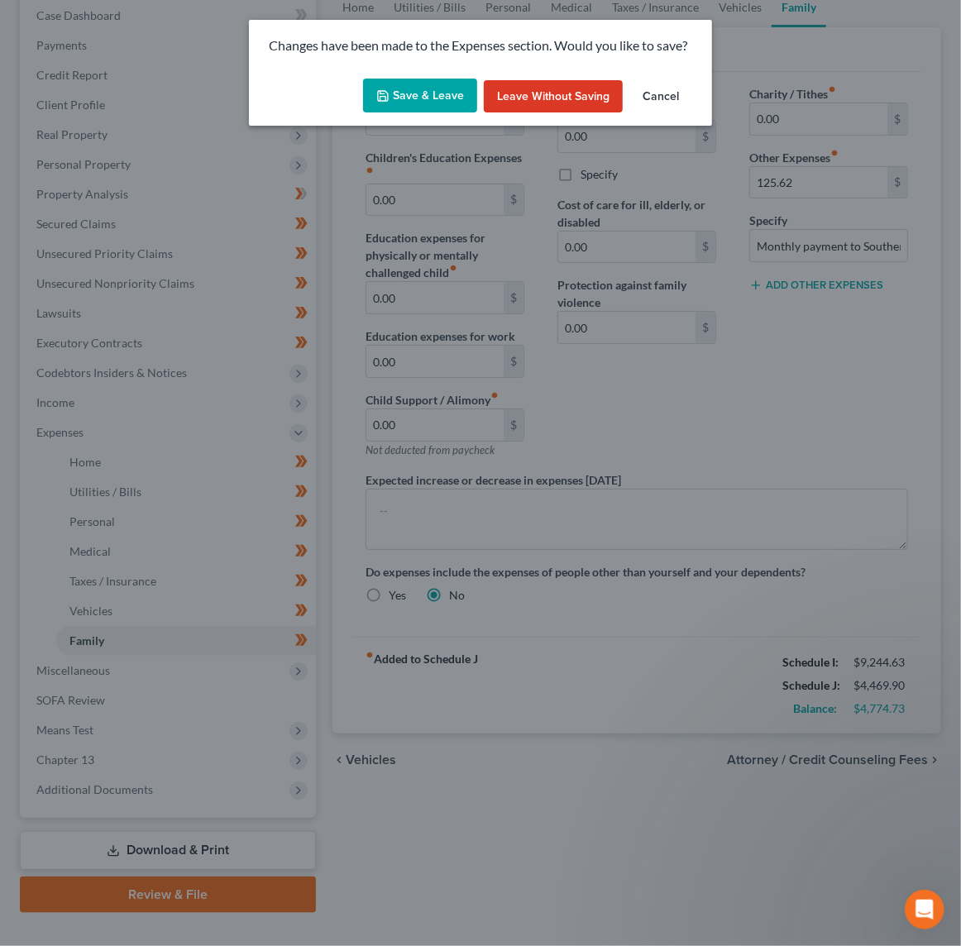
click at [467, 91] on button "Save & Leave" at bounding box center [420, 96] width 114 height 35
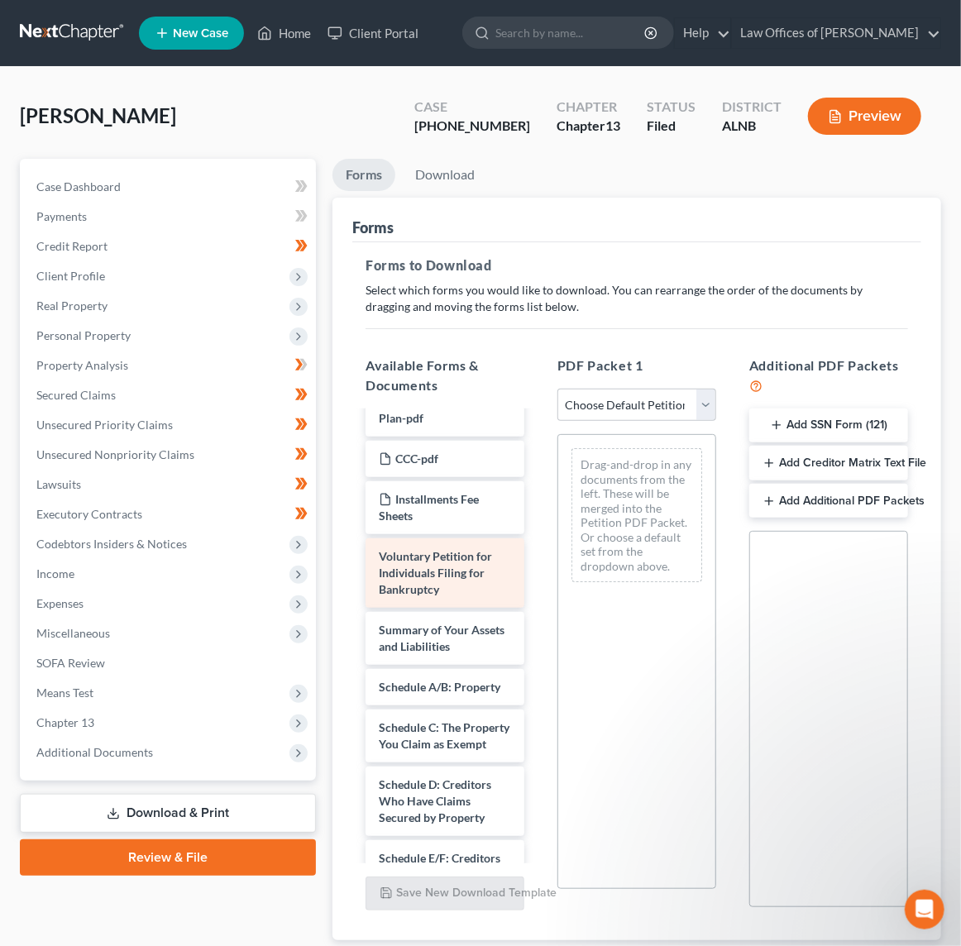
scroll to position [686, 0]
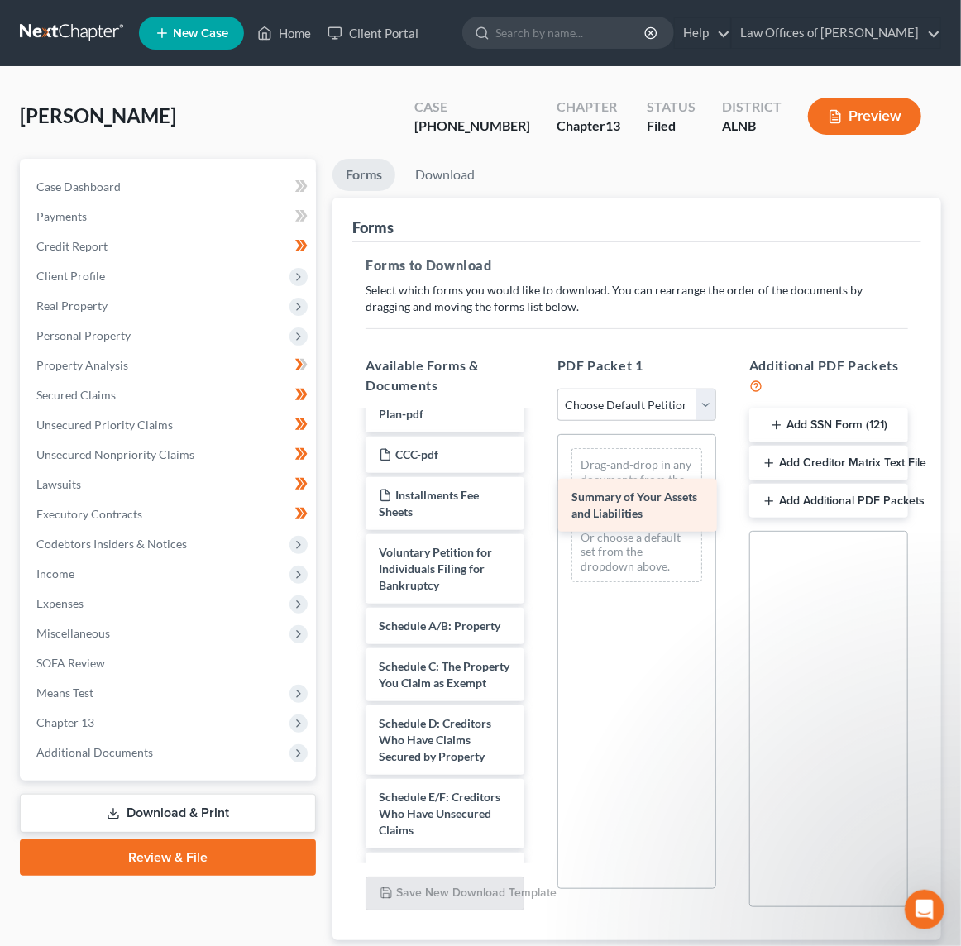
drag, startPoint x: 451, startPoint y: 581, endPoint x: 643, endPoint y: 504, distance: 207.2
click at [538, 504] on div "Summary of Your Assets and Liabilities Monthly Business Income and Expenses ([D…" at bounding box center [444, 642] width 185 height 1833
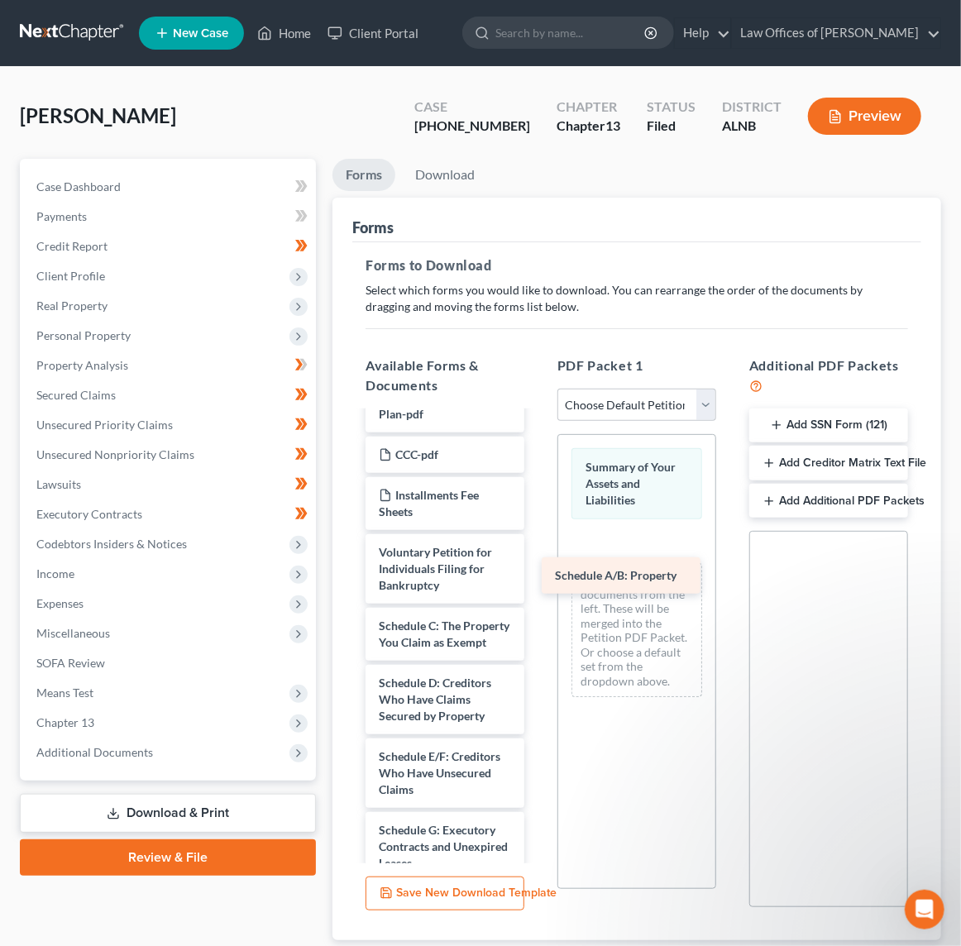
drag, startPoint x: 416, startPoint y: 577, endPoint x: 592, endPoint y: 580, distance: 176.2
click at [538, 580] on div "Schedule A/B: Property Monthly Business Income and Expenses ([DATE]) Monthly Bu…" at bounding box center [444, 622] width 185 height 1792
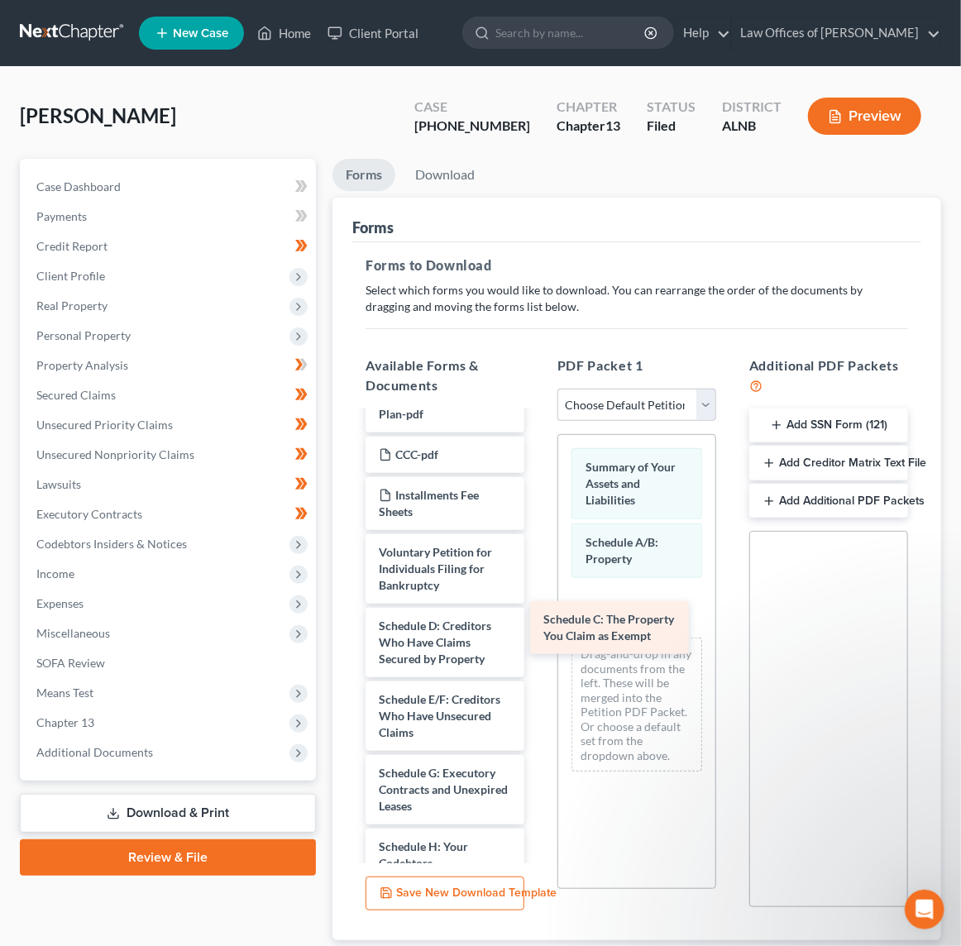
drag, startPoint x: 442, startPoint y: 575, endPoint x: 629, endPoint y: 624, distance: 193.4
click at [538, 624] on div "Schedule C: The Property You Claim as Exempt Monthly Business Income and Expens…" at bounding box center [444, 593] width 185 height 1735
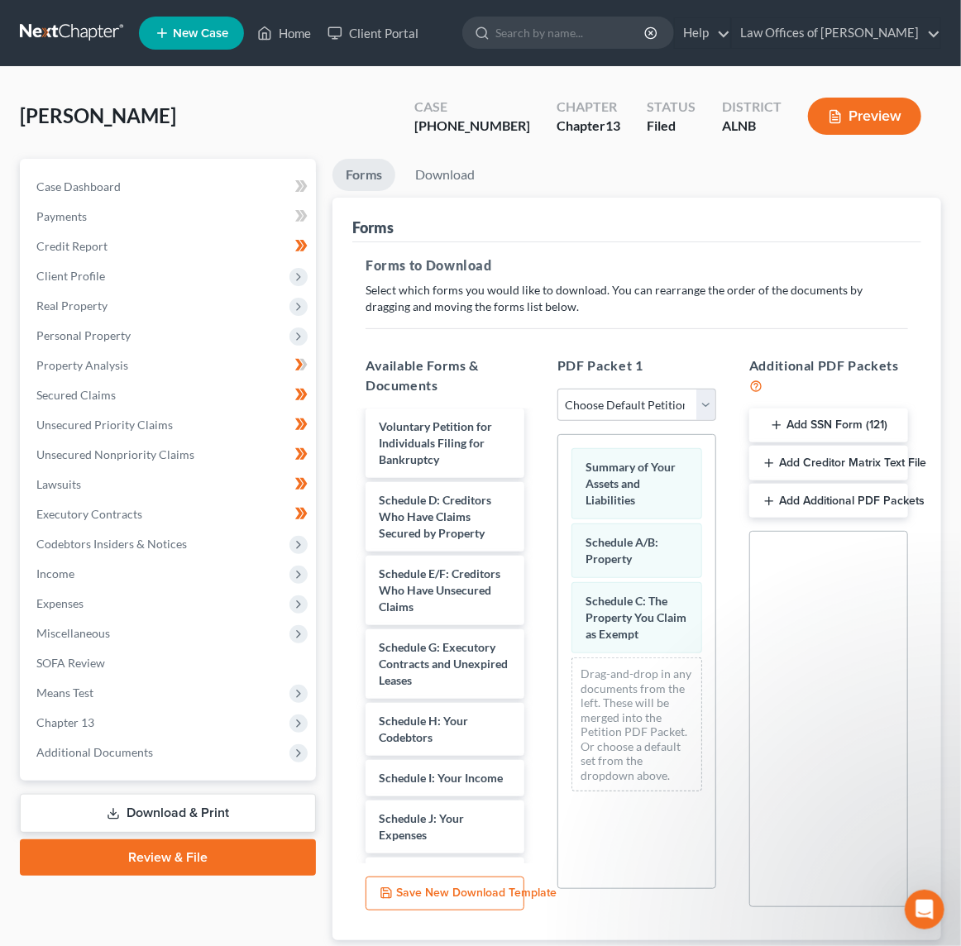
scroll to position [817, 0]
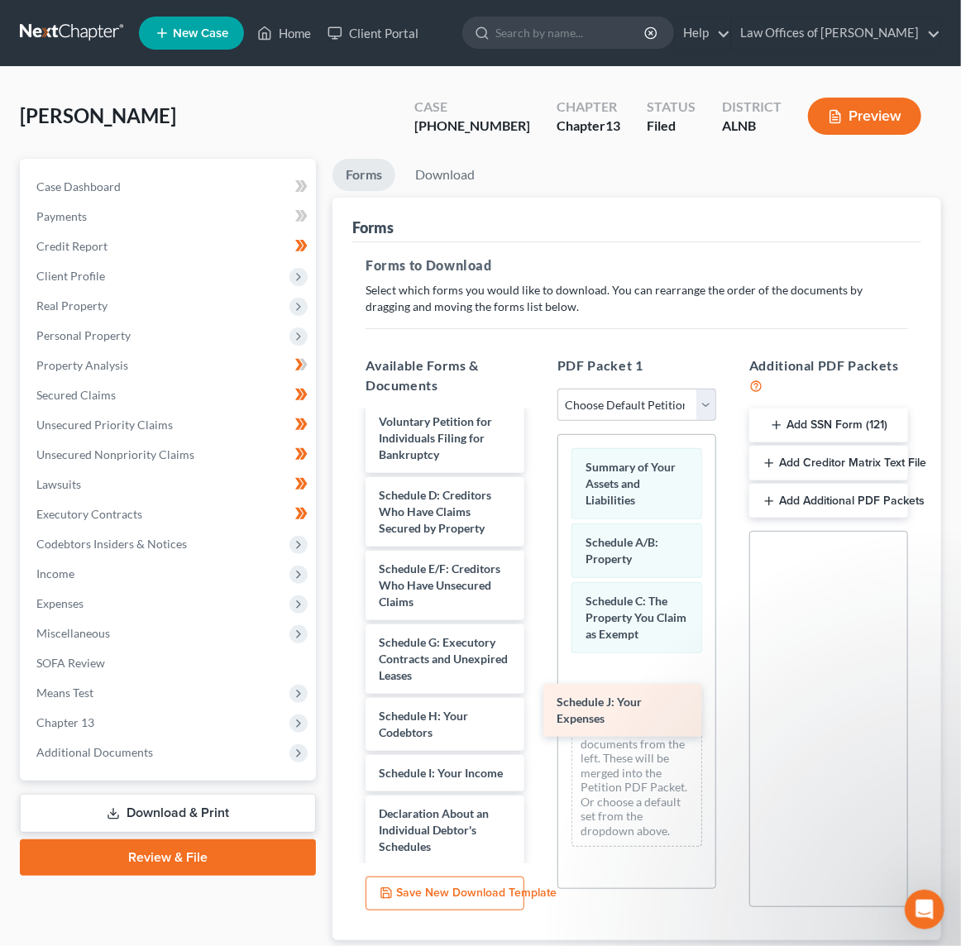
drag, startPoint x: 426, startPoint y: 767, endPoint x: 604, endPoint y: 720, distance: 183.9
click at [538, 720] on div "Schedule J: Your Expenses Monthly Business Income and Expenses ([DATE]) Monthly…" at bounding box center [444, 435] width 185 height 1678
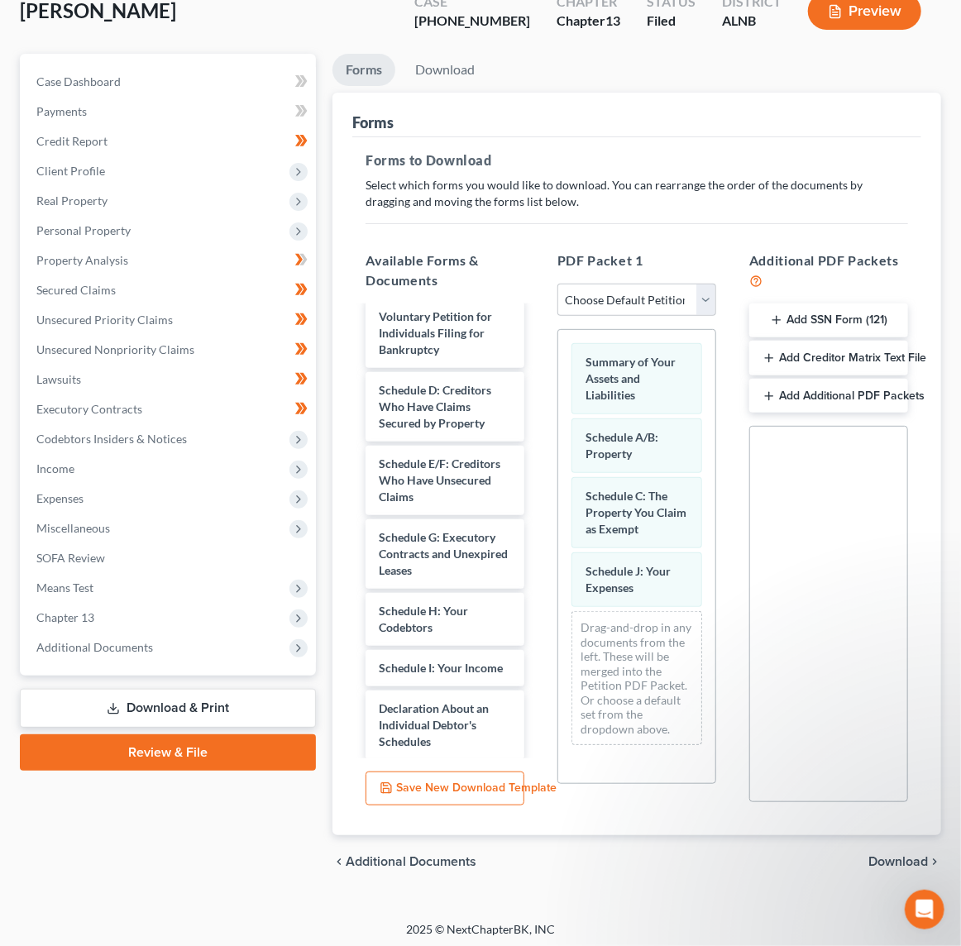
scroll to position [103, 0]
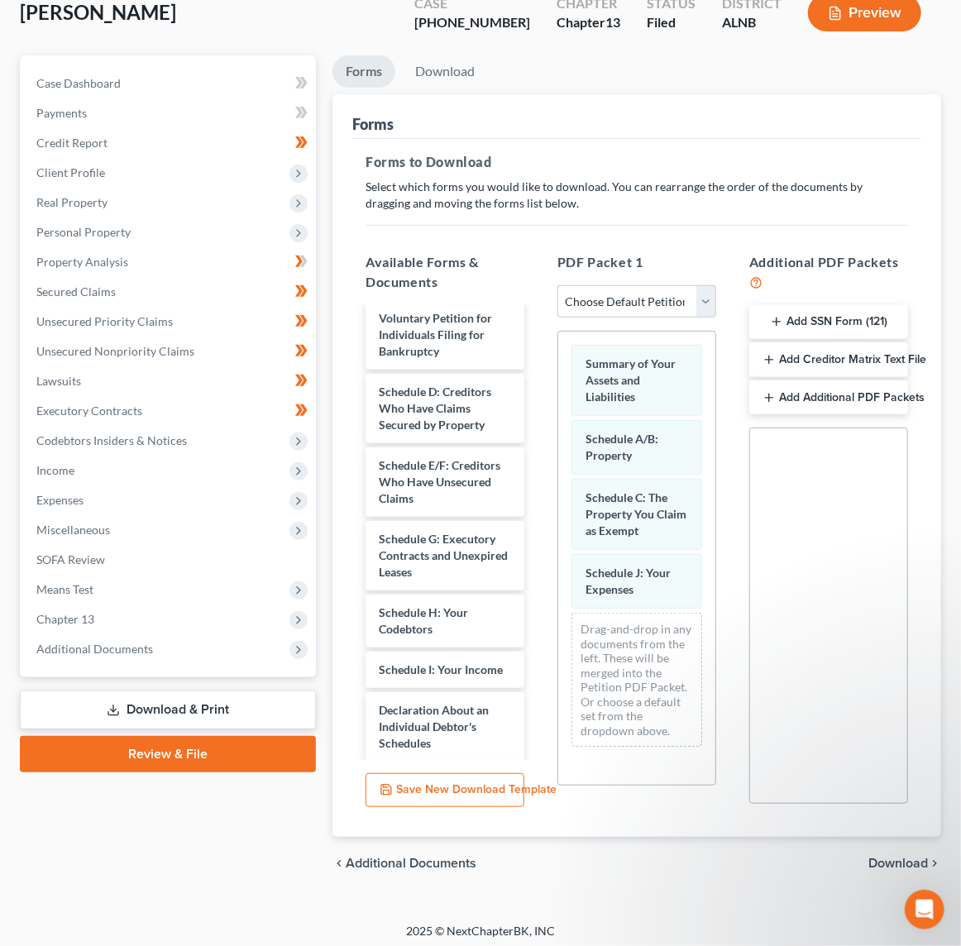
click at [897, 856] on span "Download" at bounding box center [898, 863] width 60 height 13
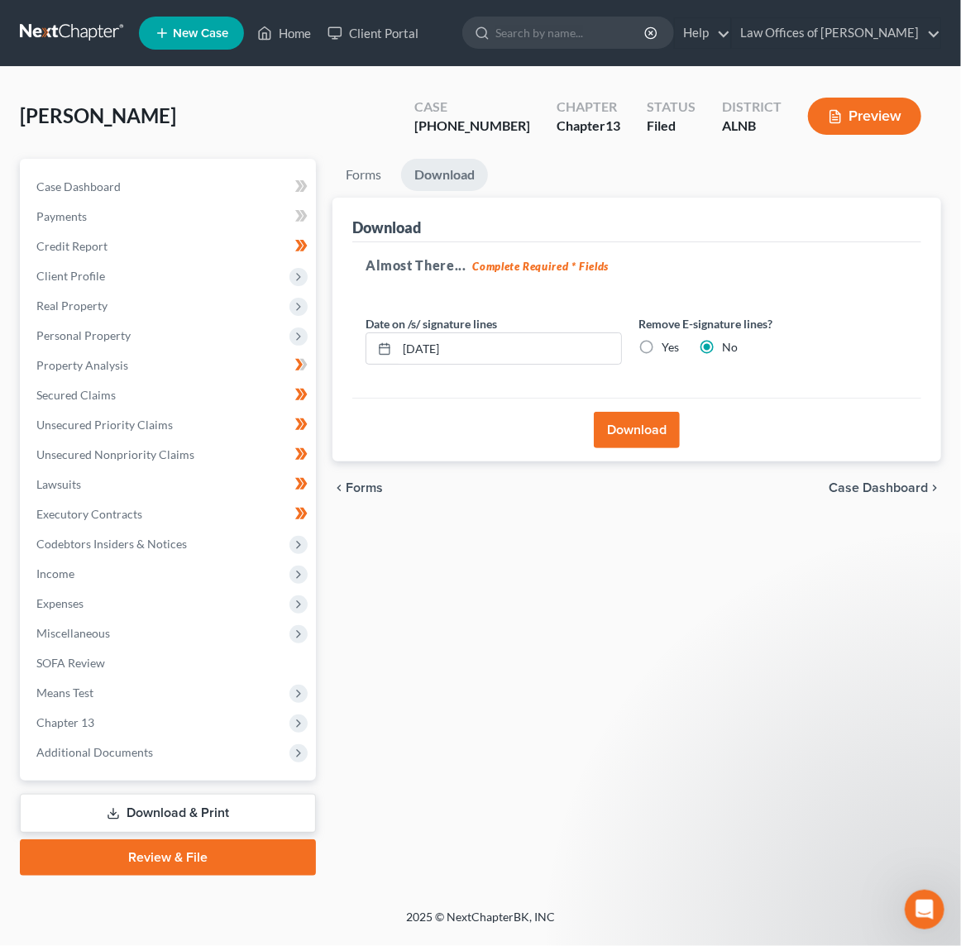
click at [644, 433] on button "Download" at bounding box center [637, 430] width 86 height 36
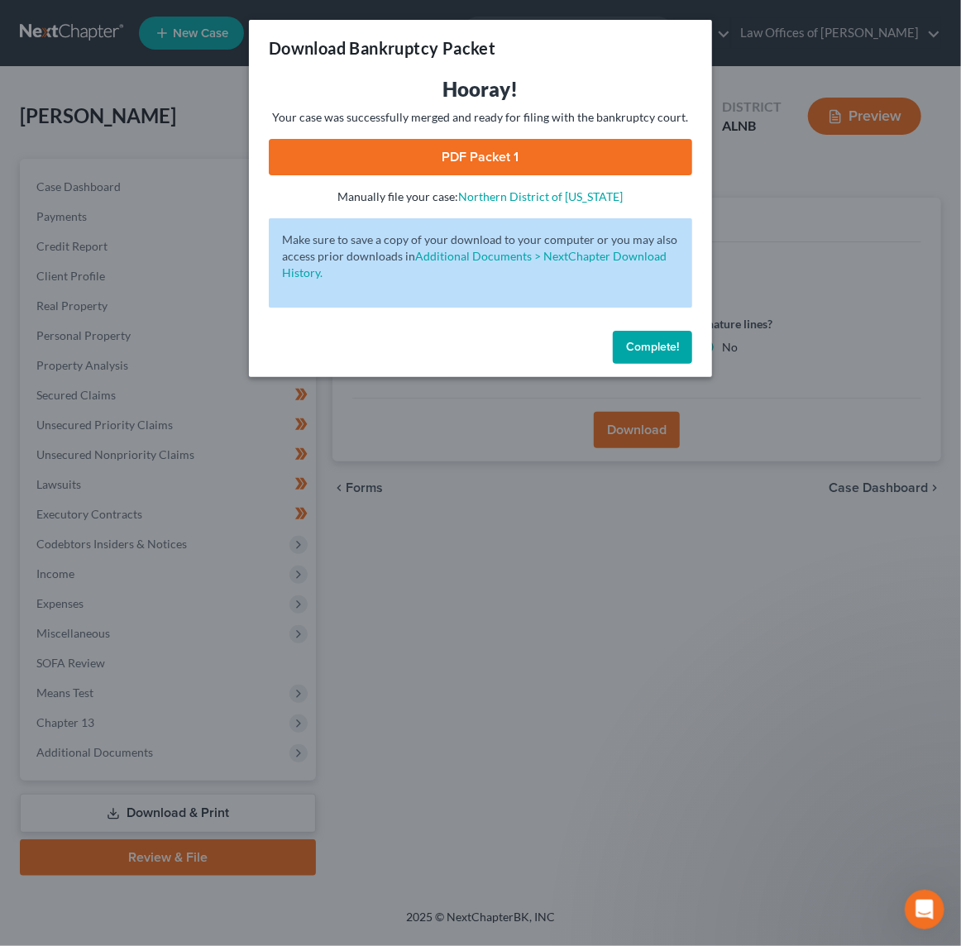
click at [533, 159] on link "PDF Packet 1" at bounding box center [480, 157] width 423 height 36
click at [660, 331] on button "Complete!" at bounding box center [652, 347] width 79 height 33
